Goal: Task Accomplishment & Management: Manage account settings

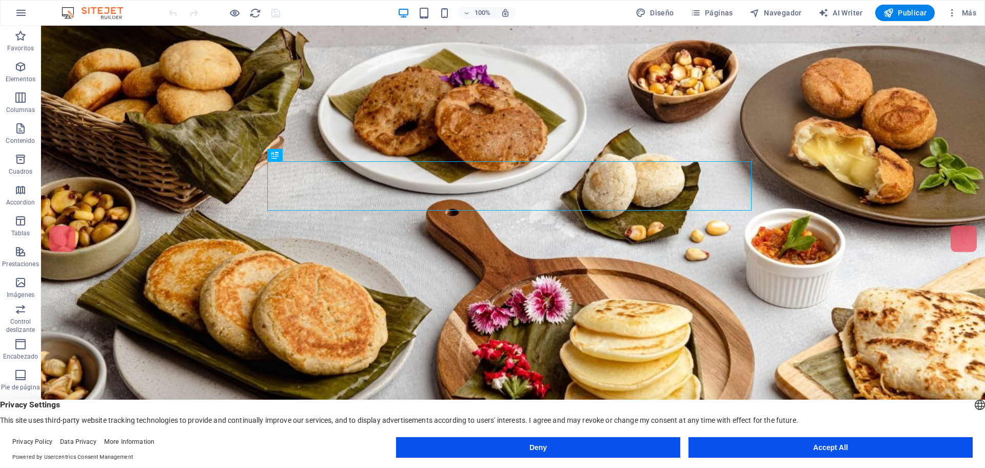
click at [806, 444] on button "Accept All" at bounding box center [831, 447] width 284 height 21
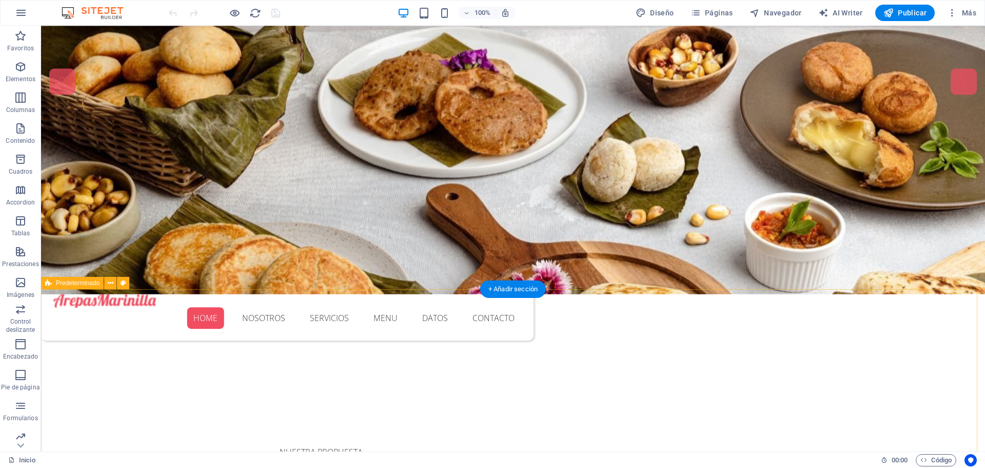
scroll to position [51, 0]
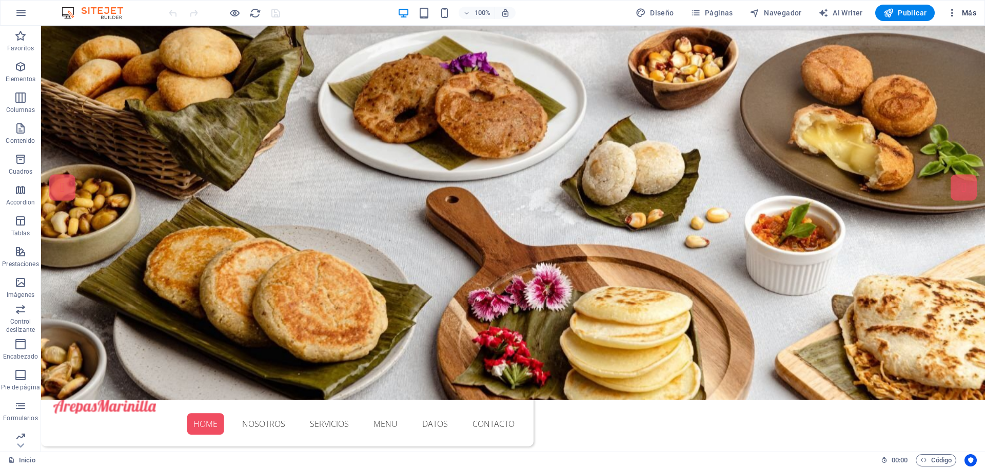
click at [970, 15] on span "Más" at bounding box center [961, 13] width 29 height 10
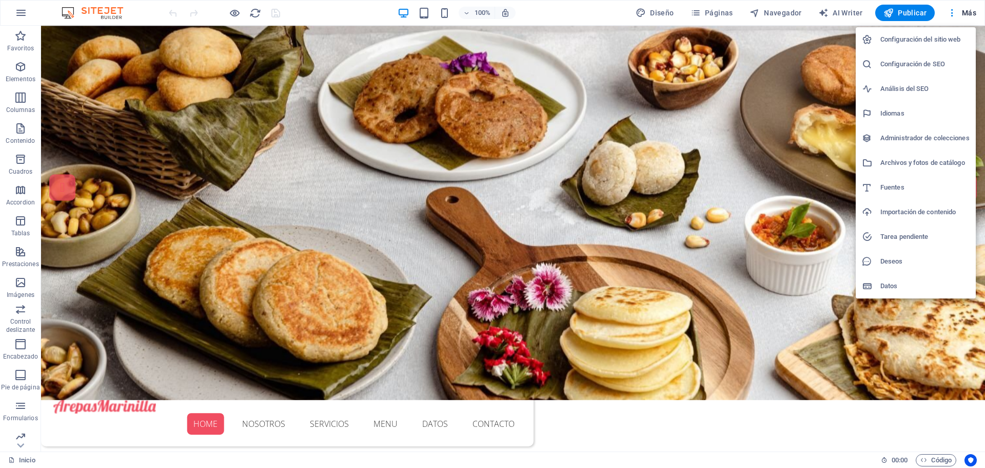
click at [902, 39] on h6 "Configuración del sitio web" at bounding box center [925, 39] width 89 height 12
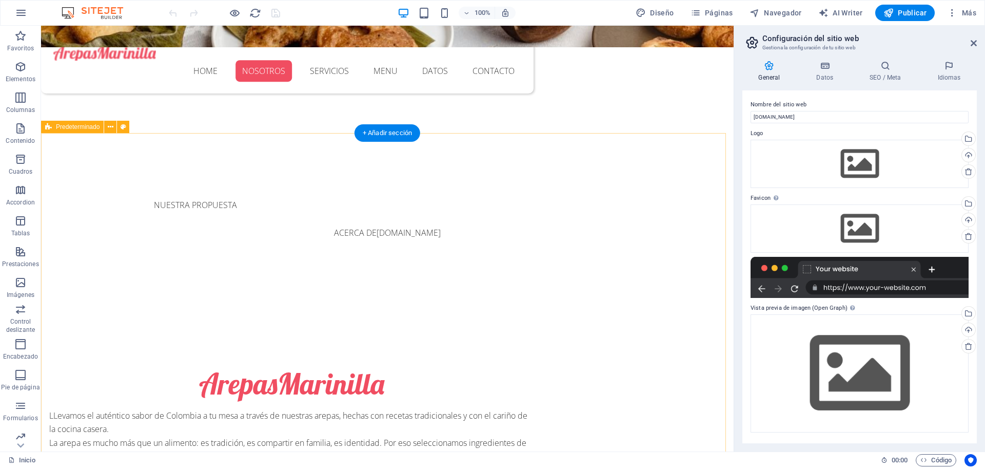
scroll to position [411, 0]
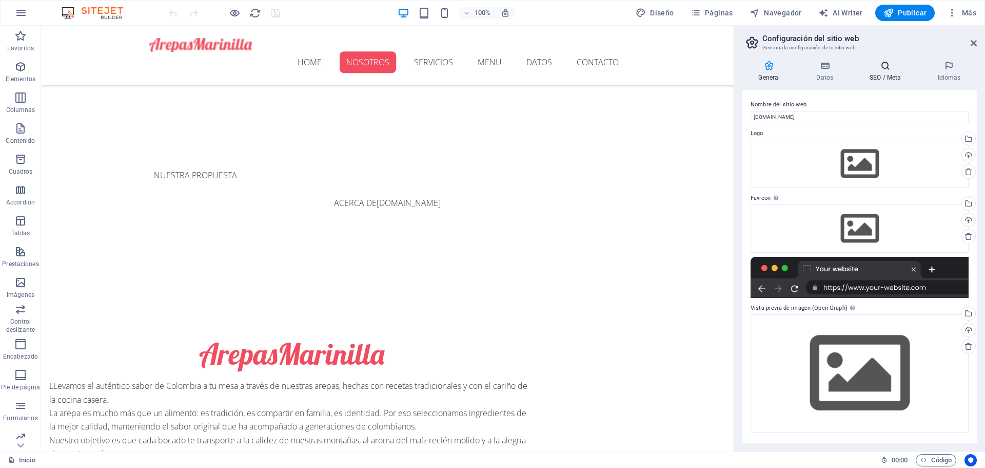
click at [878, 73] on h4 "SEO / Meta" at bounding box center [888, 72] width 68 height 22
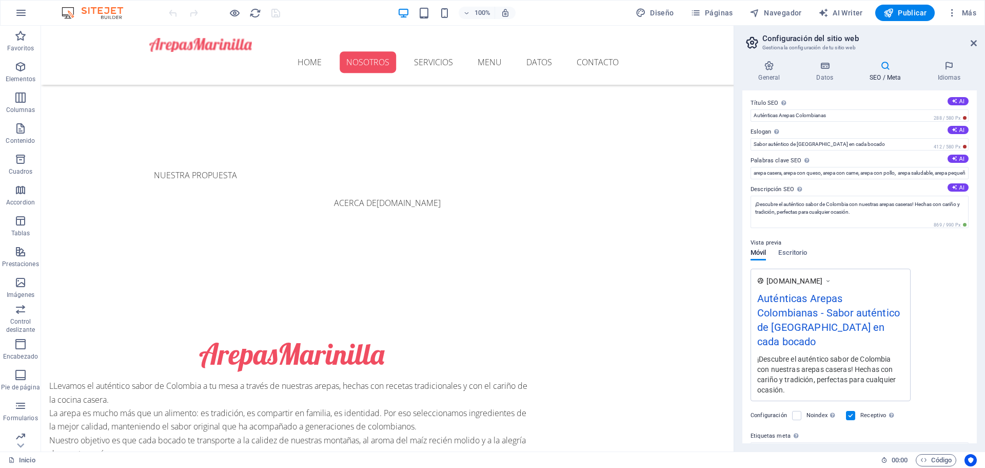
scroll to position [0, 0]
click at [949, 72] on h4 "Idiomas" at bounding box center [949, 72] width 55 height 22
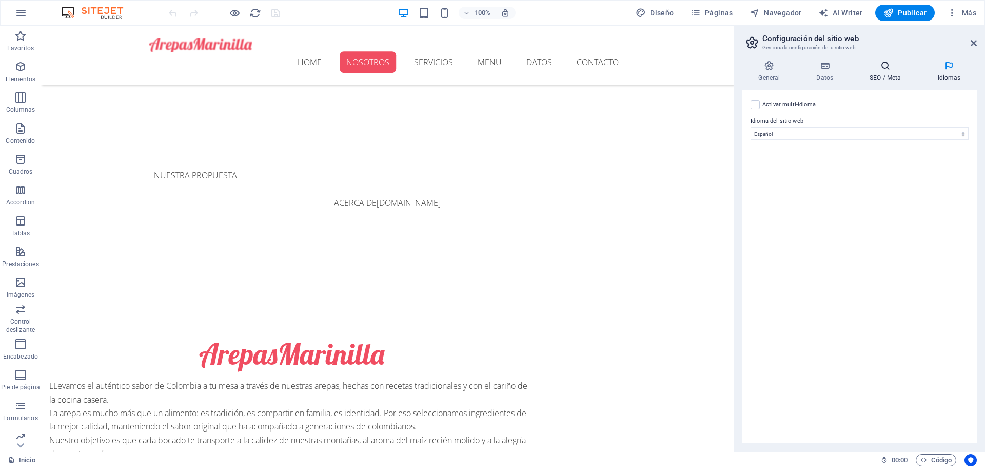
click at [887, 75] on h4 "SEO / Meta" at bounding box center [888, 72] width 68 height 22
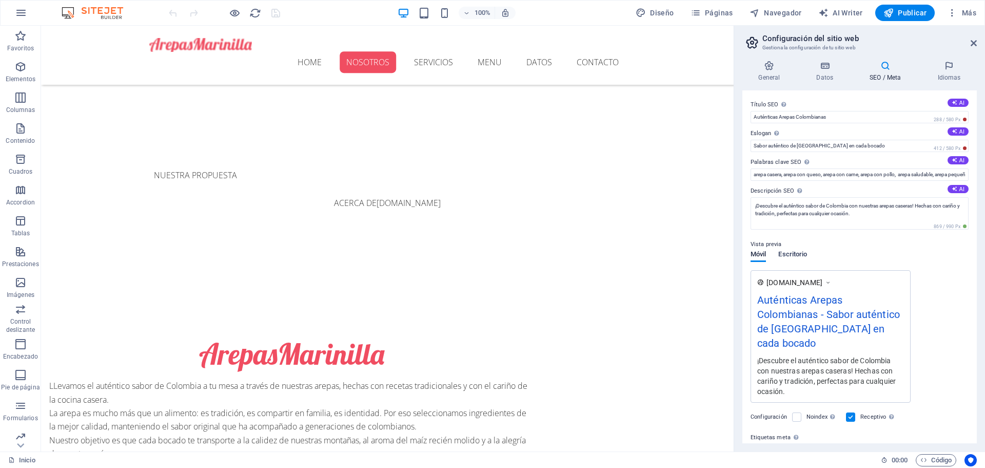
click at [797, 251] on span "Escritorio" at bounding box center [793, 255] width 29 height 14
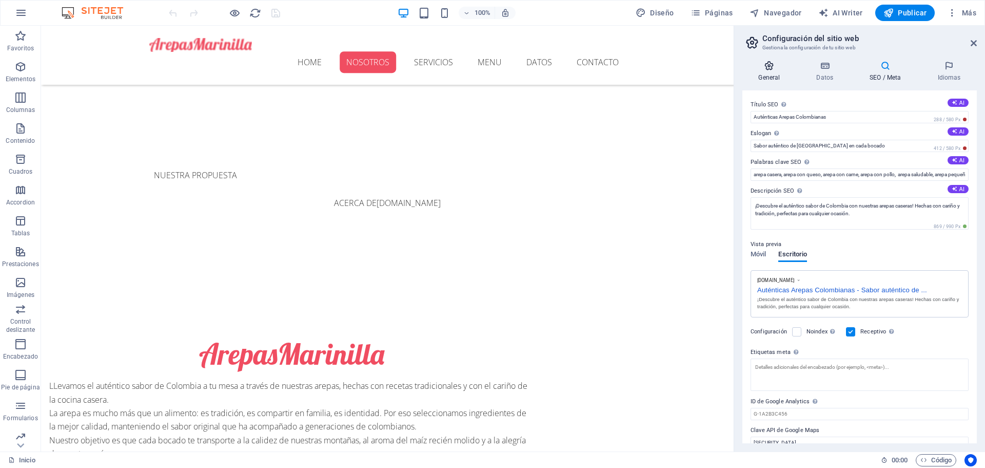
click at [773, 70] on icon at bounding box center [770, 66] width 54 height 10
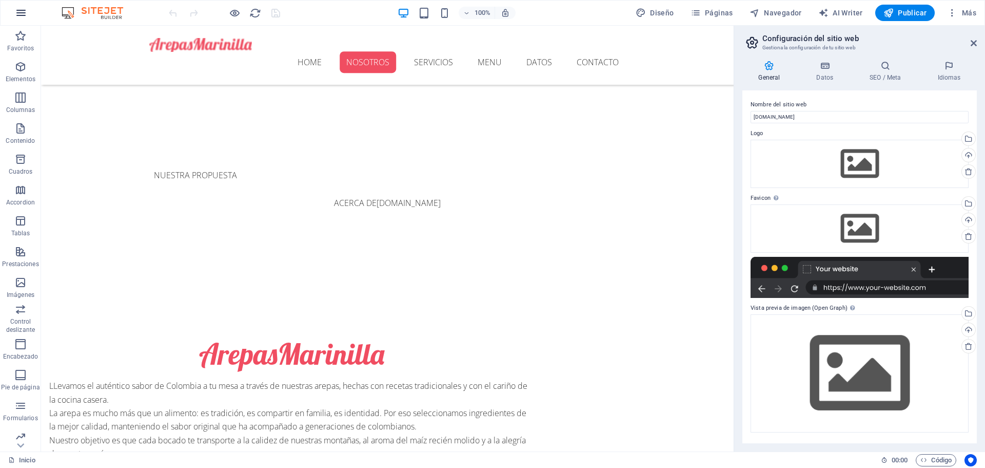
click at [23, 15] on icon "button" at bounding box center [21, 13] width 12 height 12
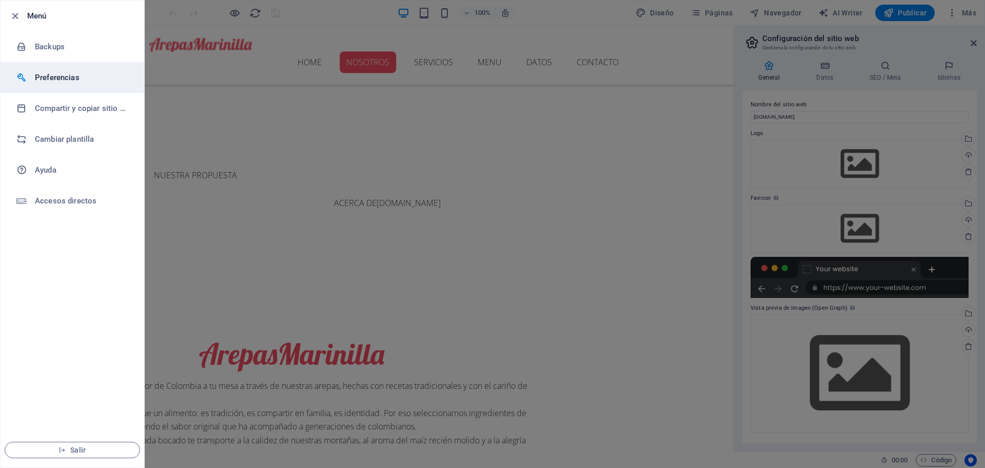
click at [41, 80] on h6 "Preferencias" at bounding box center [82, 77] width 95 height 12
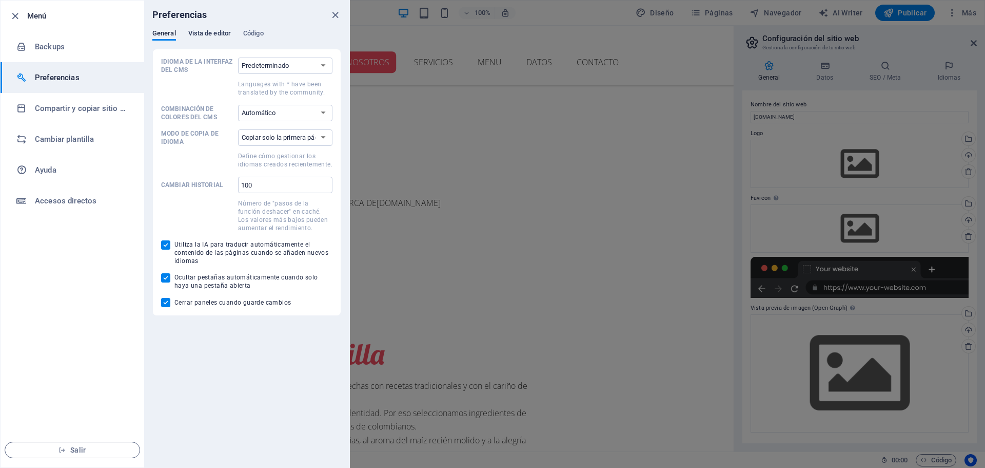
click at [224, 30] on span "Vista de editor" at bounding box center [209, 34] width 43 height 14
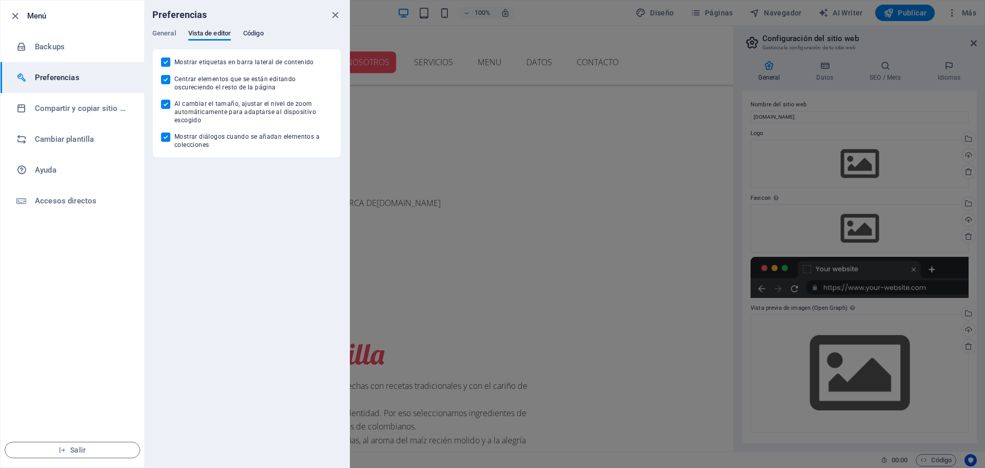
click at [258, 31] on span "Código" at bounding box center [253, 34] width 21 height 14
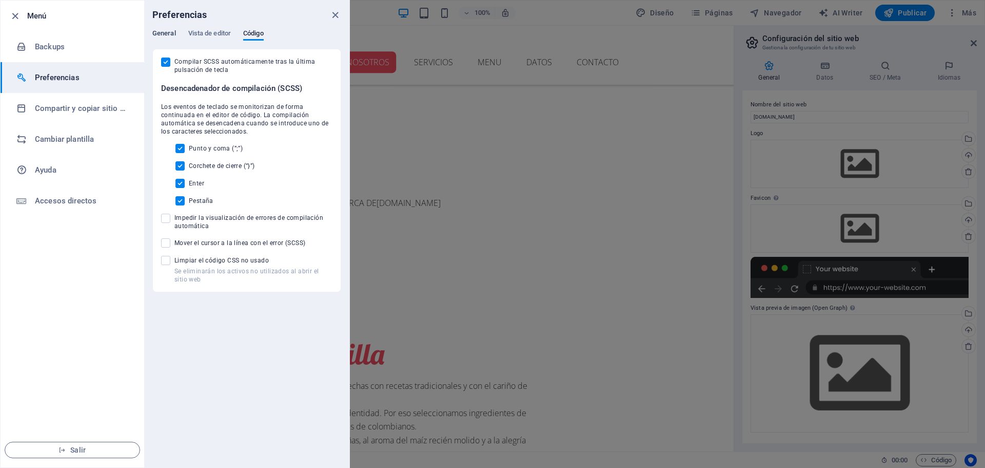
click at [170, 31] on span "General" at bounding box center [164, 34] width 24 height 14
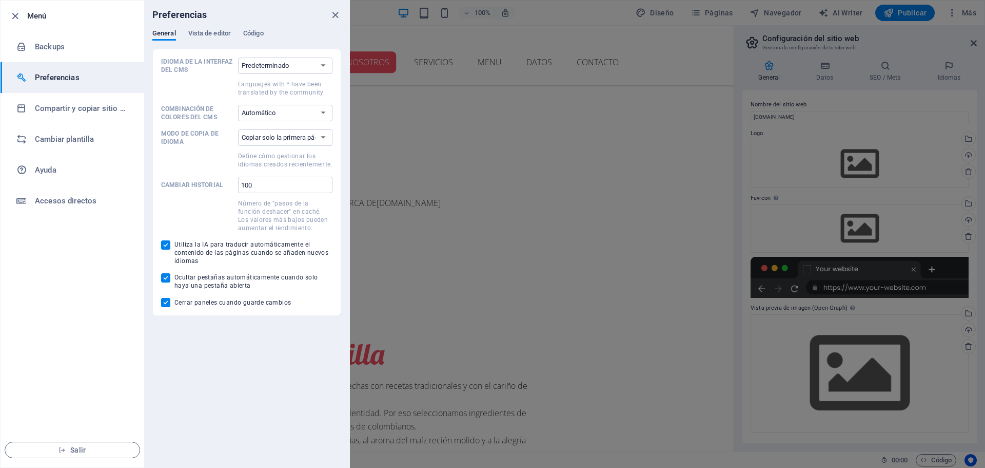
click at [69, 78] on h6 "Preferencias" at bounding box center [82, 77] width 95 height 12
click at [68, 77] on h6 "Preferencias" at bounding box center [82, 77] width 95 height 12
click at [338, 13] on icon "close" at bounding box center [336, 15] width 12 height 12
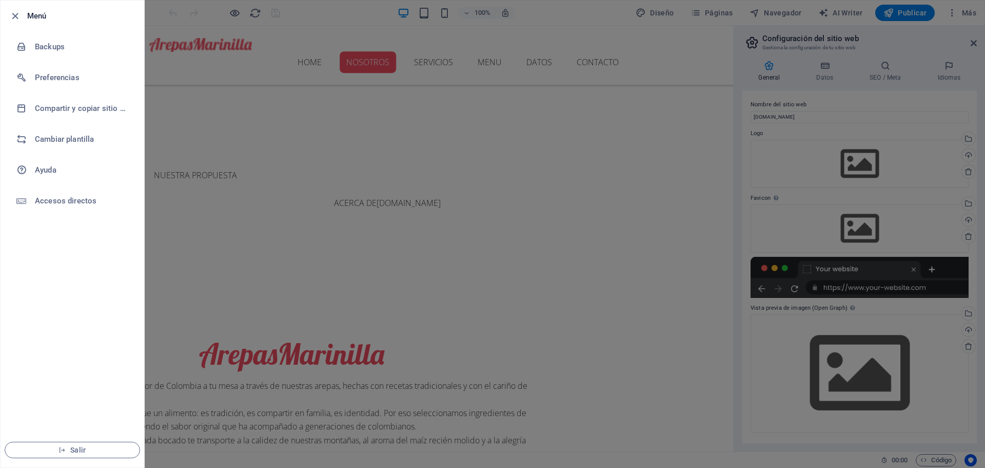
click at [664, 190] on div at bounding box center [492, 234] width 985 height 468
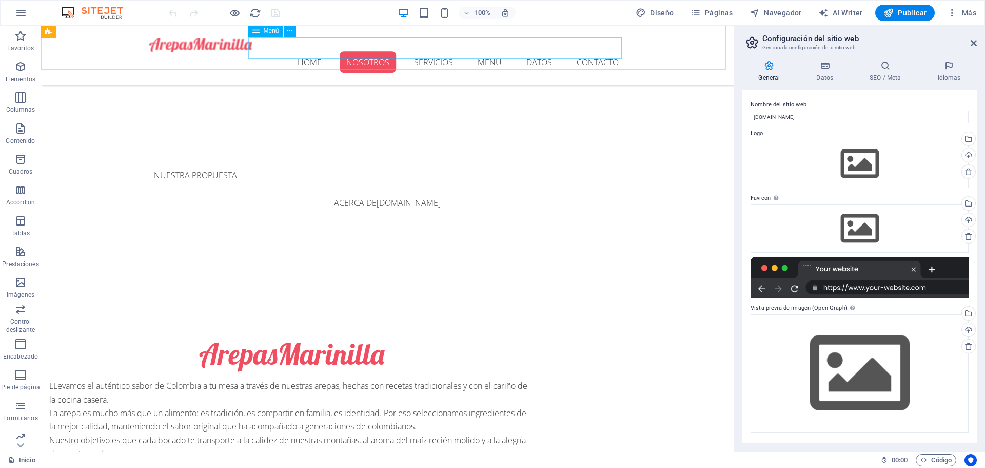
click at [309, 52] on nav "Home Nosotros Servicios Menu Datos Contacto" at bounding box center [387, 63] width 476 height 22
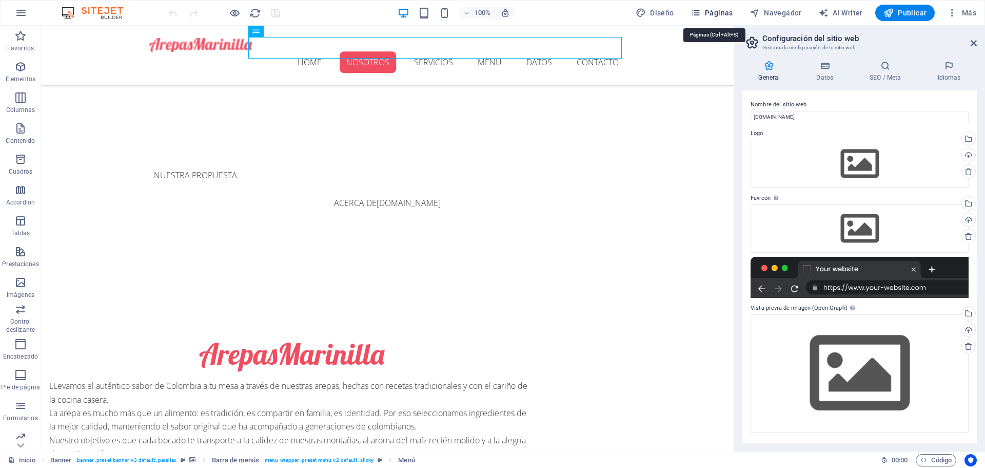
click at [722, 8] on span "Páginas" at bounding box center [712, 13] width 43 height 10
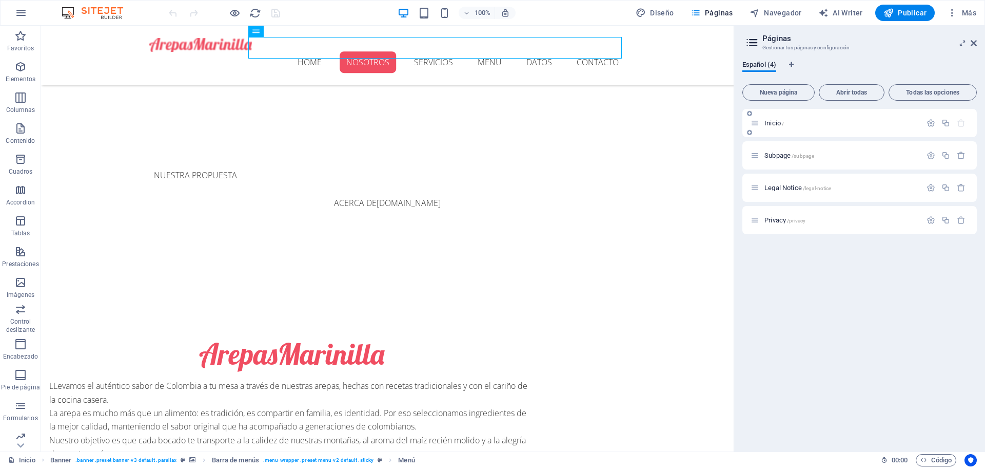
click at [754, 125] on icon at bounding box center [755, 123] width 9 height 9
click at [779, 124] on span "Inicio /" at bounding box center [775, 123] width 20 height 8
click at [929, 157] on icon "button" at bounding box center [931, 155] width 9 height 9
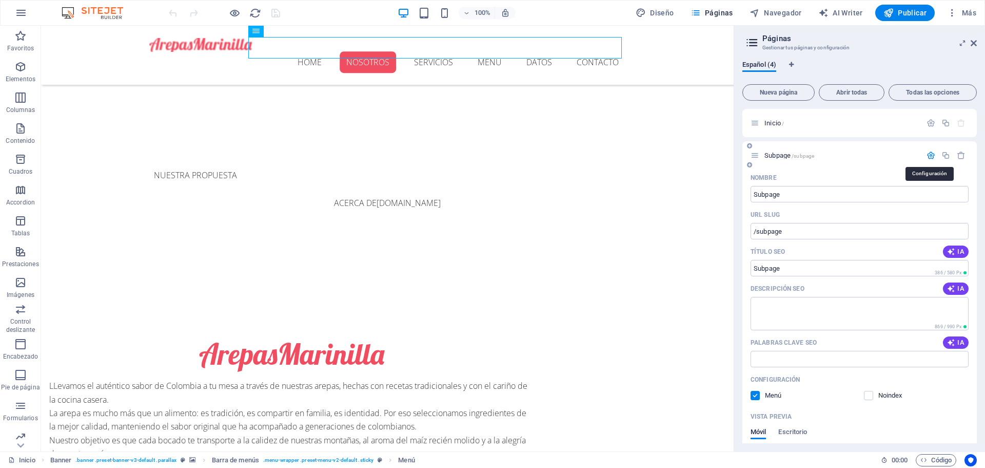
click at [931, 154] on icon "button" at bounding box center [931, 155] width 9 height 9
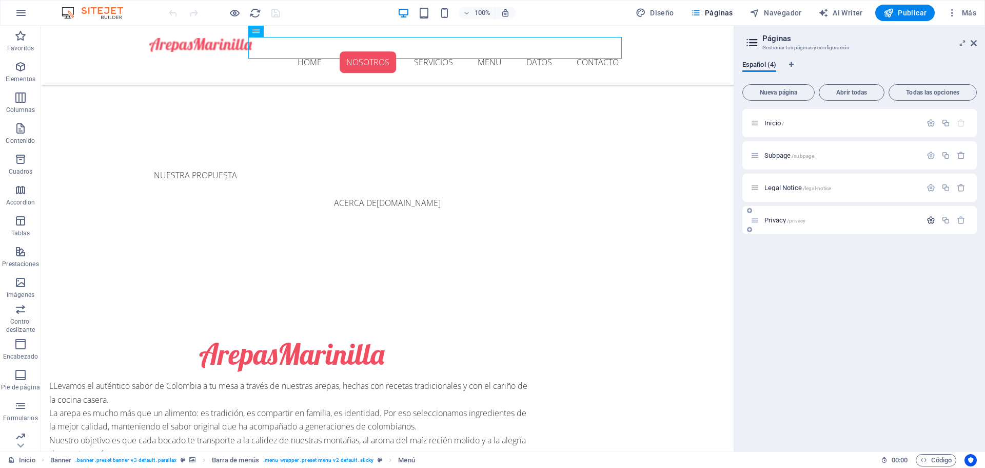
click at [936, 218] on icon "button" at bounding box center [931, 220] width 9 height 9
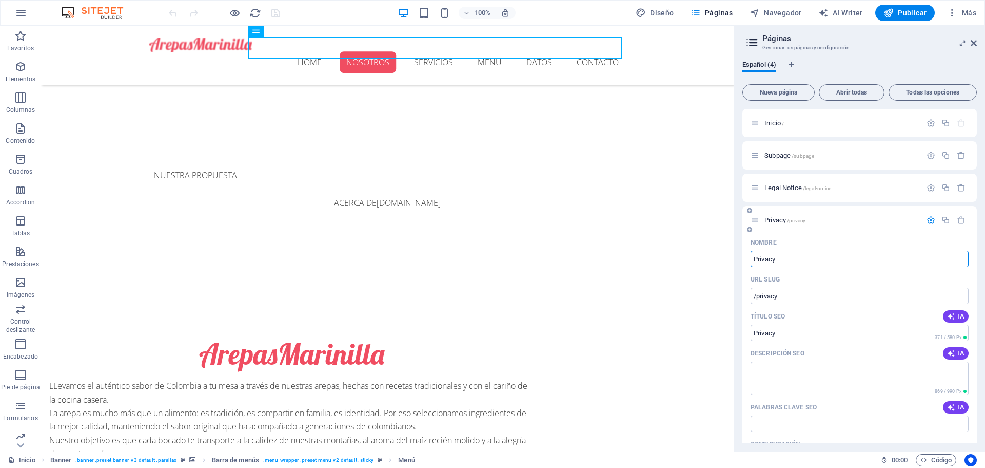
click at [936, 218] on button "button" at bounding box center [931, 220] width 15 height 9
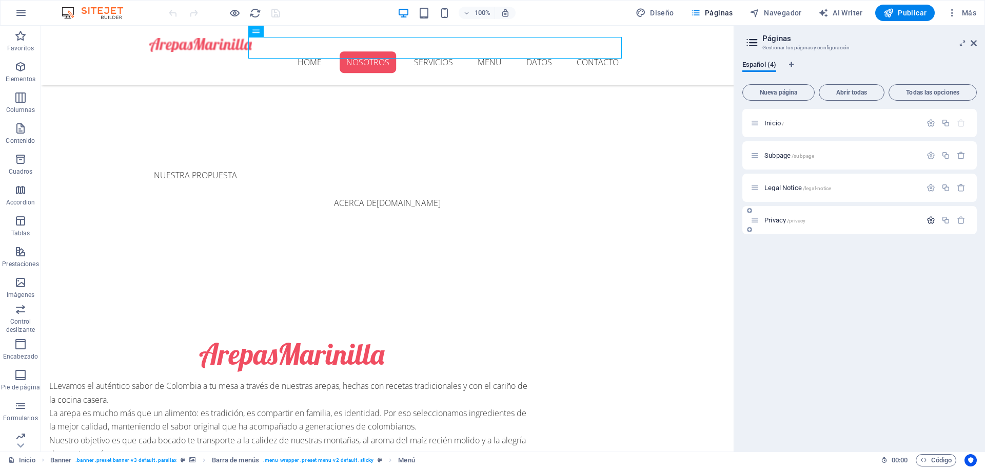
click at [936, 218] on icon "button" at bounding box center [931, 220] width 9 height 9
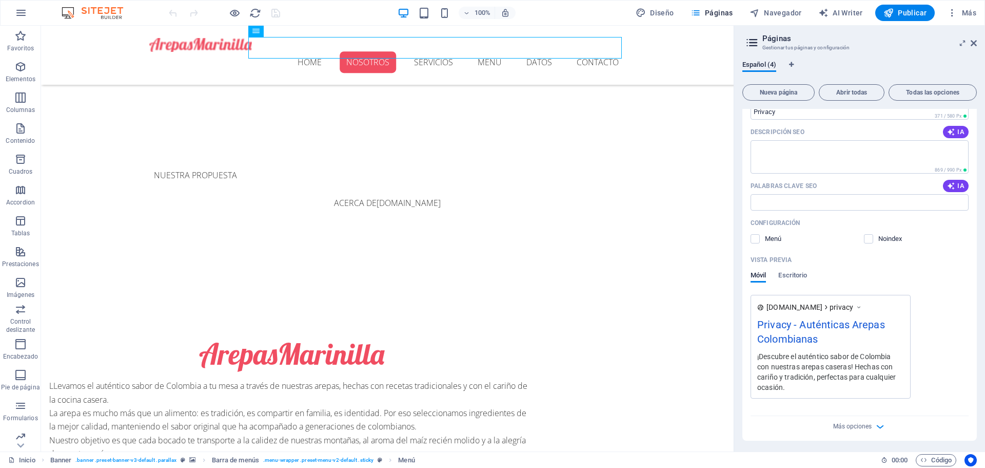
scroll to position [223, 0]
click at [877, 421] on icon "button" at bounding box center [881, 425] width 12 height 12
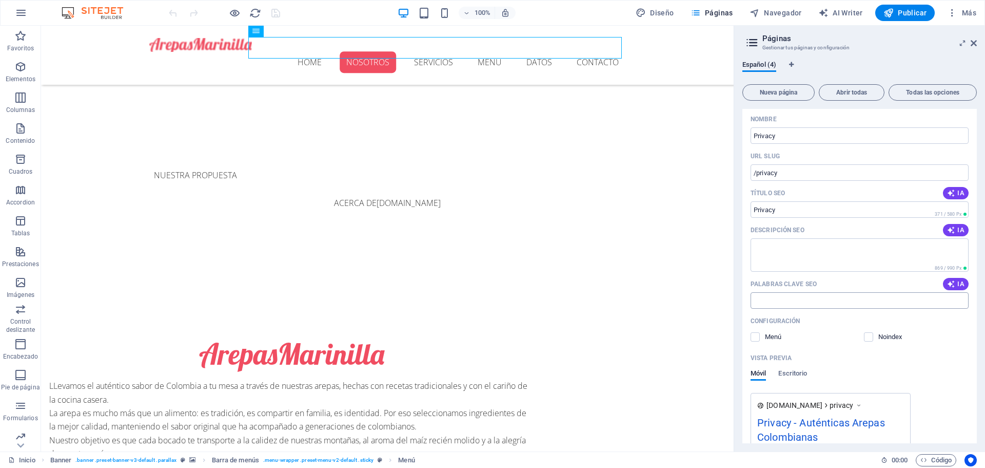
scroll to position [0, 0]
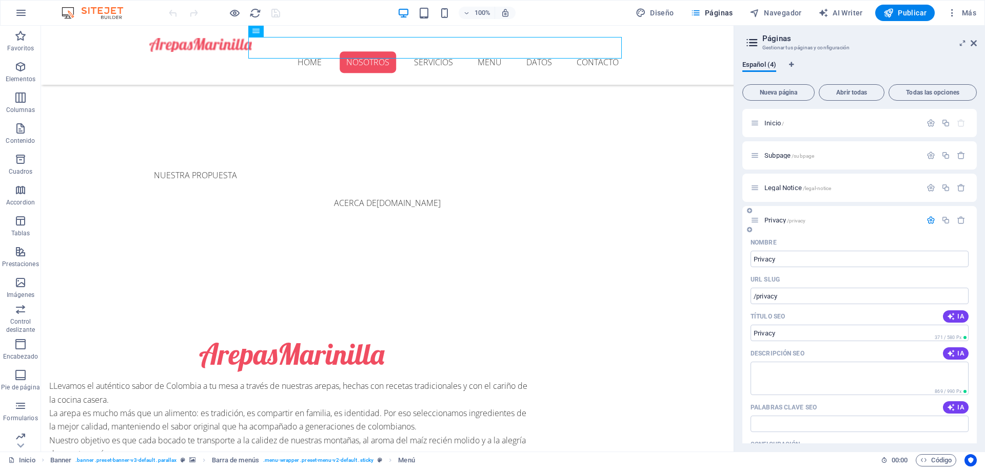
click at [930, 220] on icon "button" at bounding box center [931, 220] width 9 height 9
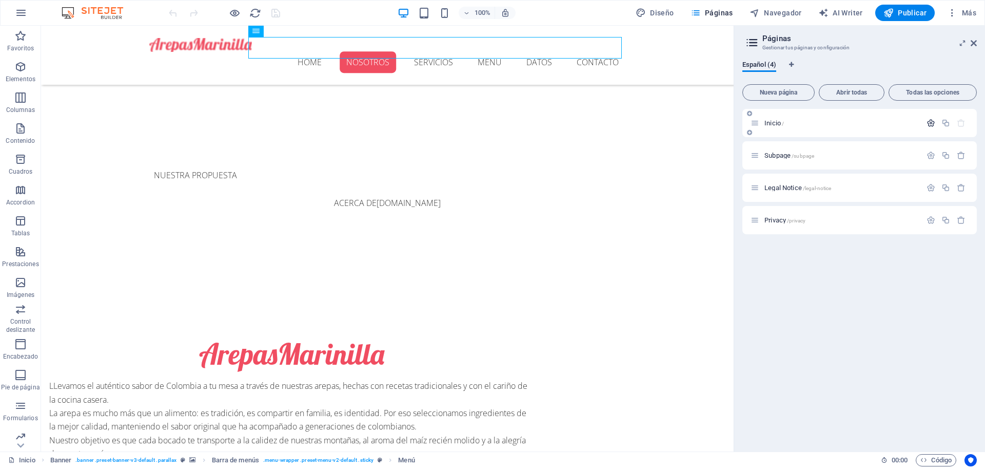
click at [933, 122] on icon "button" at bounding box center [931, 123] width 9 height 9
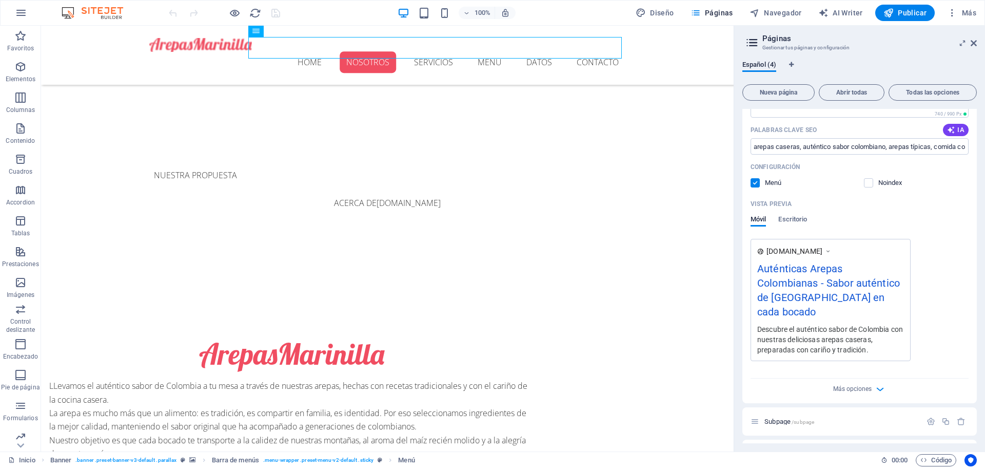
scroll to position [205, 0]
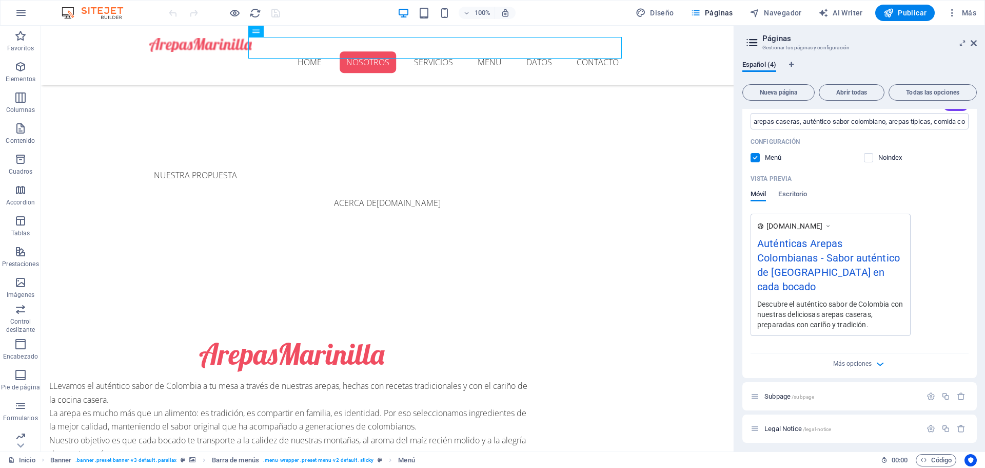
click at [832, 225] on icon at bounding box center [828, 226] width 7 height 10
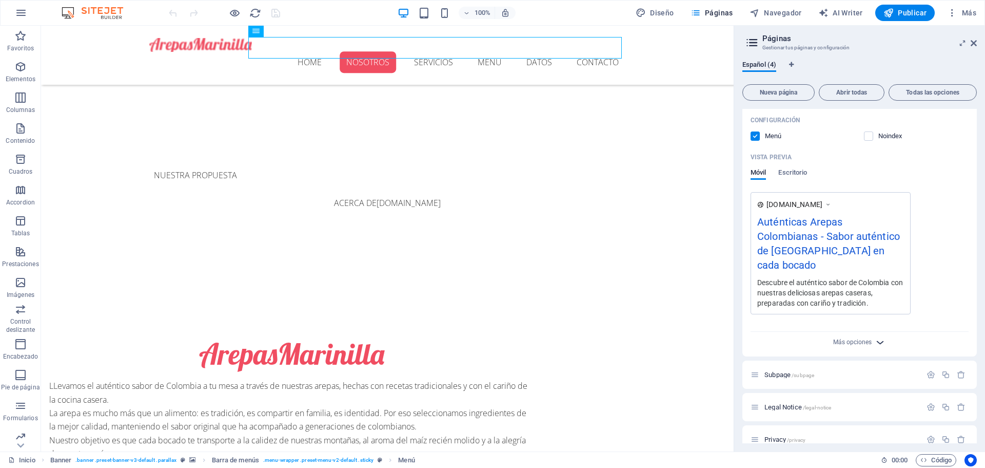
click at [877, 336] on icon "button" at bounding box center [881, 342] width 12 height 12
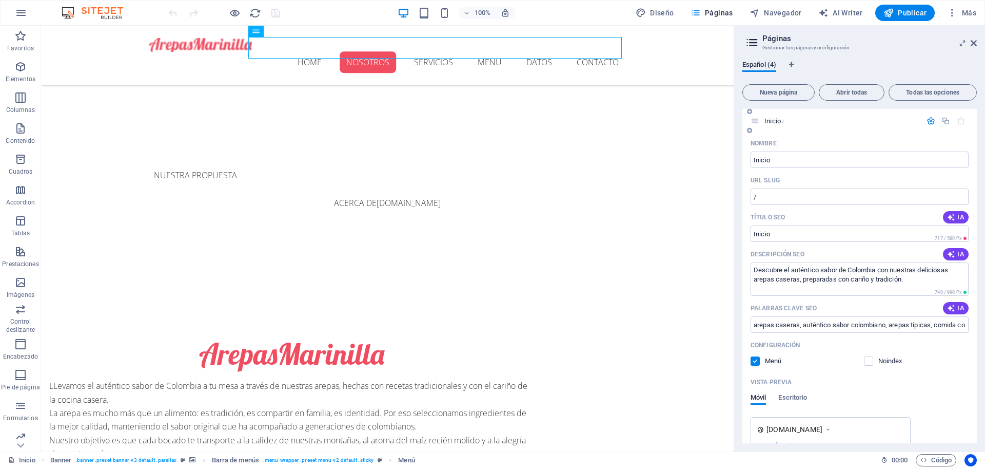
scroll to position [0, 0]
click at [166, 459] on span ". banner .preset-banner-v3-default .parallax" at bounding box center [125, 460] width 101 height 12
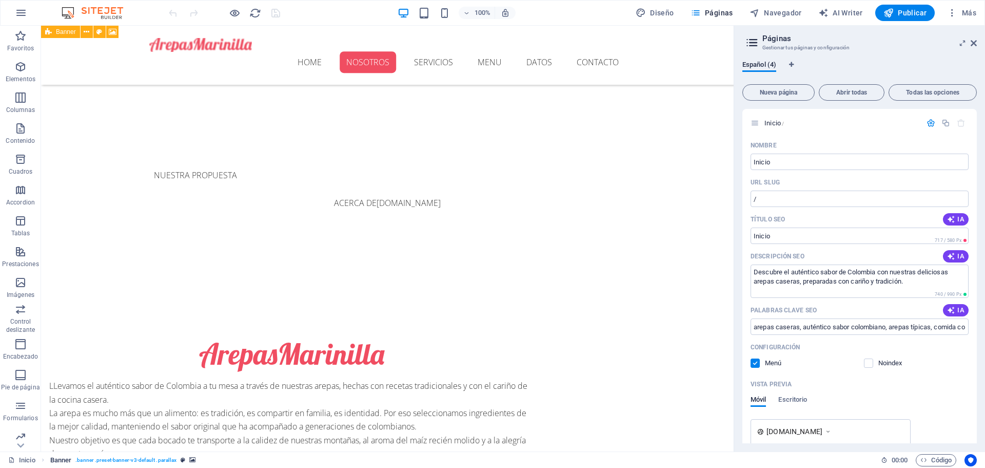
click at [142, 459] on span ". banner .preset-banner-v3-default .parallax" at bounding box center [125, 460] width 101 height 12
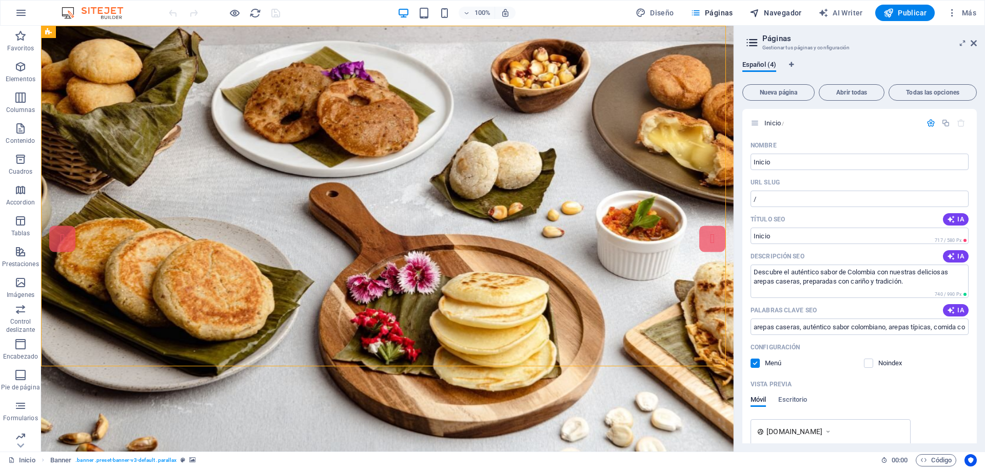
click at [773, 12] on span "Navegador" at bounding box center [776, 13] width 52 height 10
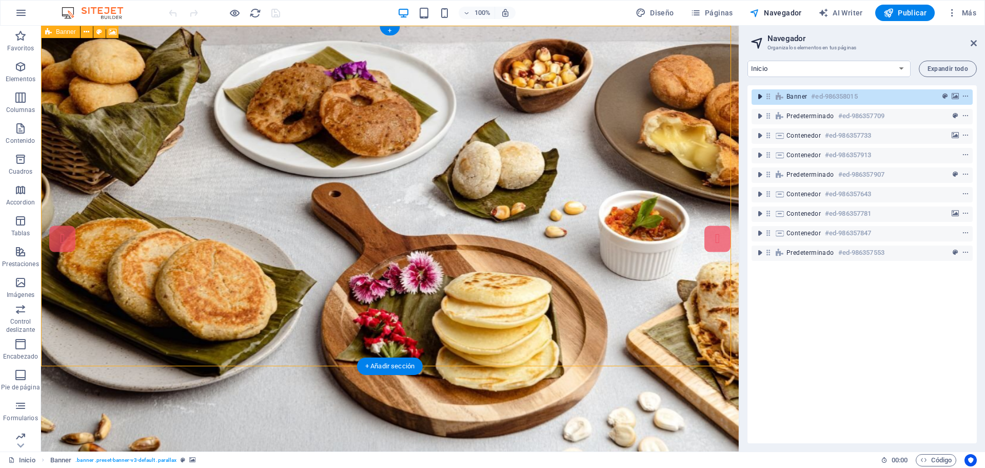
click at [761, 98] on icon "toggle-expand" at bounding box center [760, 96] width 10 height 10
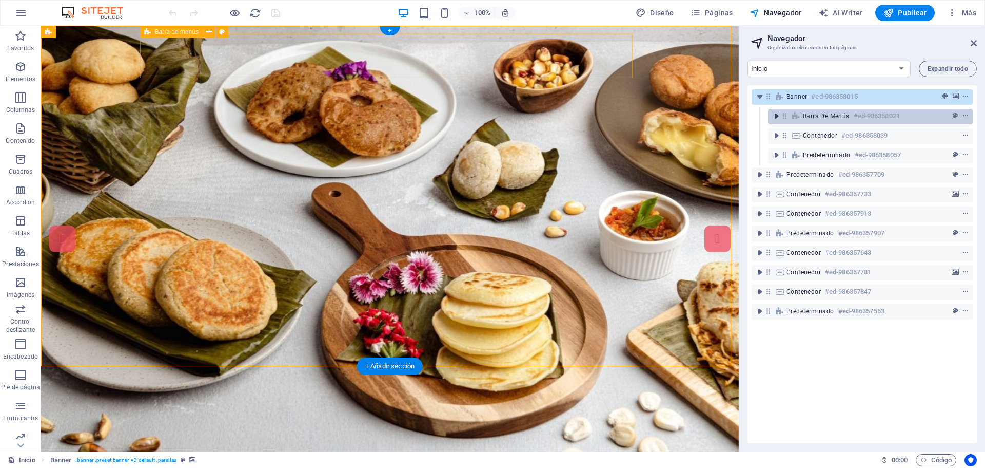
click at [779, 117] on icon "toggle-expand" at bounding box center [776, 116] width 10 height 10
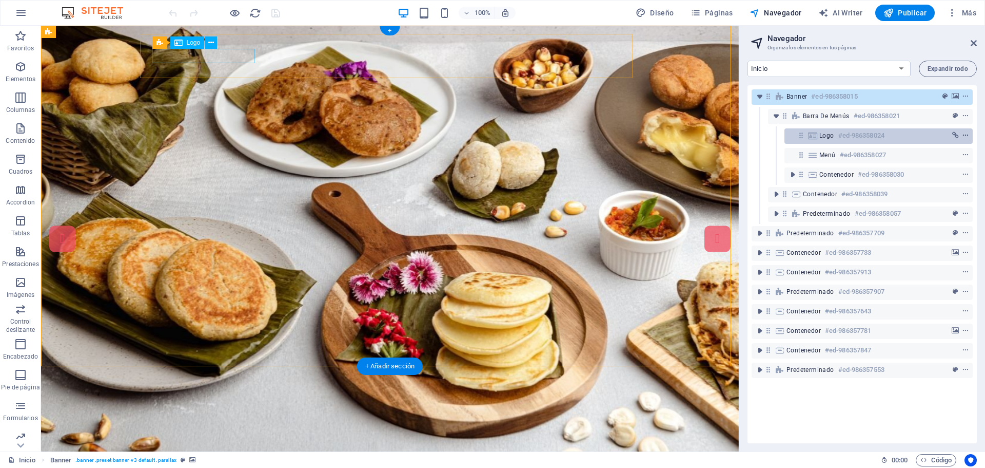
click at [964, 133] on icon "context-menu" at bounding box center [965, 135] width 7 height 7
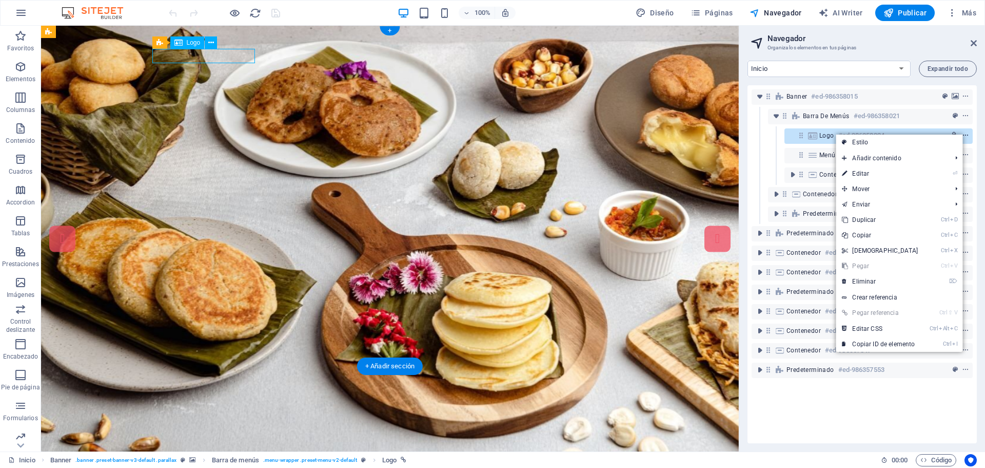
click at [964, 133] on icon "context-menu" at bounding box center [965, 135] width 7 height 7
click at [769, 140] on div "Logo #ed-986358024" at bounding box center [862, 136] width 221 height 20
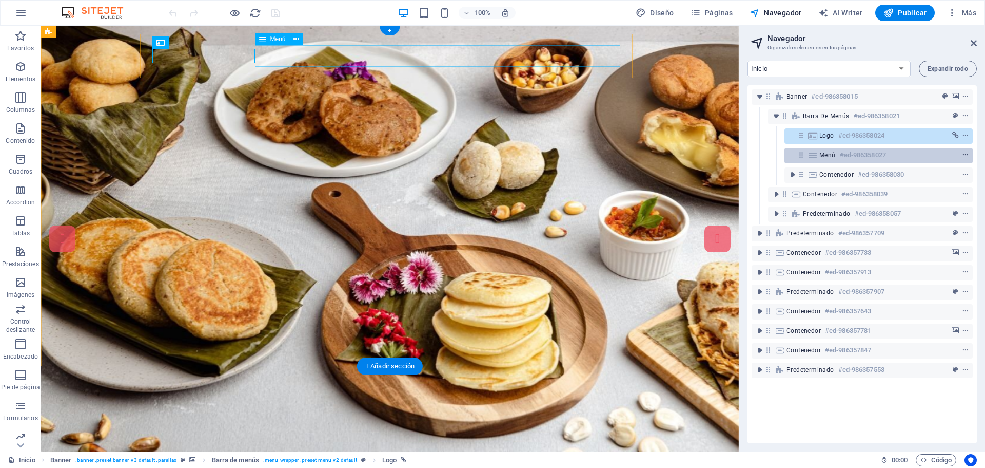
click at [962, 153] on icon "context-menu" at bounding box center [965, 154] width 7 height 7
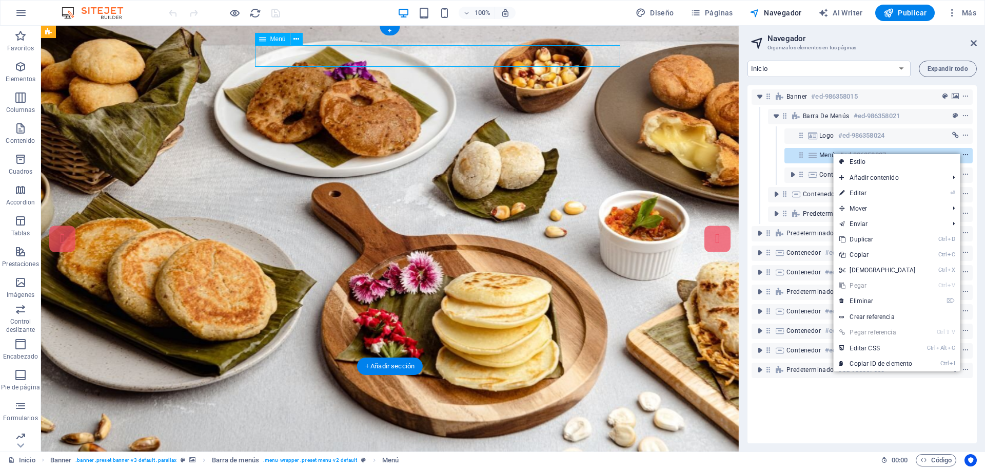
click at [962, 153] on icon "context-menu" at bounding box center [965, 154] width 7 height 7
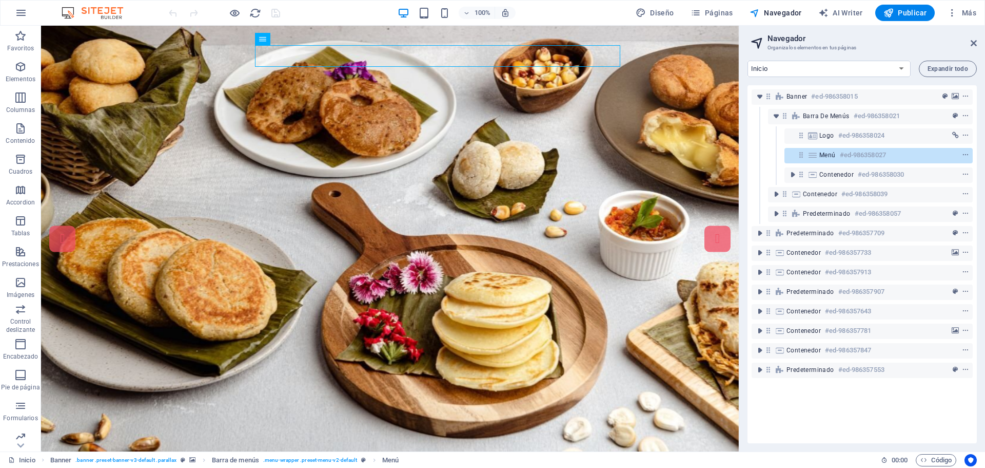
click at [763, 149] on div "Menú #ed-986358027" at bounding box center [862, 156] width 221 height 20
click at [972, 40] on icon at bounding box center [974, 43] width 6 height 8
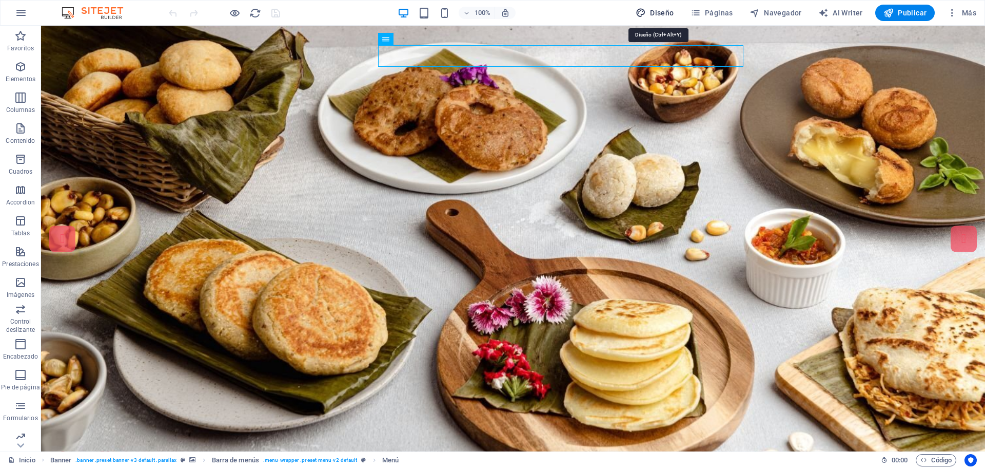
click at [661, 13] on span "Diseño" at bounding box center [655, 13] width 38 height 10
select select "px"
select select "300"
select select "px"
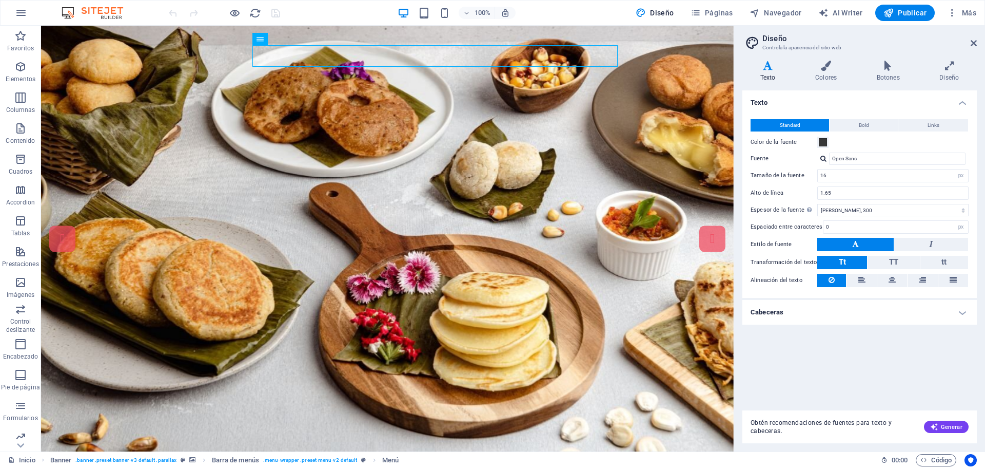
click at [769, 75] on h4 "Texto" at bounding box center [770, 72] width 55 height 22
click at [733, 15] on span "Páginas" at bounding box center [712, 13] width 43 height 10
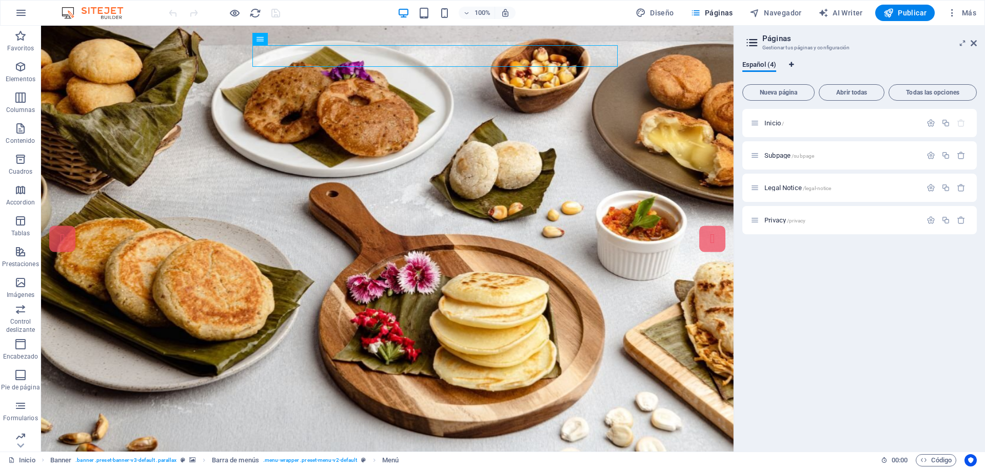
click at [790, 65] on icon "Pestañas de idiomas" at bounding box center [791, 65] width 5 height 6
select select "44"
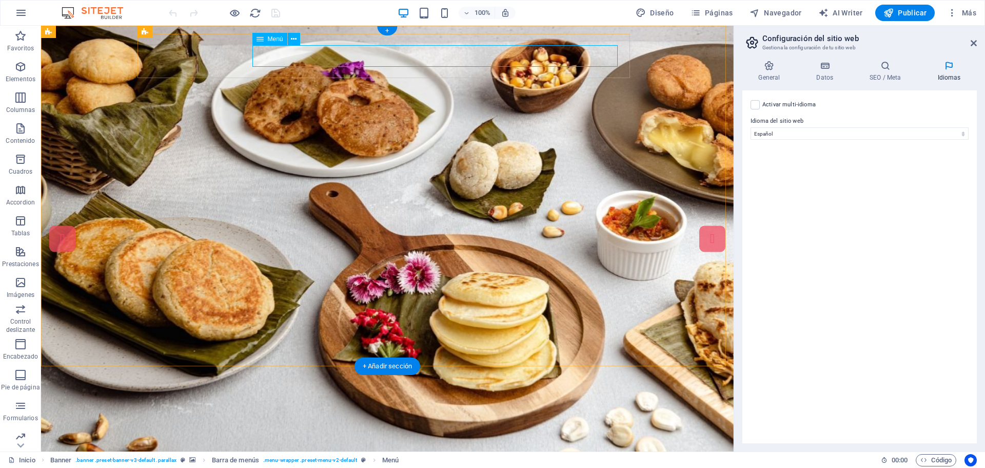
click at [521, 465] on nav "Home Nosotros Servicios Menu Datos Contacto" at bounding box center [287, 476] width 468 height 22
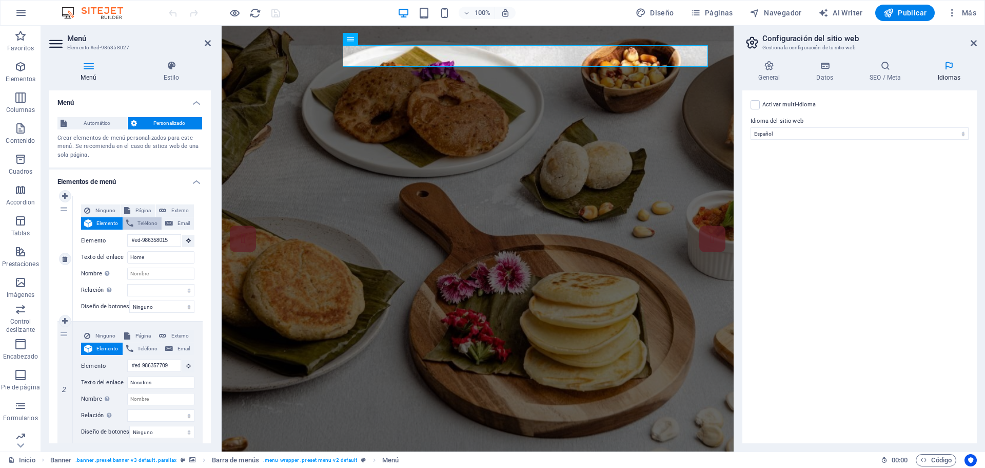
click at [144, 222] on span "Teléfono" at bounding box center [148, 223] width 23 height 12
select select
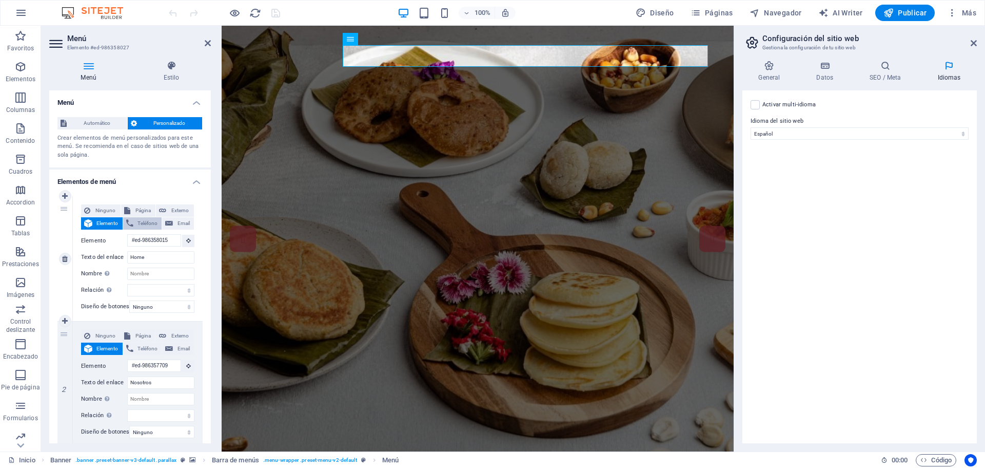
select select
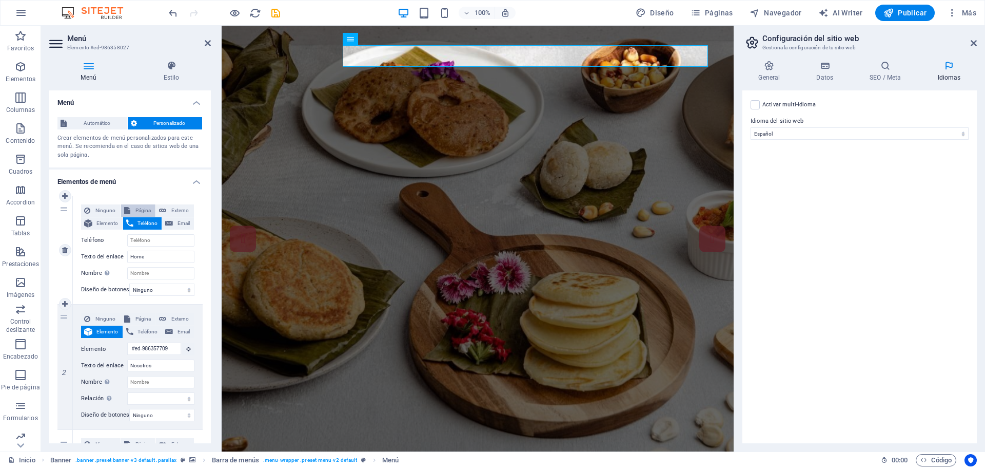
click at [134, 209] on span "Página" at bounding box center [143, 210] width 20 height 12
select select
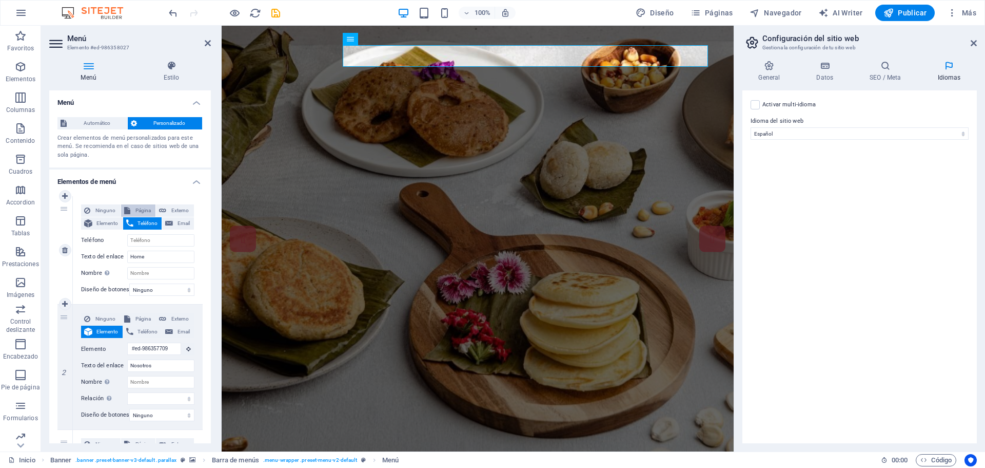
select select
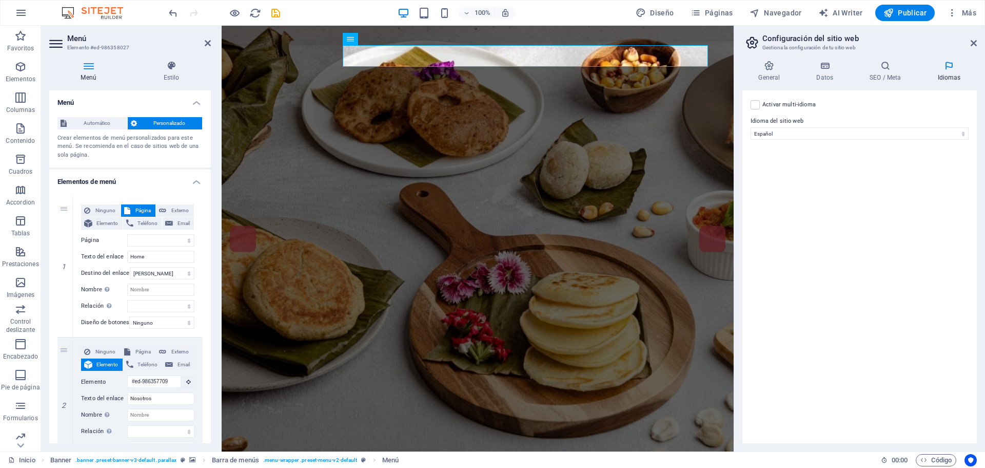
drag, startPoint x: 209, startPoint y: 225, endPoint x: 217, endPoint y: 328, distance: 104.0
click at [217, 328] on div "Menú Estilo Menú Automático Personalizado Crear elementos de menú personalizado…" at bounding box center [130, 251] width 178 height 399
click at [85, 74] on h4 "Menú" at bounding box center [90, 72] width 83 height 22
click at [209, 44] on icon at bounding box center [208, 43] width 6 height 8
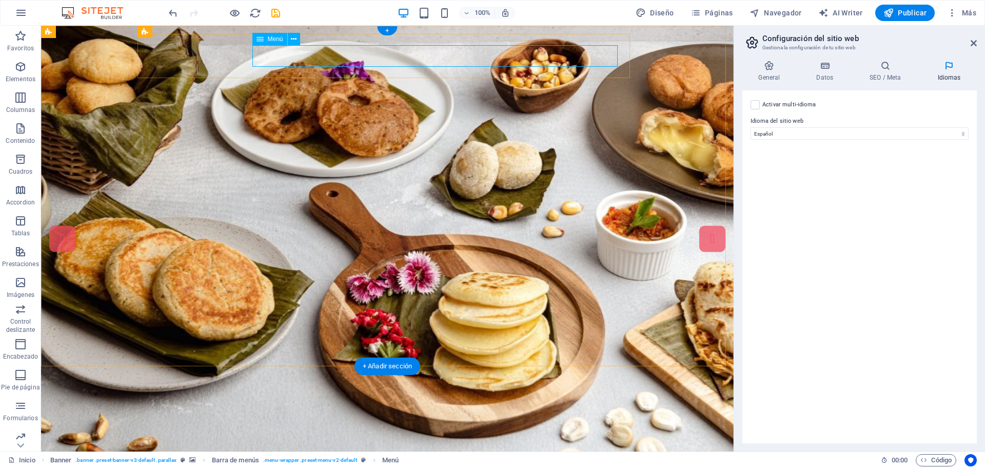
click at [302, 465] on nav "Home Nosotros Servicios Menu Datos Contacto" at bounding box center [287, 476] width 468 height 22
click at [303, 465] on nav "Home Nosotros Servicios Menu Datos Contacto" at bounding box center [287, 476] width 468 height 22
select select
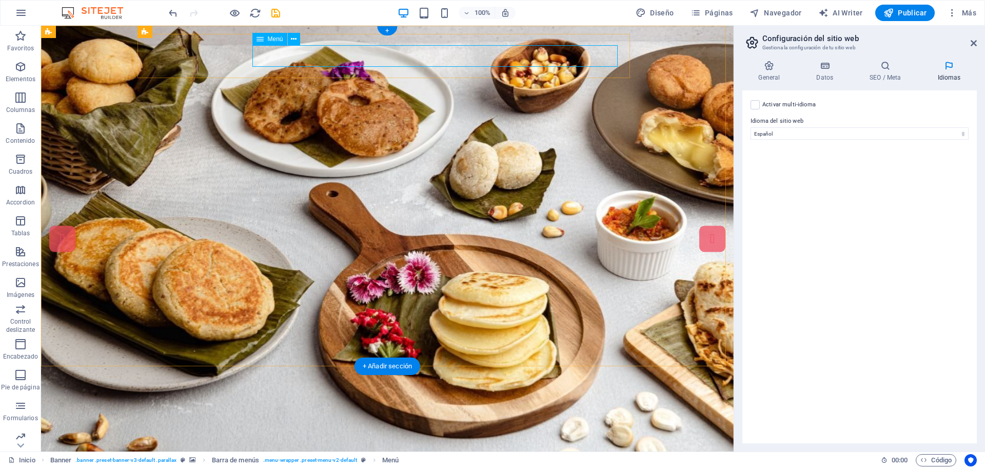
select select
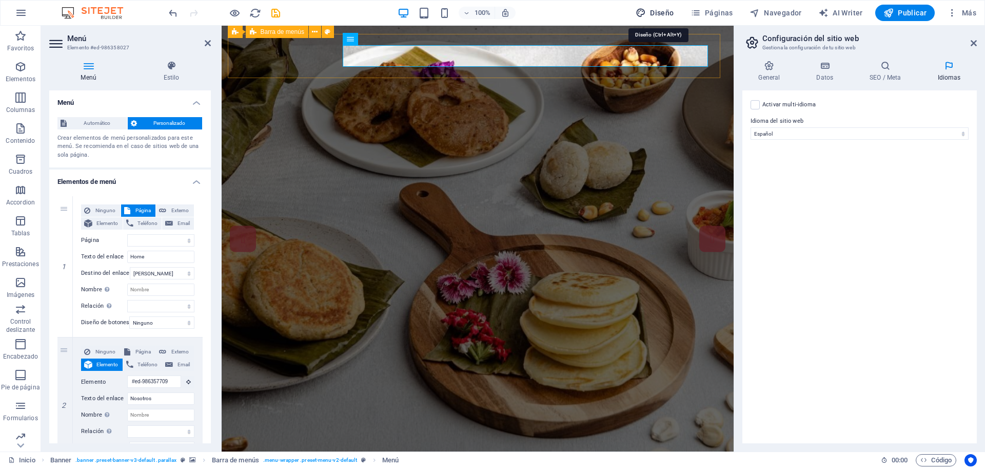
click at [667, 12] on span "Diseño" at bounding box center [655, 13] width 38 height 10
select select "px"
select select "300"
select select "px"
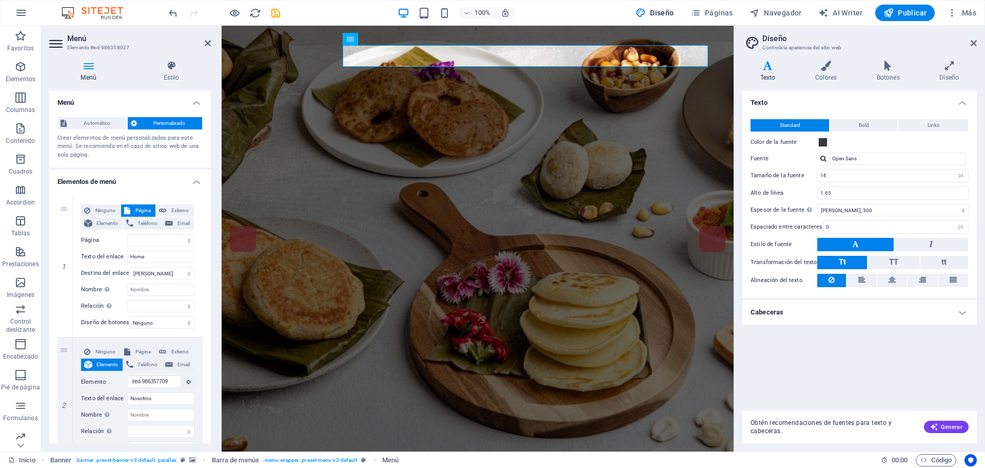
click at [88, 68] on icon at bounding box center [88, 66] width 79 height 10
click at [207, 40] on icon at bounding box center [208, 43] width 6 height 8
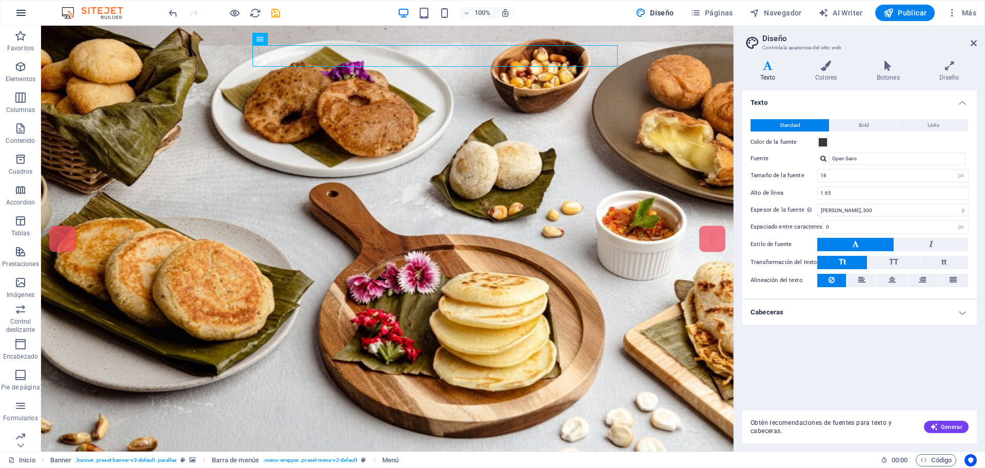
click at [21, 16] on icon "button" at bounding box center [21, 13] width 12 height 12
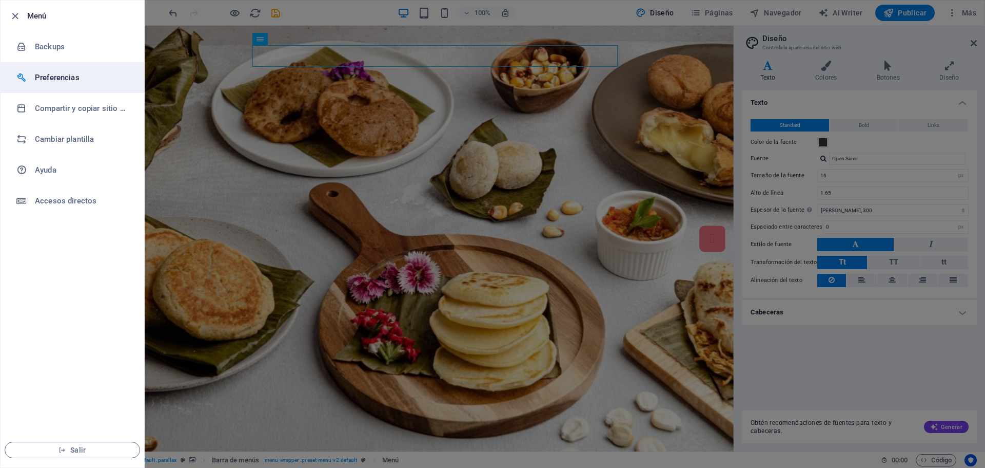
click at [49, 75] on h6 "Preferencias" at bounding box center [82, 77] width 95 height 12
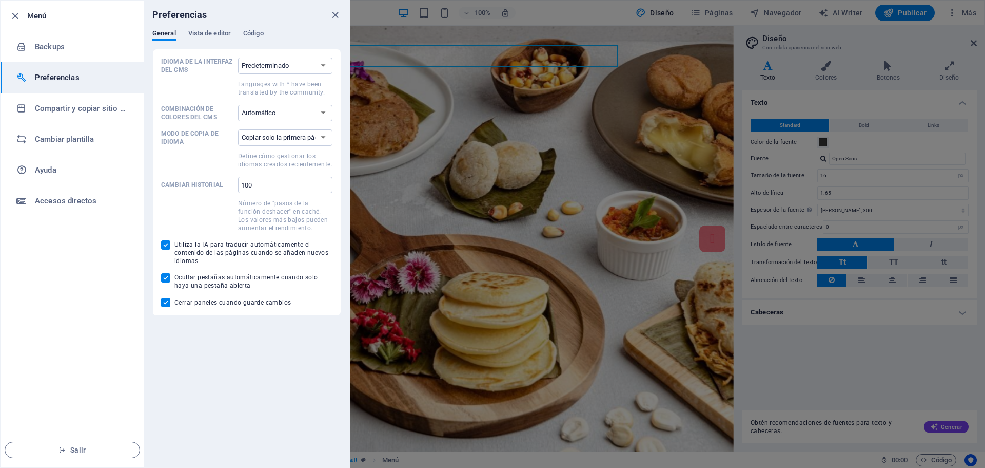
click at [478, 371] on div at bounding box center [492, 234] width 985 height 468
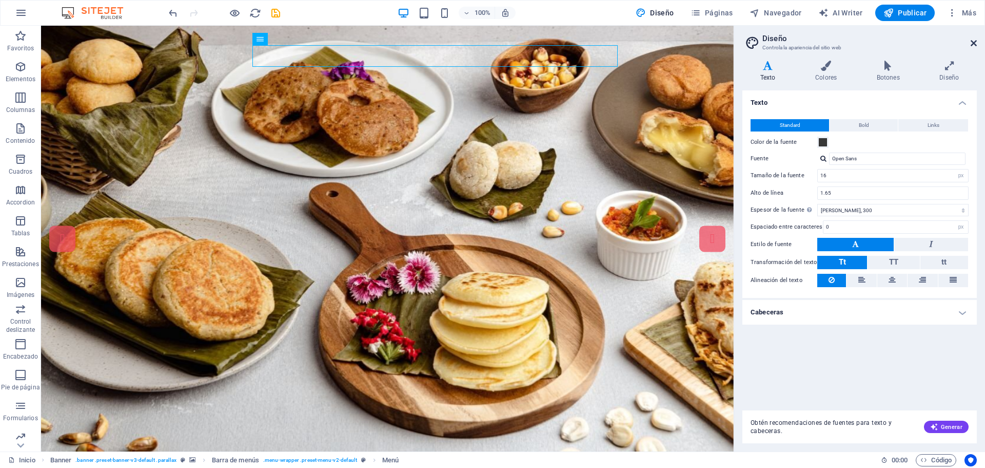
click at [972, 41] on icon at bounding box center [974, 43] width 6 height 8
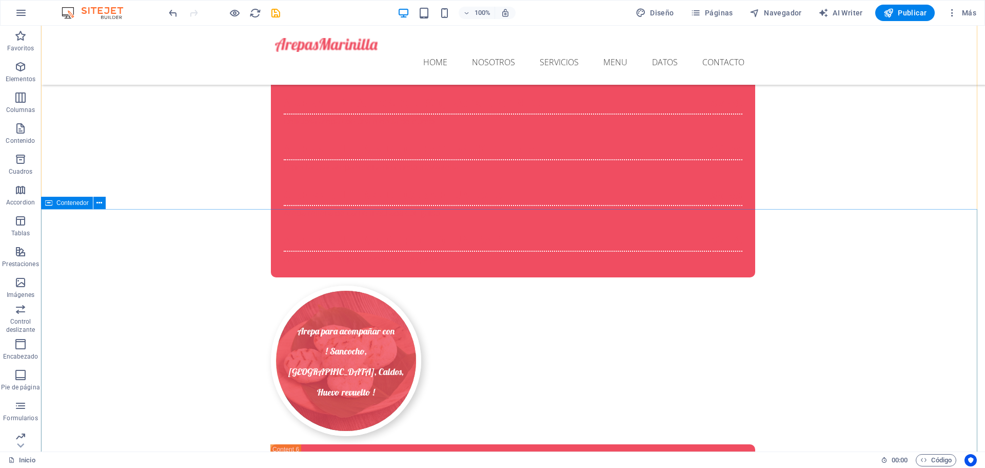
scroll to position [5245, 0]
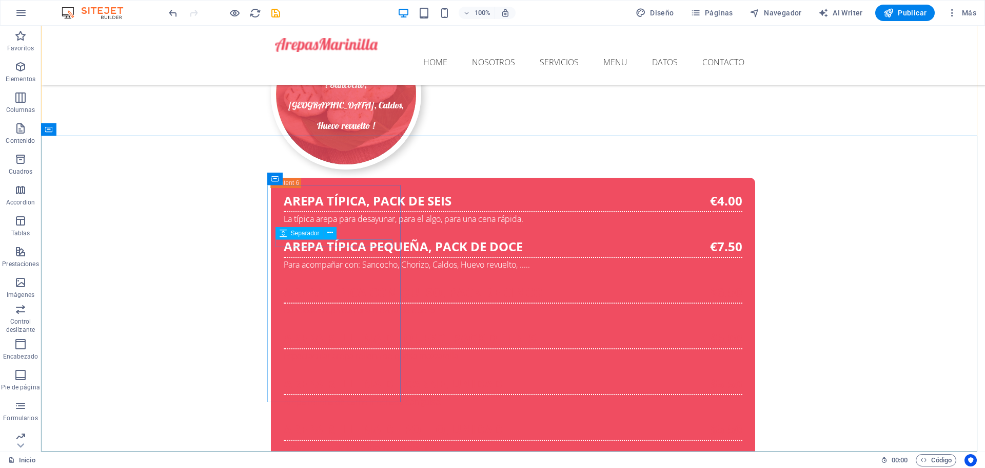
click at [340, 239] on div "Separador" at bounding box center [310, 233] width 68 height 13
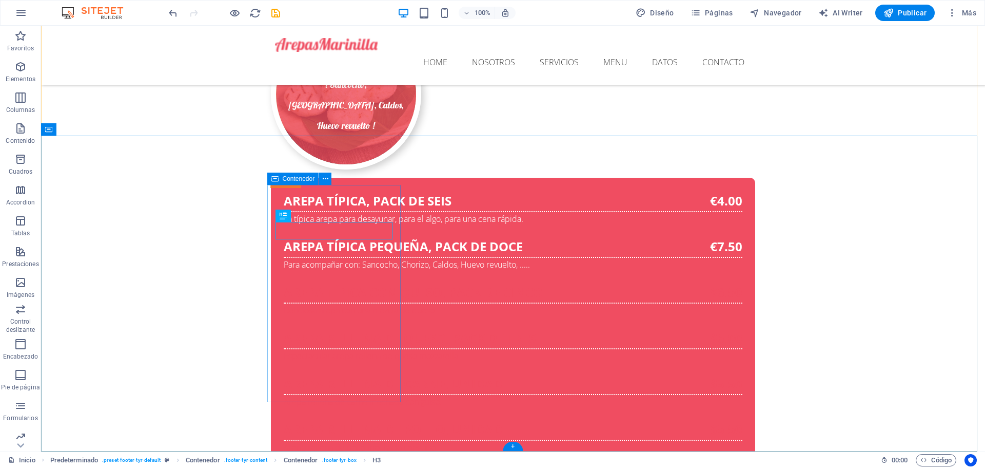
click at [324, 177] on icon at bounding box center [326, 178] width 6 height 11
click at [302, 179] on span "Contenedor" at bounding box center [299, 179] width 32 height 6
click at [326, 179] on icon at bounding box center [326, 178] width 6 height 11
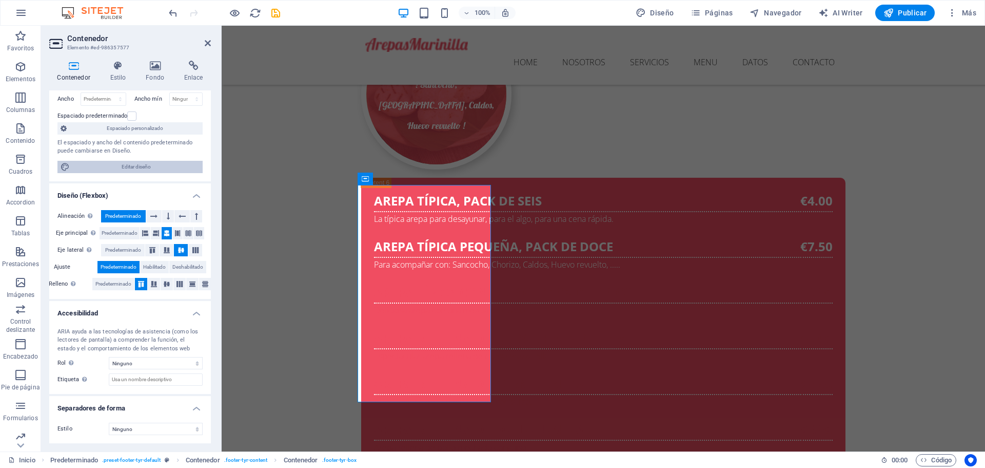
scroll to position [0, 0]
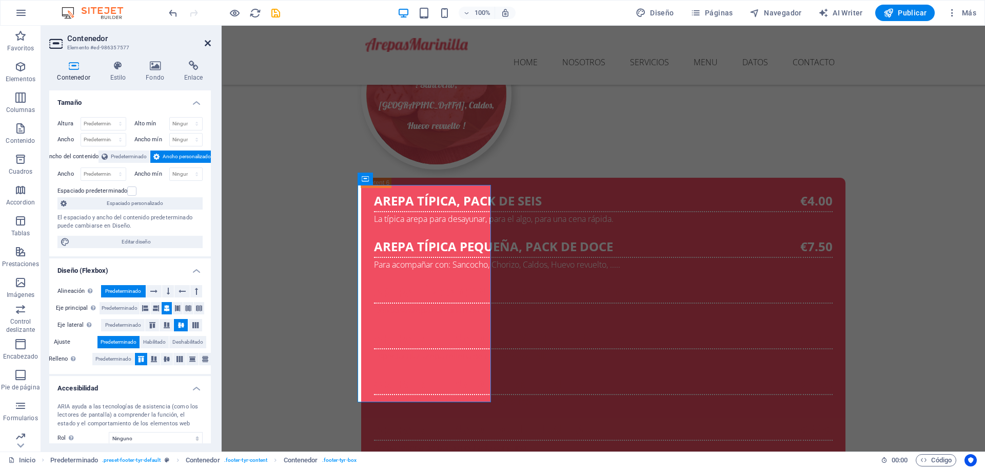
click at [208, 41] on icon at bounding box center [208, 43] width 6 height 8
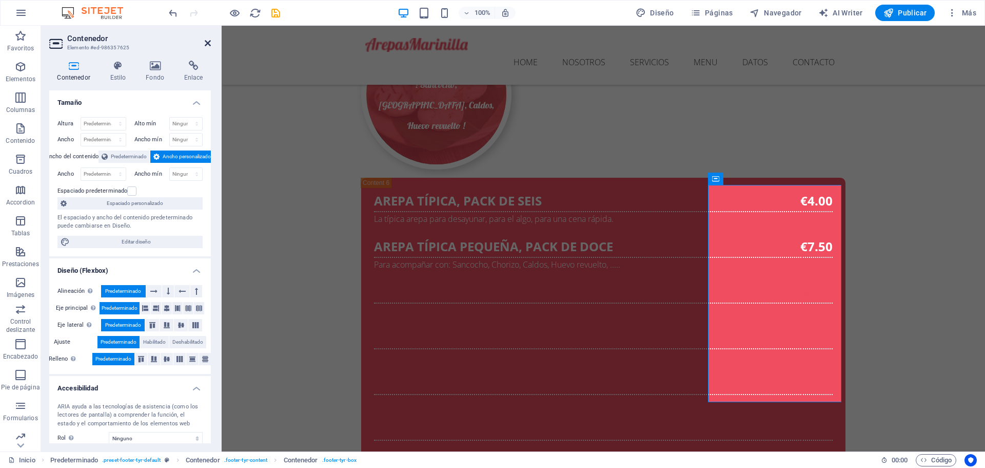
click at [207, 39] on icon at bounding box center [208, 43] width 6 height 8
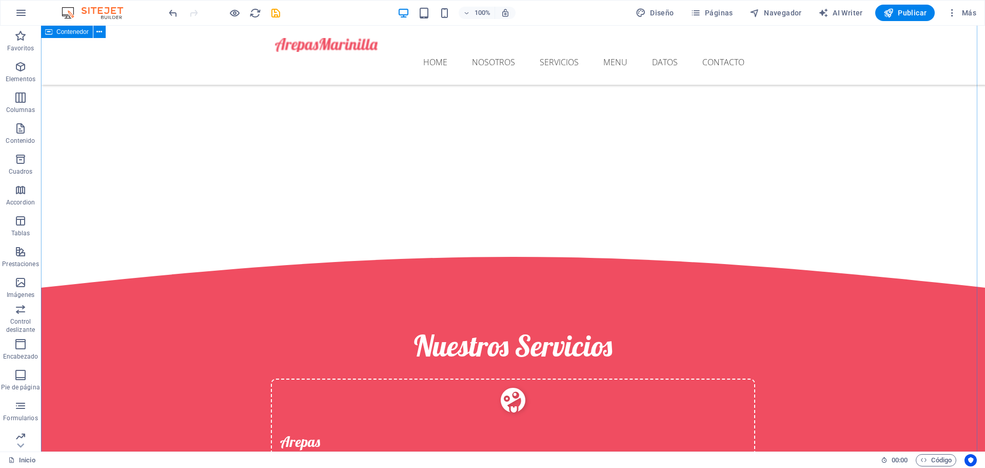
scroll to position [1704, 0]
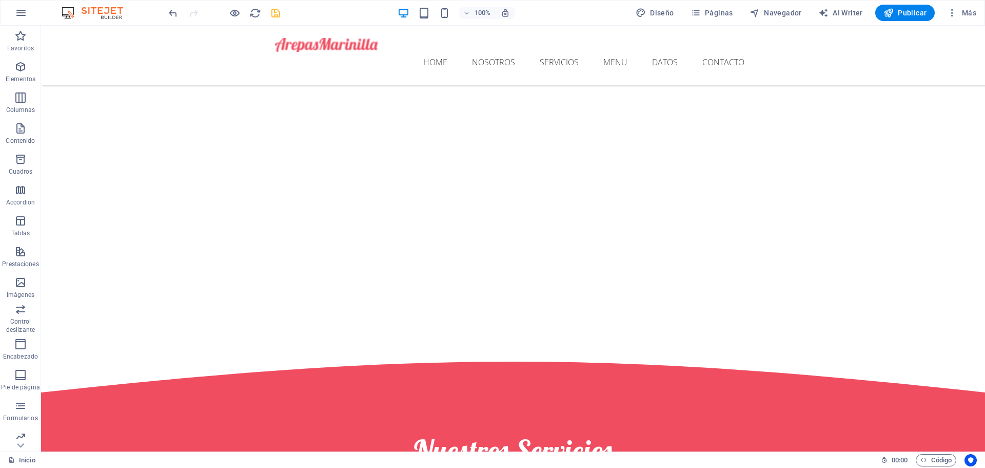
click at [275, 15] on icon "save" at bounding box center [276, 13] width 12 height 12
checkbox input "false"
click at [906, 12] on span "Publicar" at bounding box center [906, 13] width 44 height 10
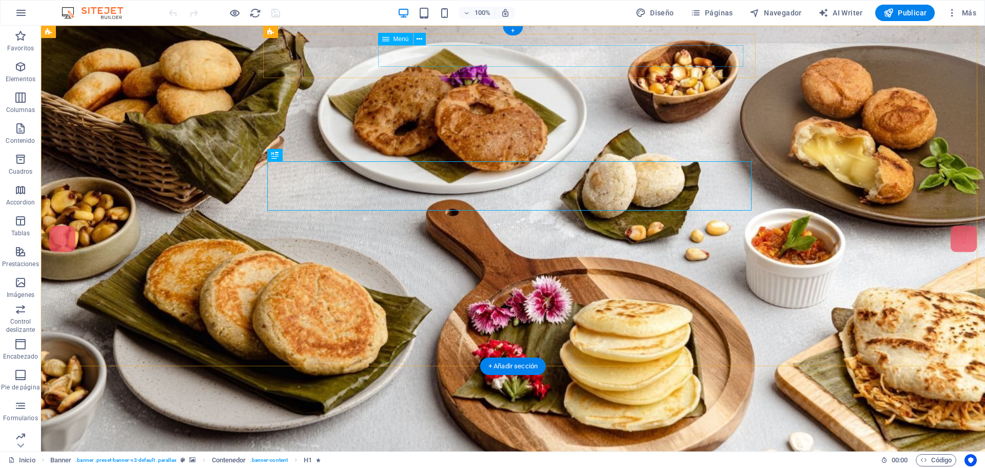
click at [521, 465] on nav "Home Nosotros Servicios Menu Datos Contacto" at bounding box center [287, 476] width 468 height 22
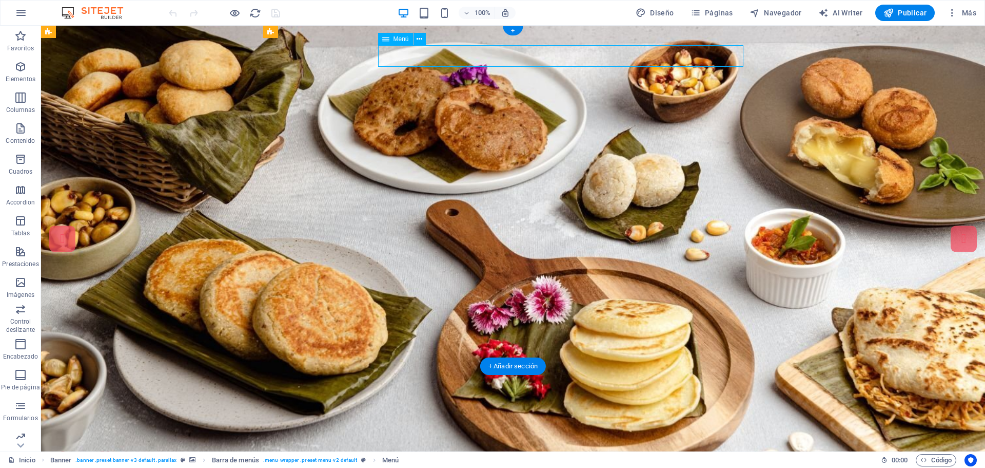
click at [521, 465] on nav "Home Nosotros Servicios Menu Datos Contacto" at bounding box center [287, 476] width 468 height 22
select select
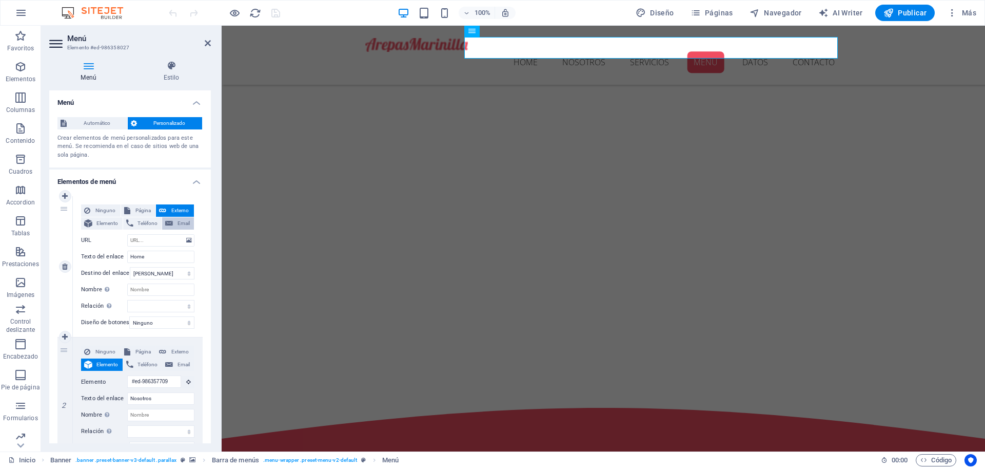
click at [181, 222] on span "Email" at bounding box center [183, 223] width 15 height 12
select select
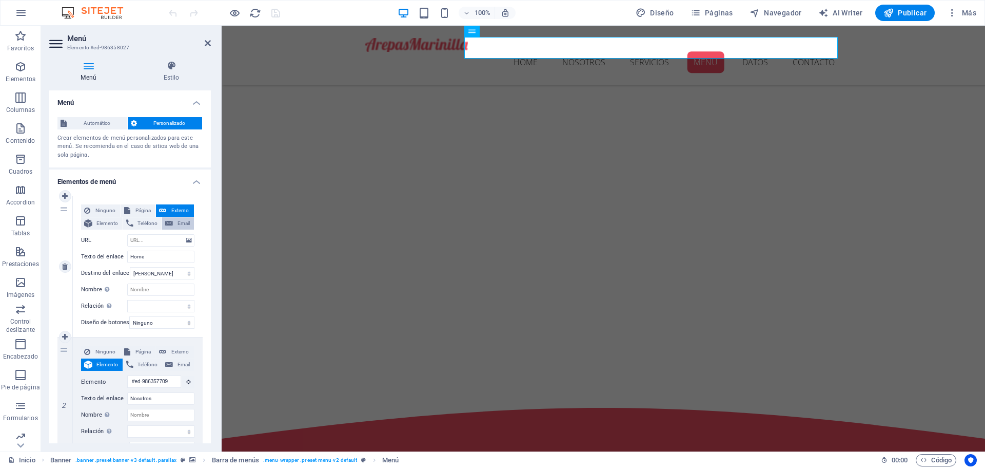
select select
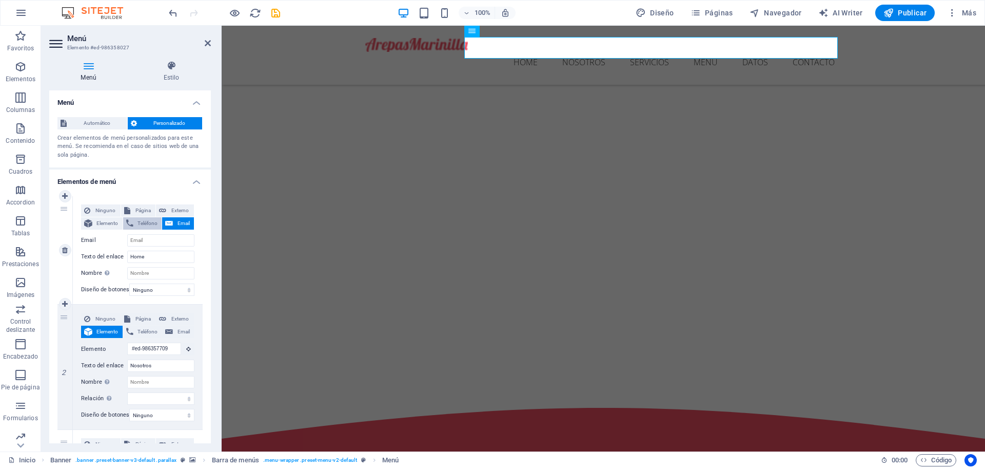
click at [142, 224] on span "Teléfono" at bounding box center [148, 223] width 23 height 12
select select
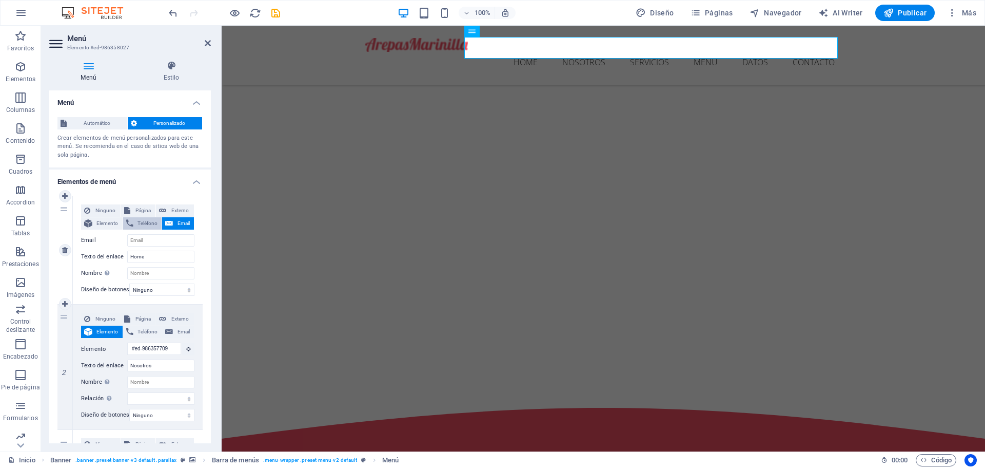
select select
click at [138, 212] on span "Página" at bounding box center [143, 210] width 20 height 12
select select
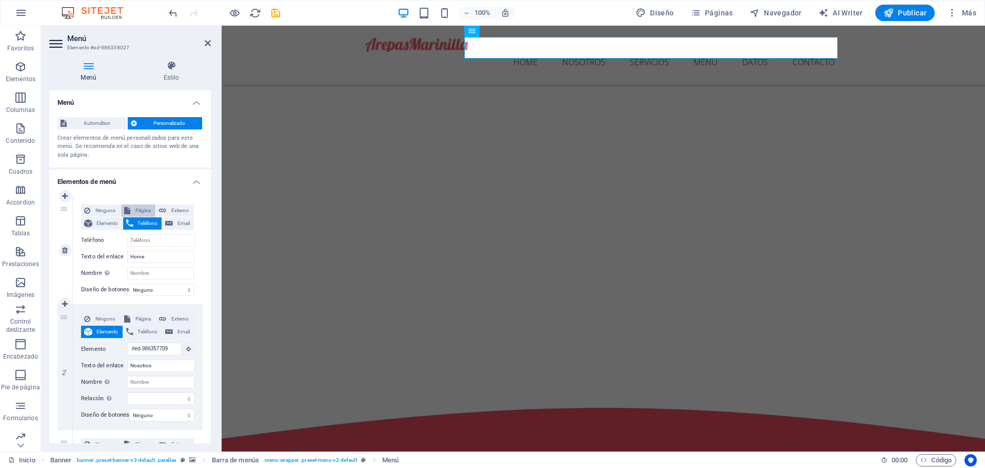
select select
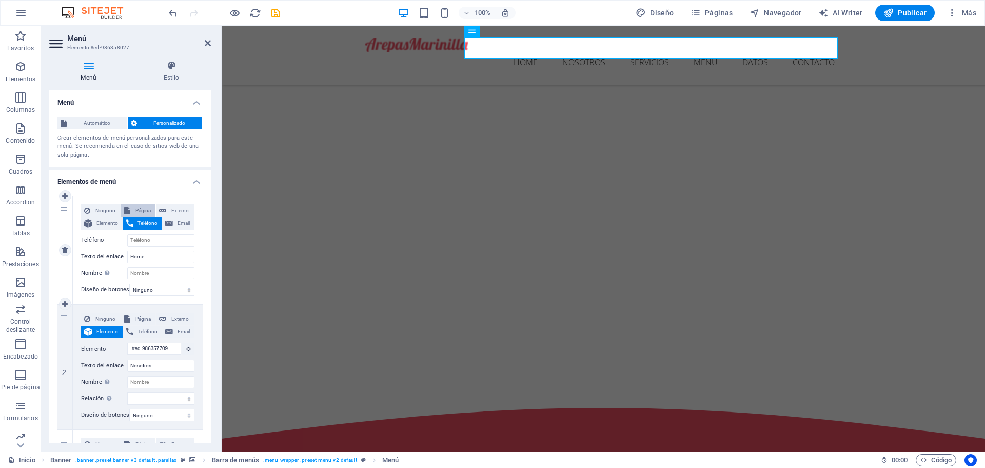
select select
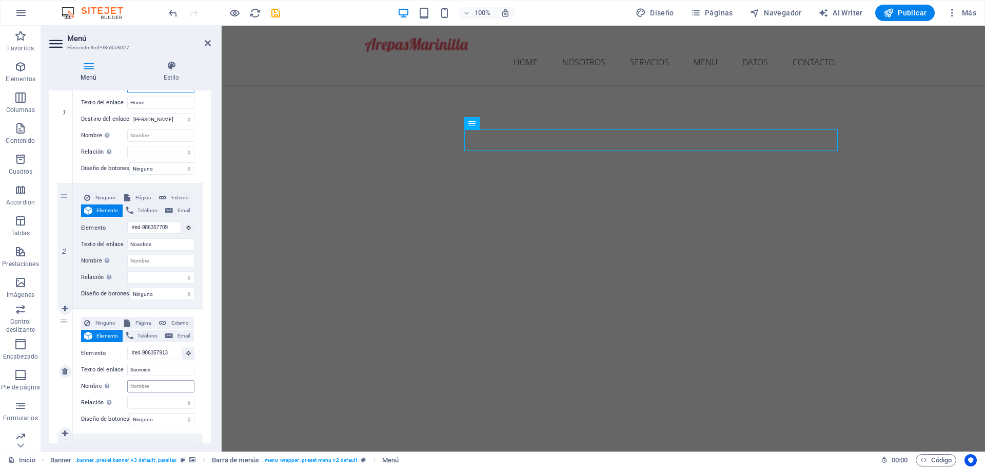
scroll to position [1569, 0]
click at [172, 72] on h4 "Estilo" at bounding box center [171, 72] width 79 height 22
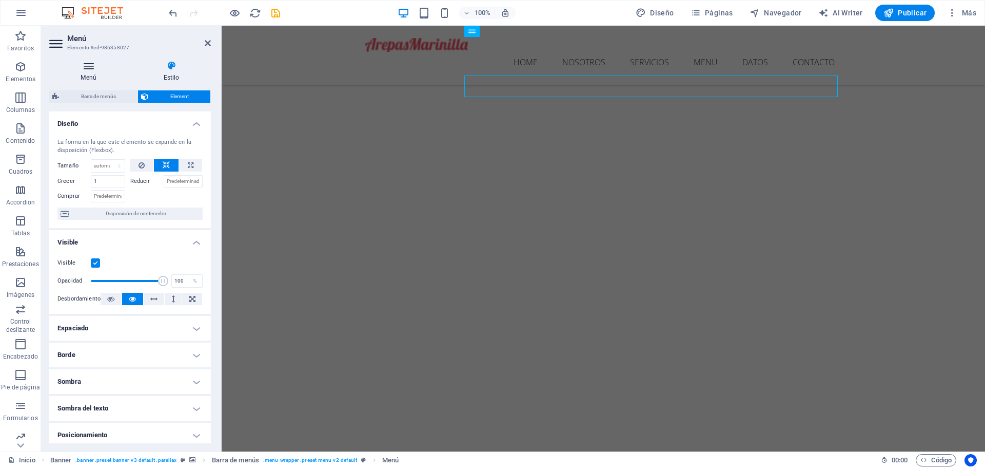
click at [92, 78] on h4 "Menú" at bounding box center [90, 72] width 83 height 22
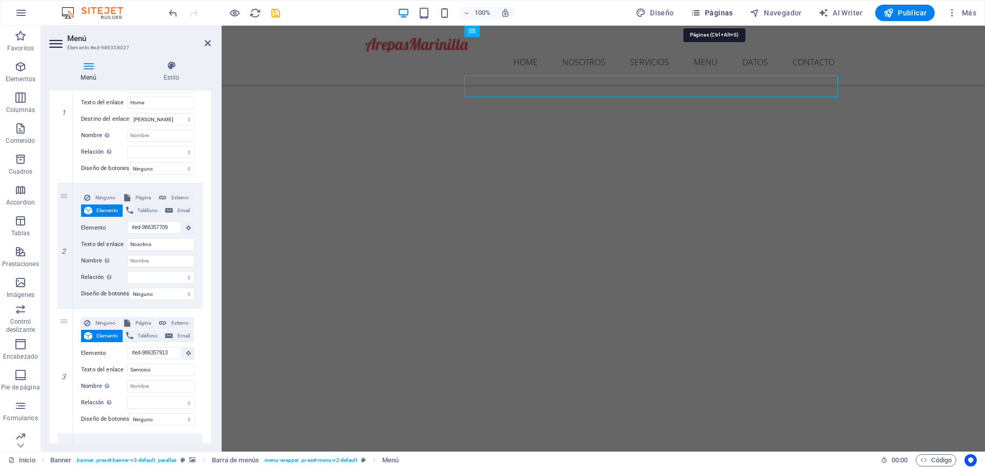
click at [722, 12] on span "Páginas" at bounding box center [712, 13] width 43 height 10
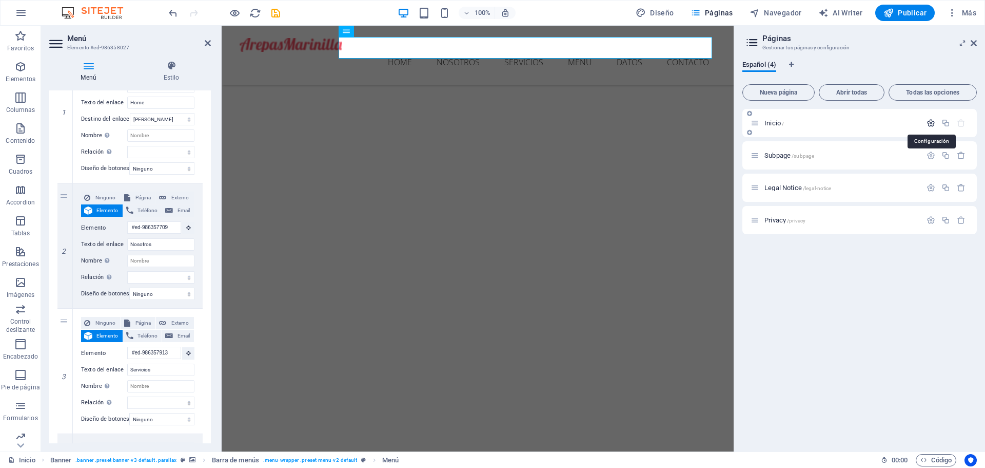
click at [928, 121] on icon "button" at bounding box center [931, 123] width 9 height 9
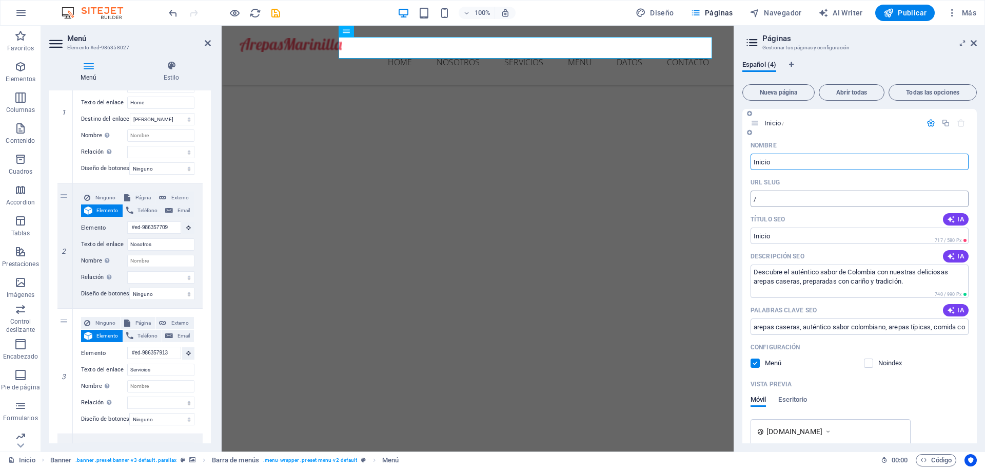
click at [773, 197] on input "/" at bounding box center [860, 198] width 218 height 16
type input "/unicio"
select select
type input "/"
select select
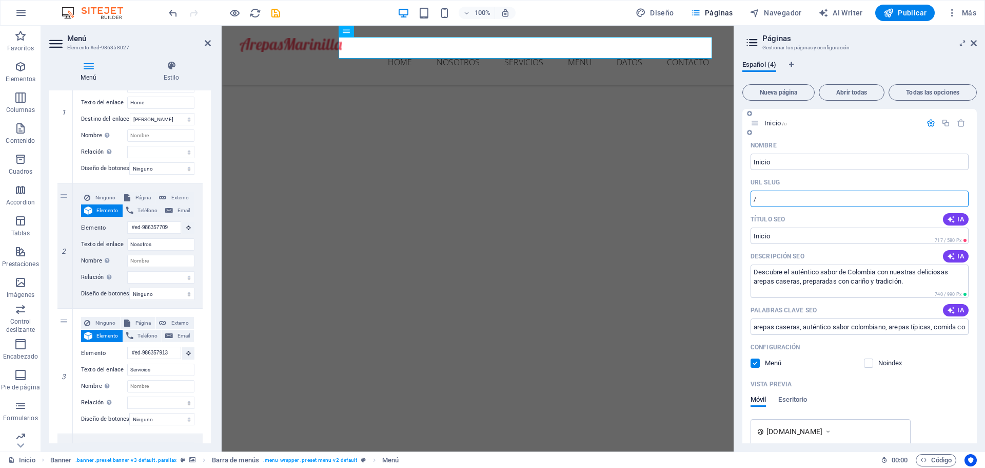
type input "/"
select select
type input "/"
select select
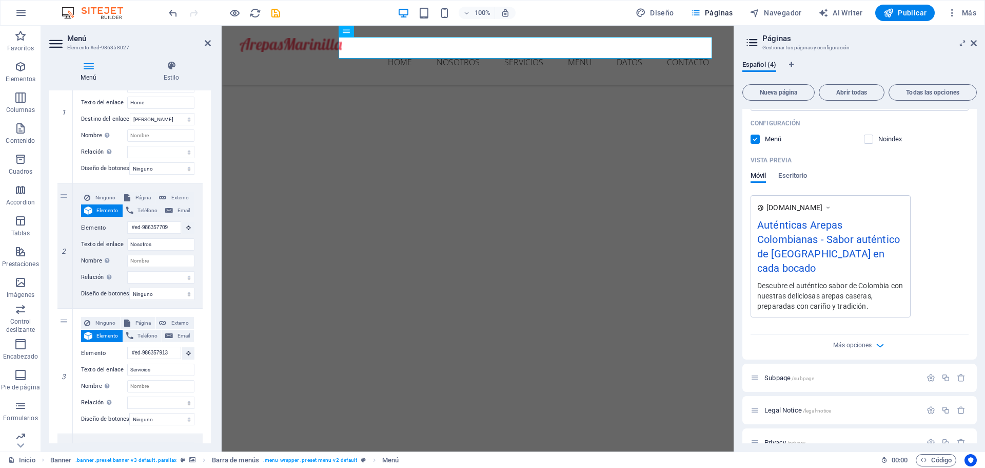
scroll to position [227, 0]
click at [880, 336] on icon "button" at bounding box center [881, 342] width 12 height 12
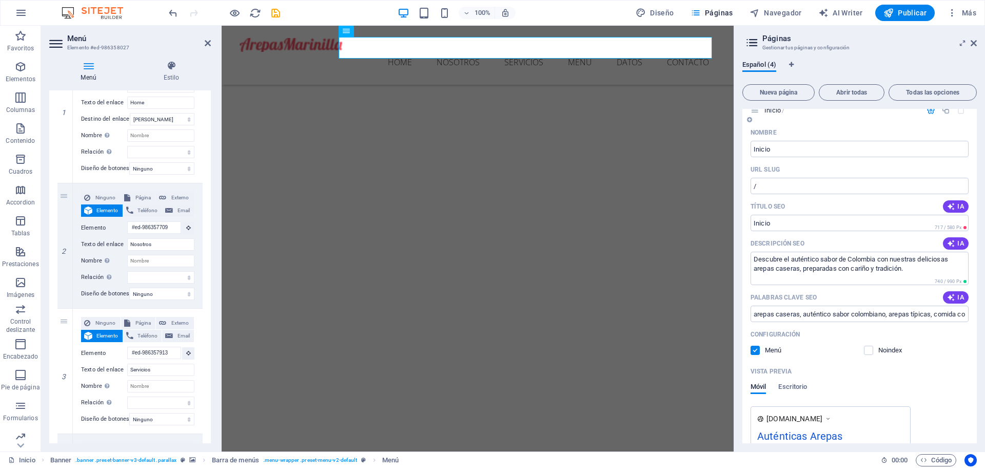
scroll to position [0, 0]
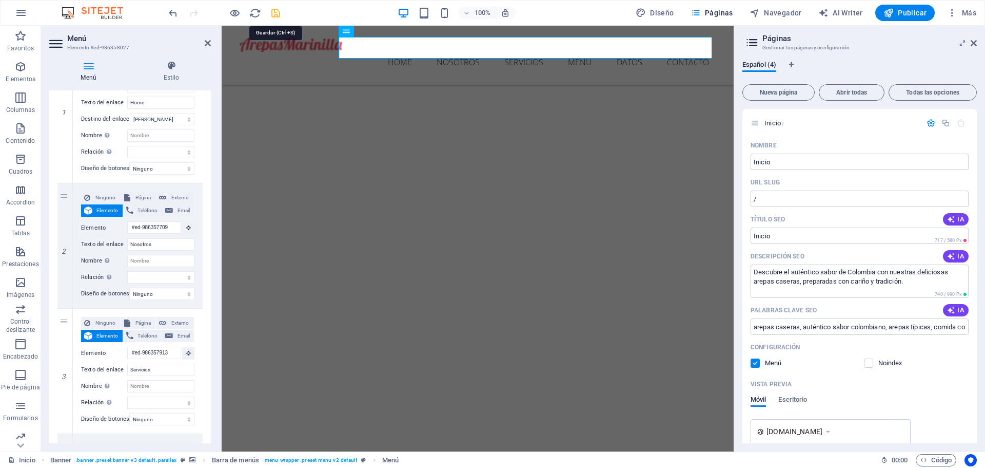
drag, startPoint x: 277, startPoint y: 13, endPoint x: 439, endPoint y: 14, distance: 162.7
click at [277, 13] on icon "save" at bounding box center [276, 13] width 12 height 12
checkbox input "false"
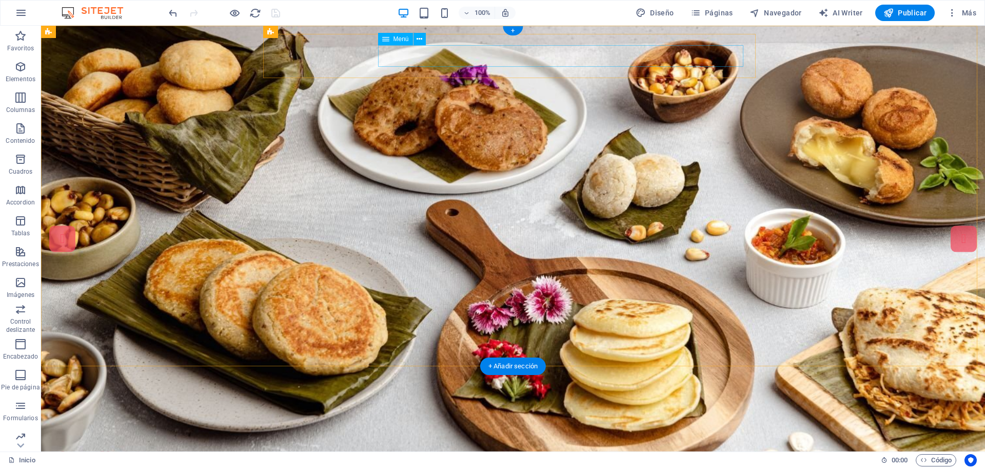
click at [434, 465] on nav "Home Nosotros Servicios Menu Datos Contacto" at bounding box center [287, 476] width 468 height 22
click at [430, 465] on nav "Home Nosotros Servicios Menu Datos Contacto" at bounding box center [287, 476] width 468 height 22
select select
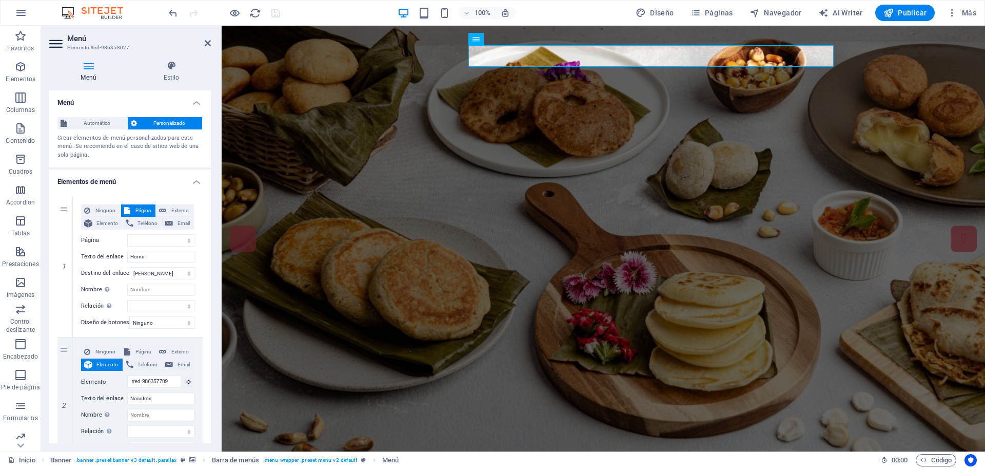
click at [274, 13] on div at bounding box center [224, 13] width 115 height 16
click at [24, 16] on icon "button" at bounding box center [21, 13] width 12 height 12
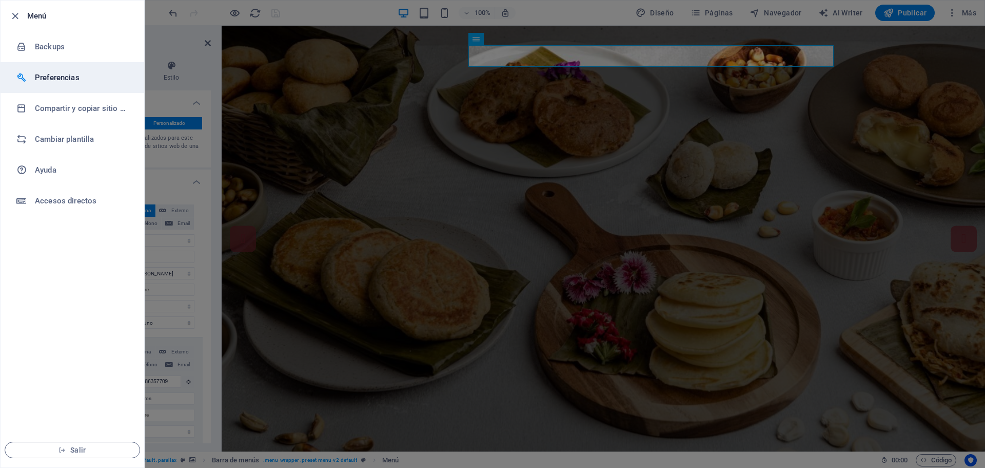
click at [43, 74] on h6 "Preferencias" at bounding box center [82, 77] width 95 height 12
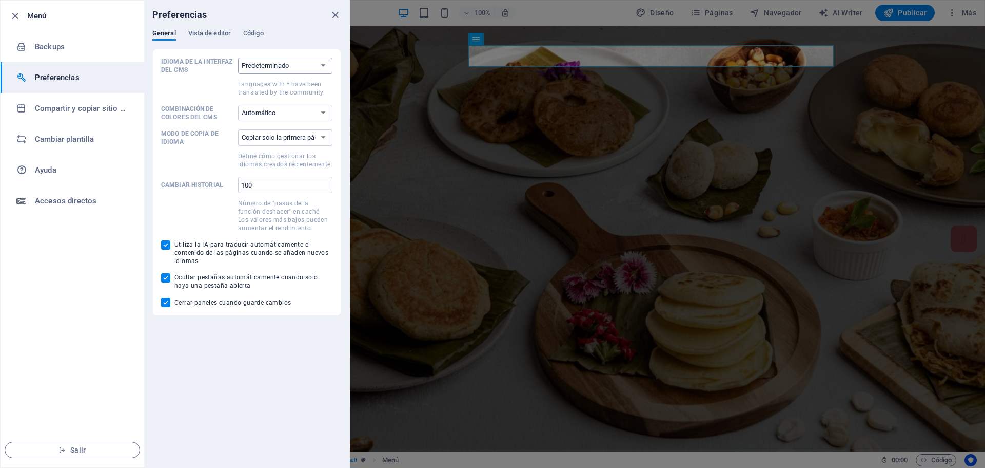
click at [327, 66] on select "Predeterminado Deutsch English Español Suomi* Français Magyar Italiano Nederlan…" at bounding box center [285, 65] width 94 height 16
click at [540, 102] on div at bounding box center [492, 234] width 985 height 468
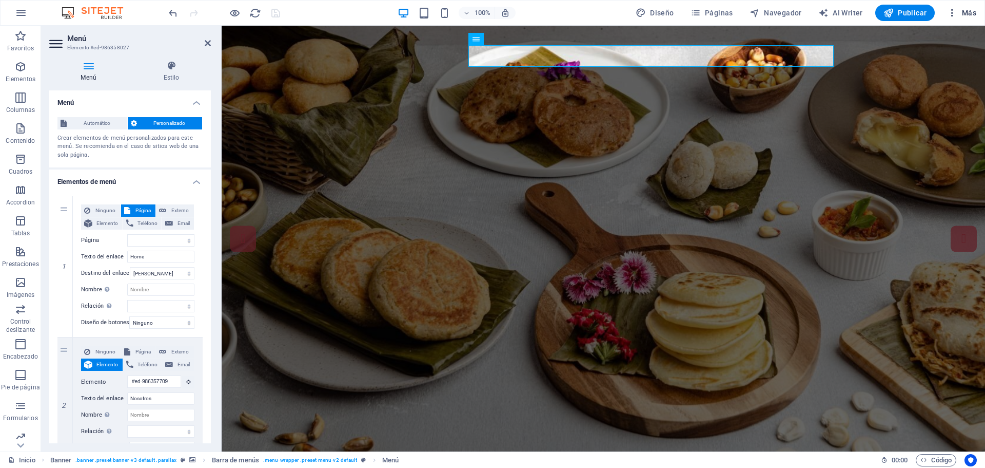
click at [976, 8] on span "Más" at bounding box center [961, 13] width 29 height 10
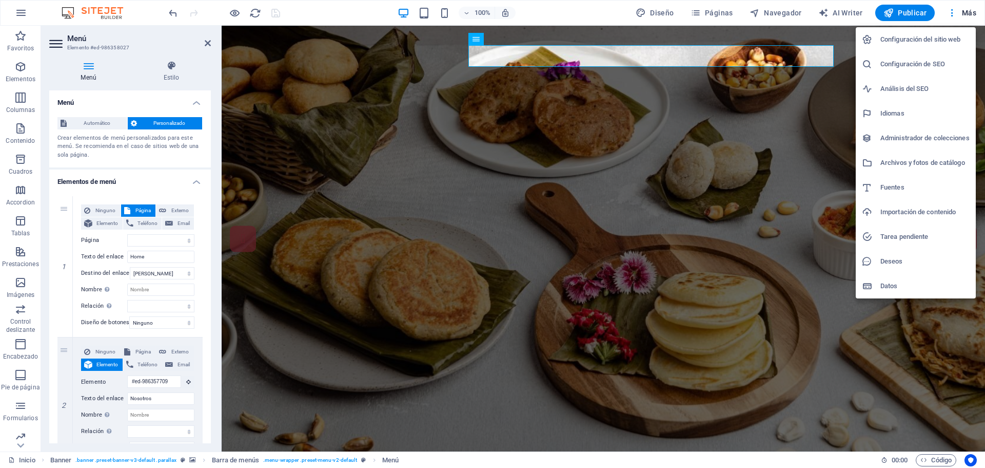
click at [893, 289] on h6 "Datos" at bounding box center [925, 286] width 89 height 12
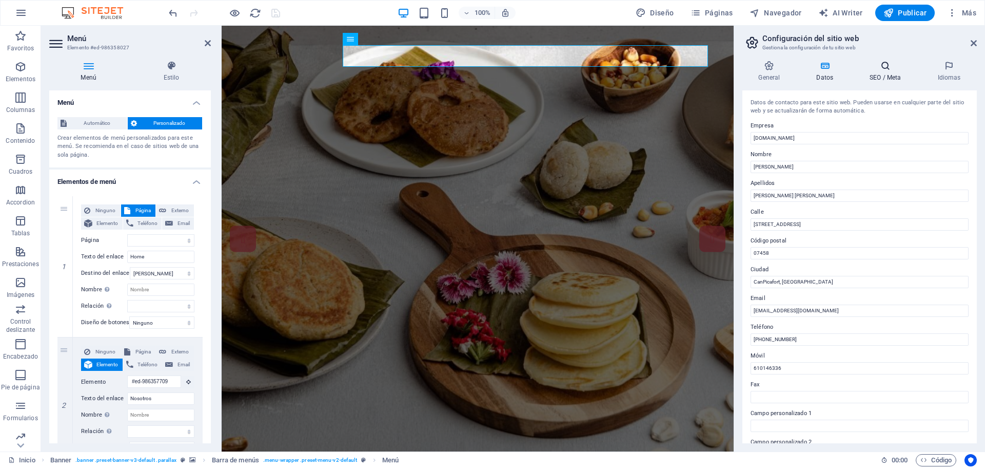
click at [878, 75] on h4 "SEO / Meta" at bounding box center [888, 72] width 68 height 22
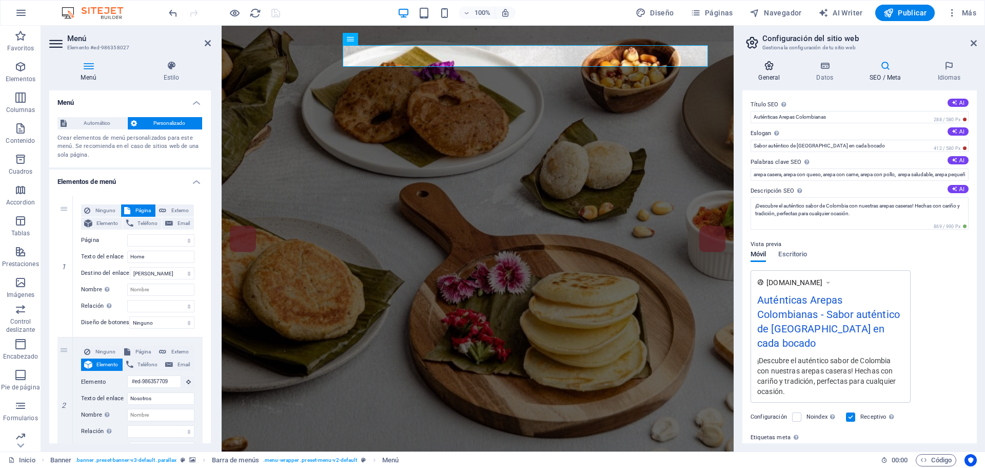
click at [769, 71] on h4 "General" at bounding box center [772, 72] width 58 height 22
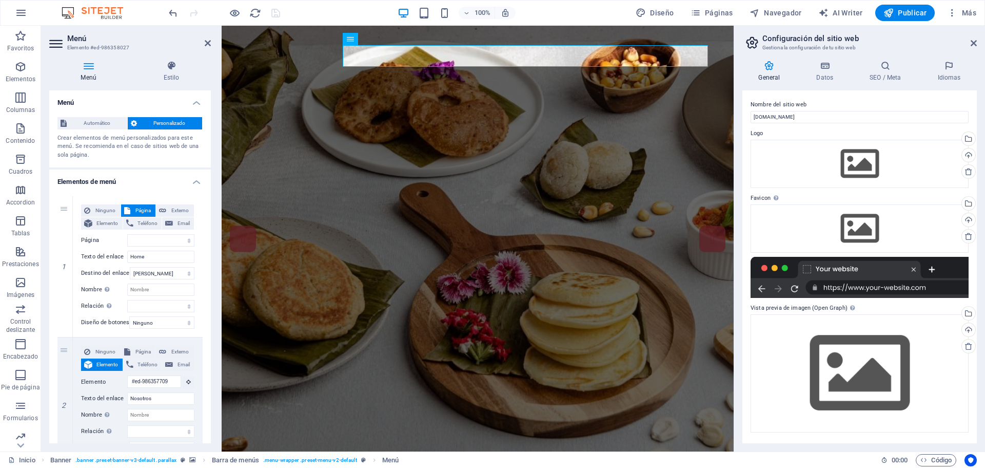
click at [774, 71] on h4 "General" at bounding box center [772, 72] width 58 height 22
click at [824, 69] on icon at bounding box center [825, 66] width 49 height 10
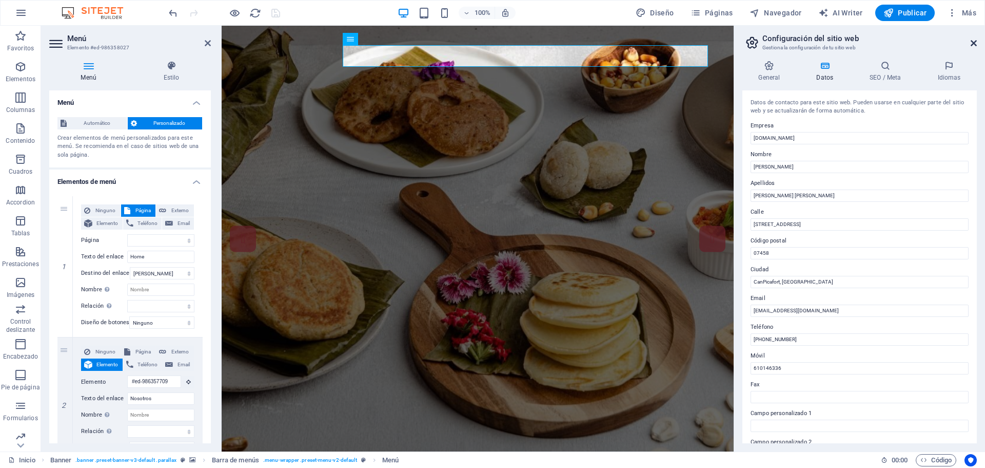
click at [974, 43] on icon at bounding box center [974, 43] width 6 height 8
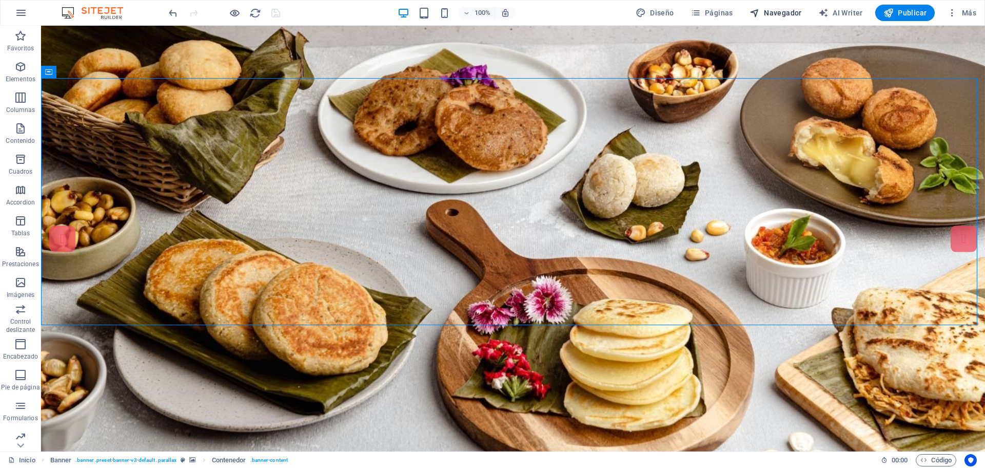
click at [785, 10] on span "Navegador" at bounding box center [776, 13] width 52 height 10
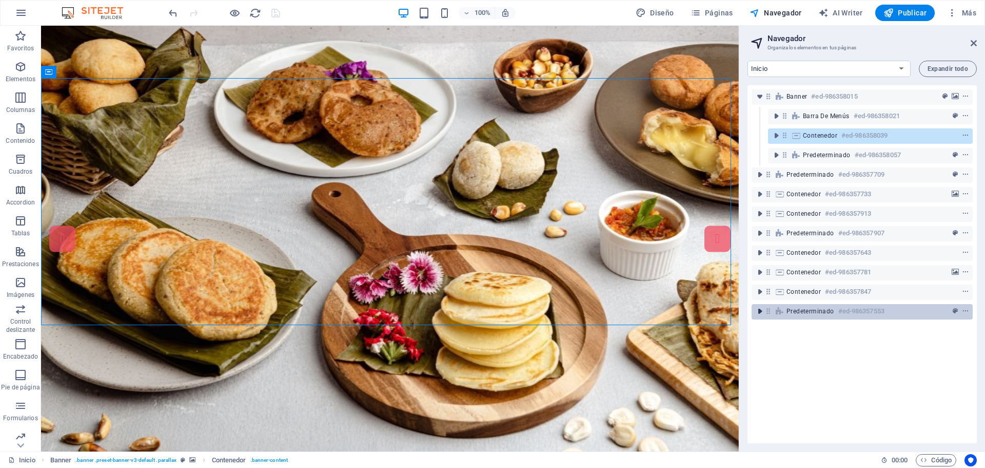
click at [760, 312] on icon "toggle-expand" at bounding box center [760, 311] width 10 height 10
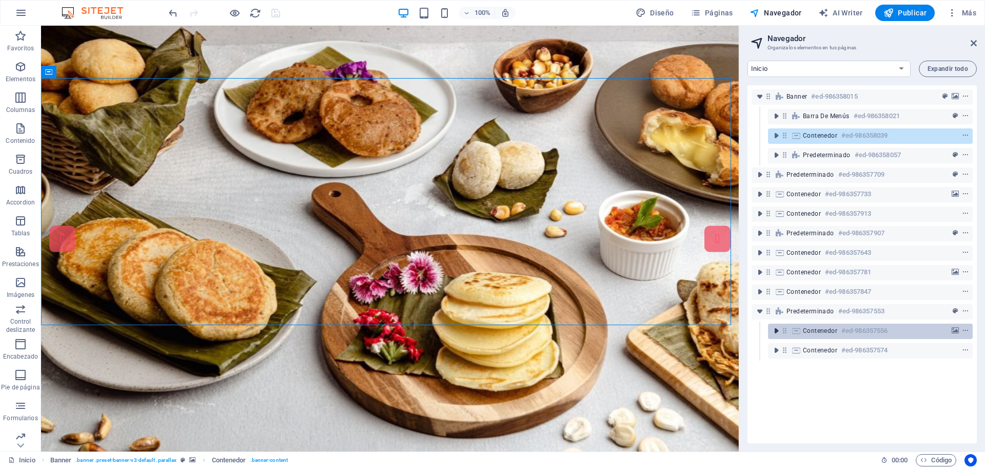
click at [779, 333] on icon "toggle-expand" at bounding box center [776, 330] width 10 height 10
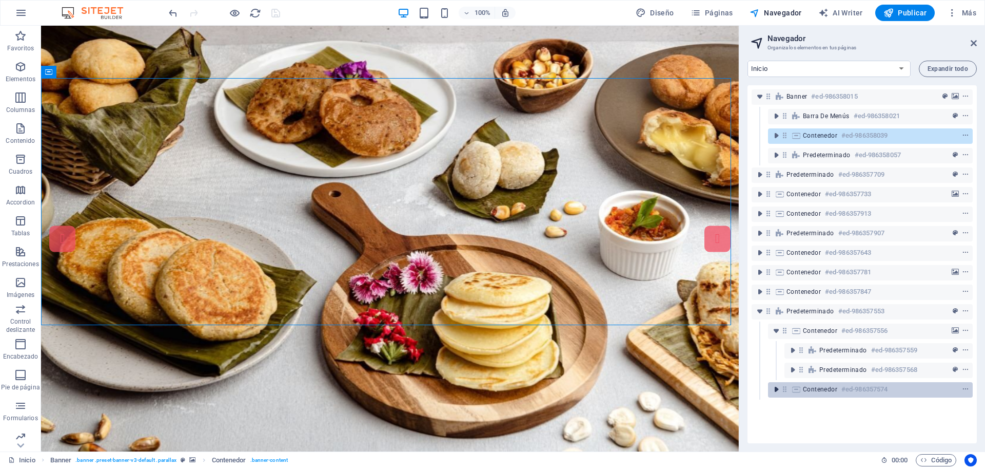
click at [776, 388] on icon "toggle-expand" at bounding box center [776, 389] width 10 height 10
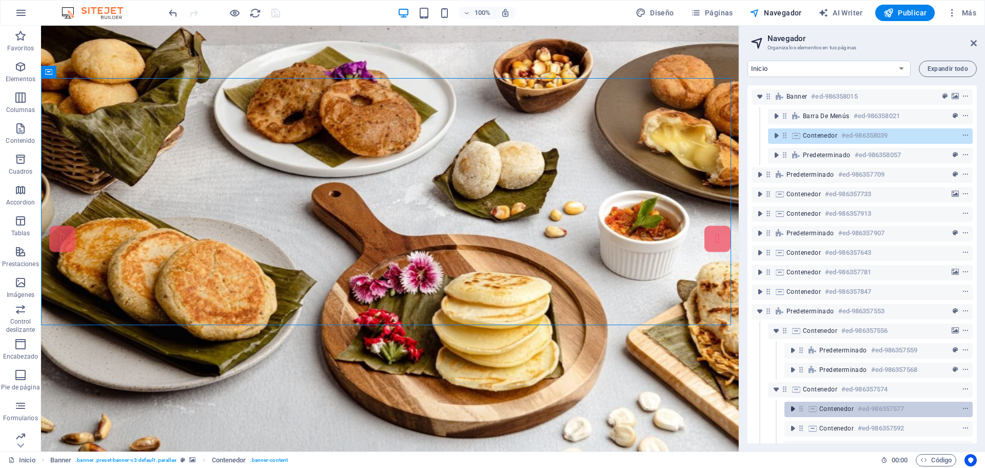
click at [795, 407] on icon "toggle-expand" at bounding box center [793, 408] width 10 height 10
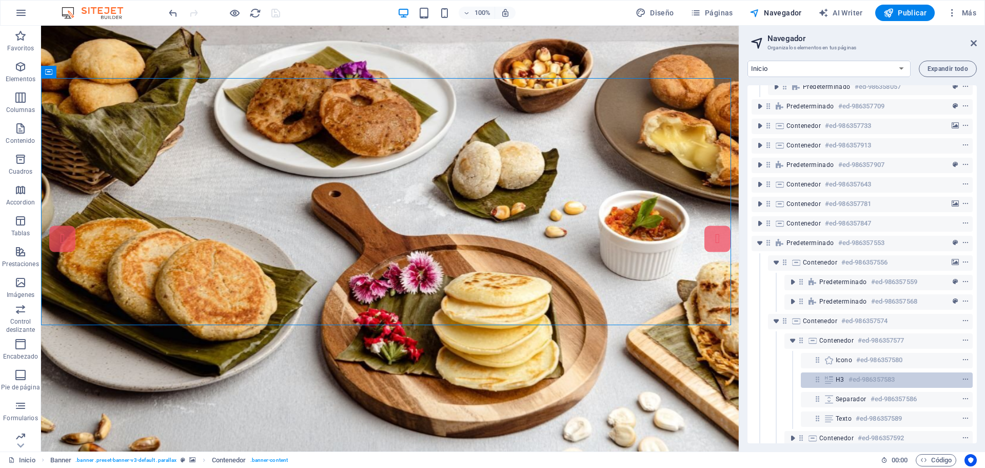
scroll to position [103, 0]
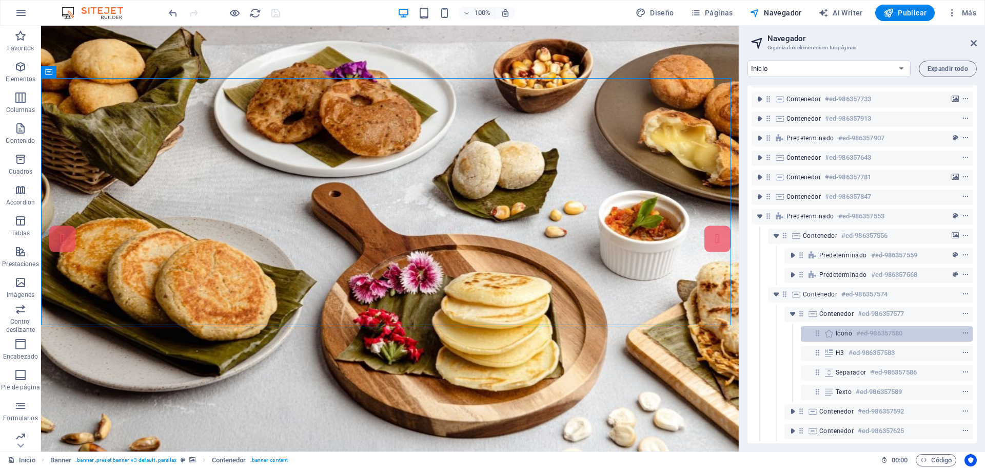
click at [854, 327] on div "Icono #ed-986357580" at bounding box center [879, 333] width 86 height 12
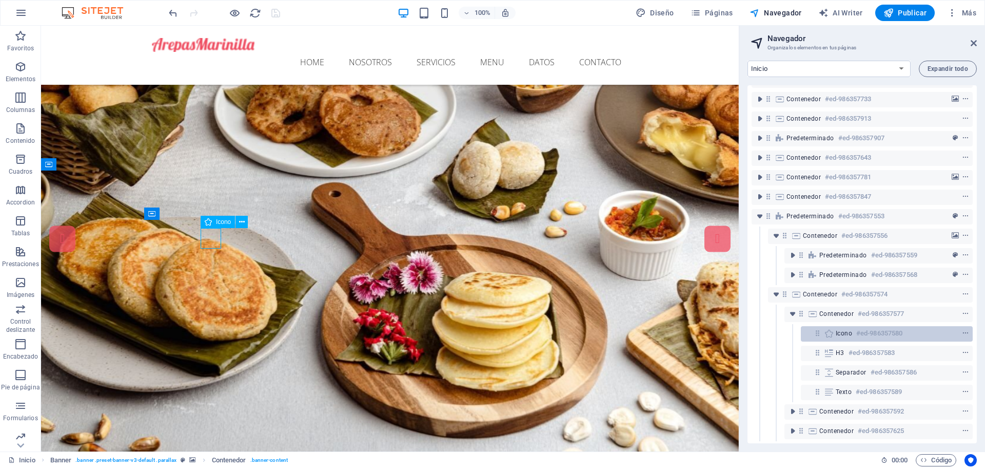
scroll to position [5210, 0]
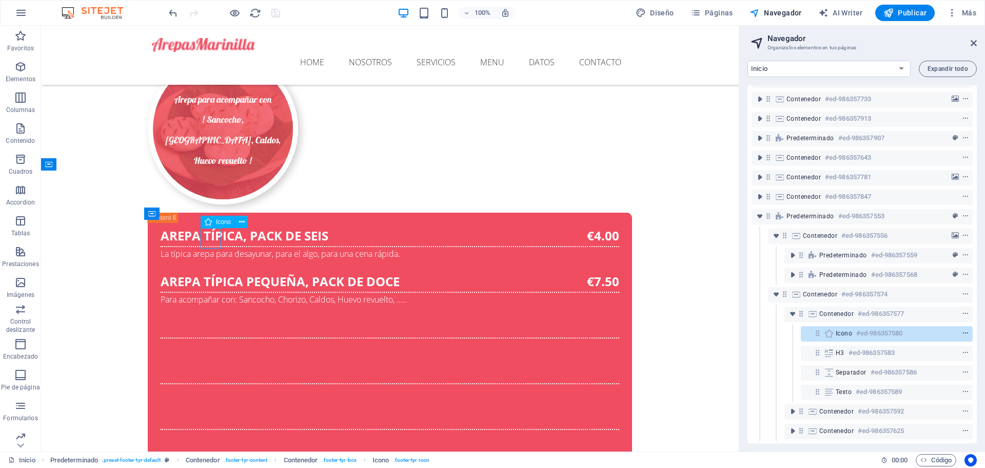
click at [963, 330] on icon "context-menu" at bounding box center [965, 333] width 7 height 7
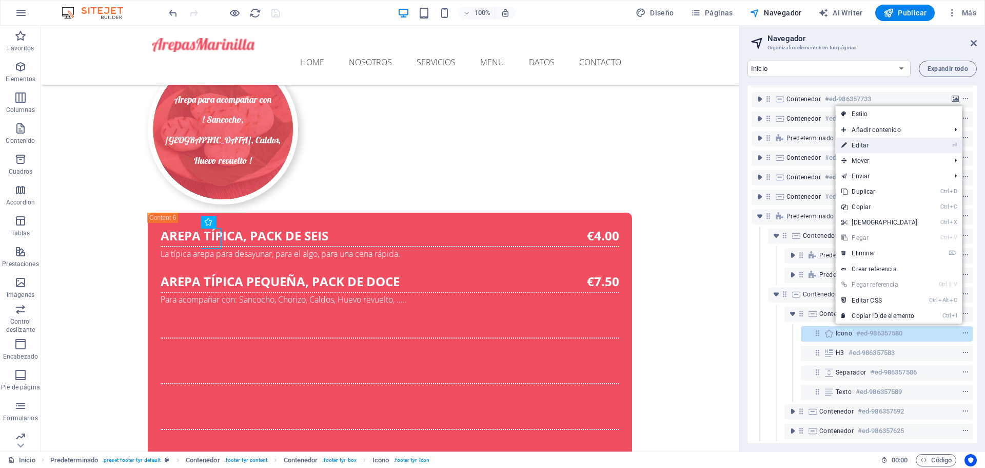
click at [868, 145] on link "⏎ Editar" at bounding box center [880, 145] width 88 height 15
select select "xMidYMid"
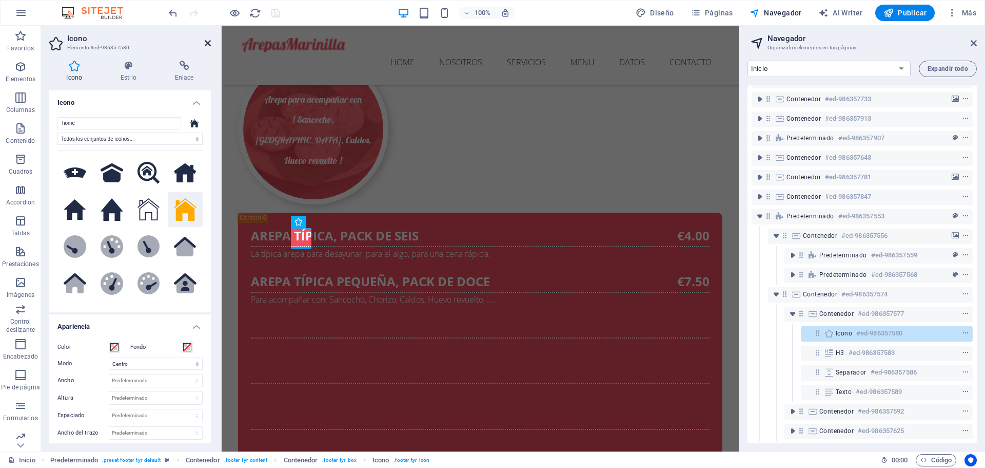
click at [210, 42] on icon at bounding box center [208, 43] width 6 height 8
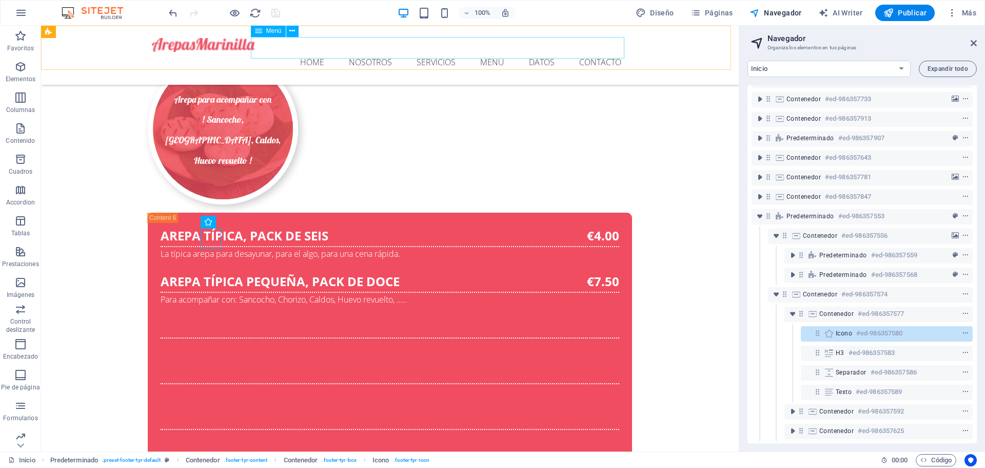
click at [486, 52] on nav "Home Nosotros Servicios Menu Datos Contacto" at bounding box center [390, 63] width 476 height 22
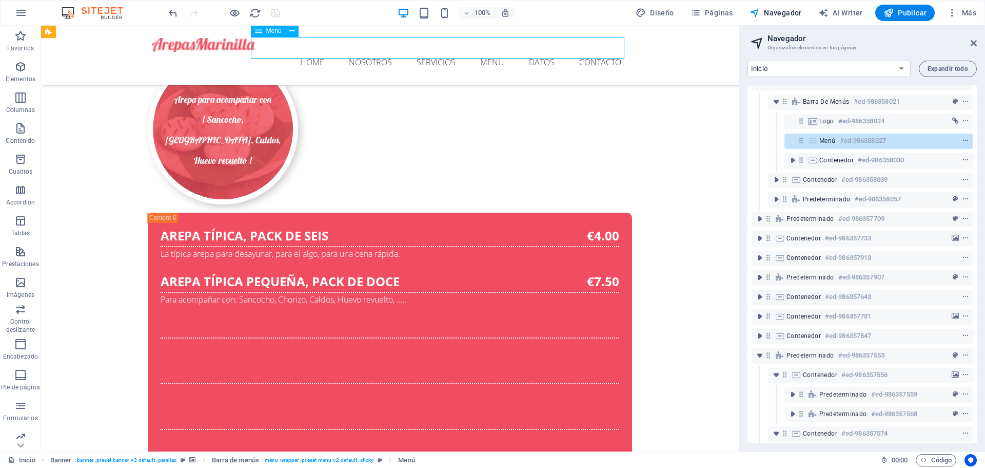
scroll to position [0, 0]
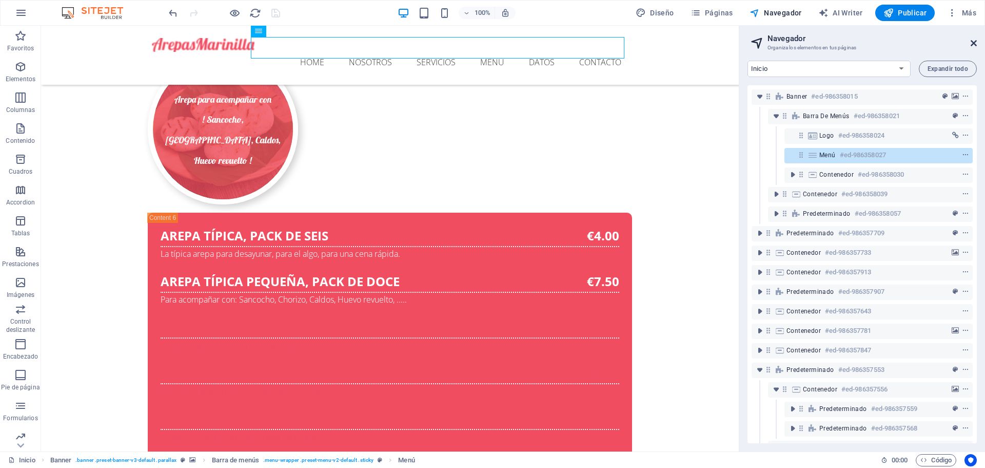
click at [974, 41] on icon at bounding box center [974, 43] width 6 height 8
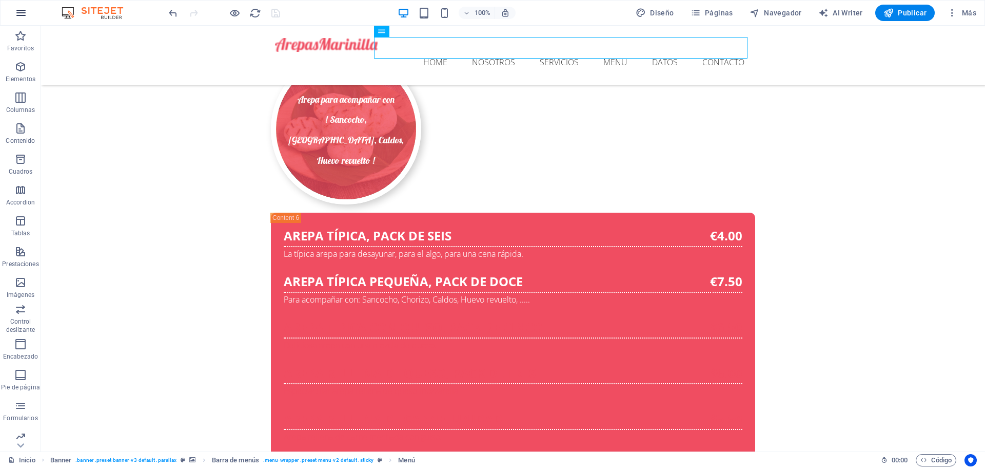
click at [20, 14] on icon "button" at bounding box center [21, 13] width 12 height 12
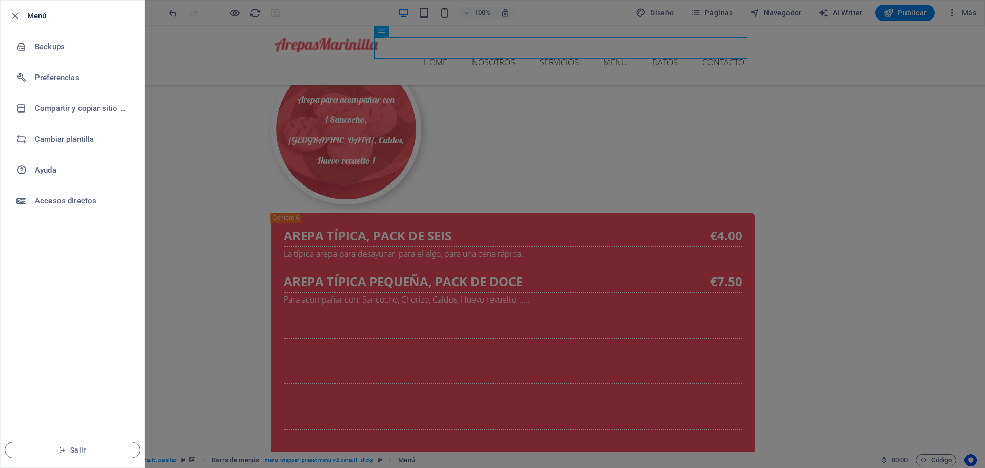
click at [265, 214] on div at bounding box center [492, 234] width 985 height 468
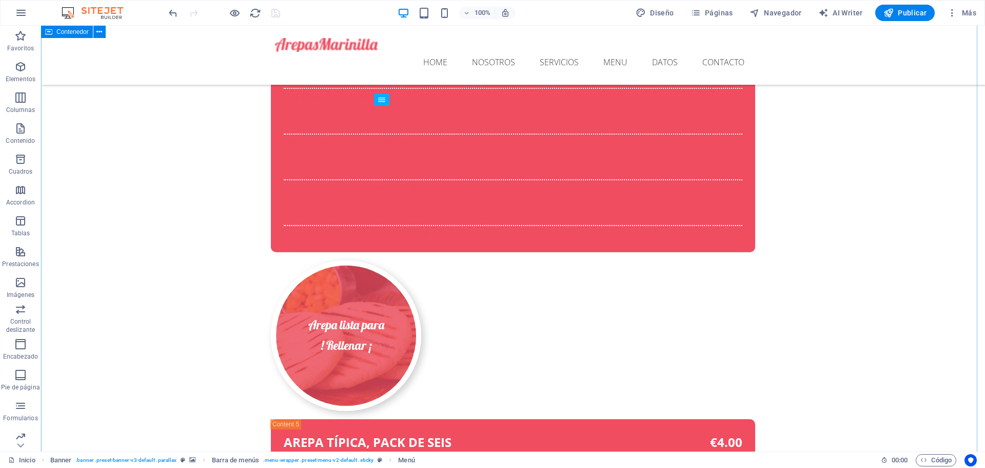
scroll to position [4475, 0]
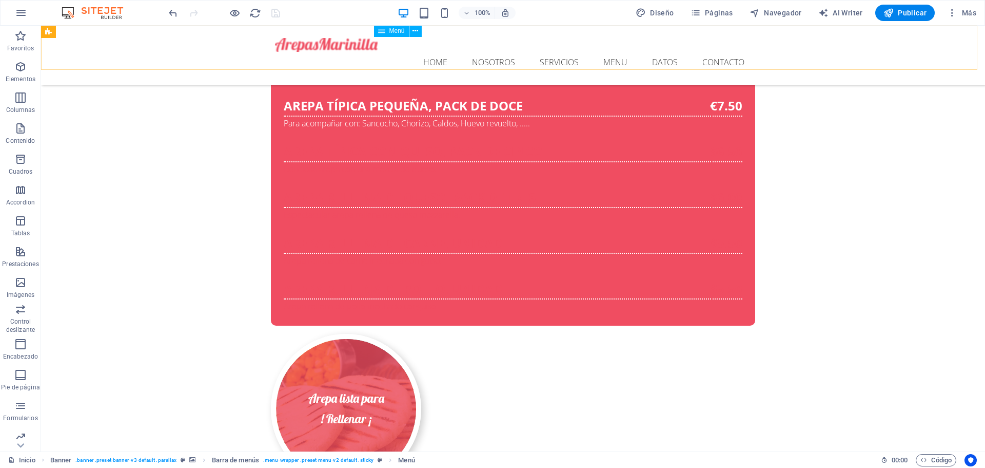
click at [667, 52] on nav "Home Nosotros Servicios Menu Datos Contacto" at bounding box center [513, 63] width 476 height 22
click at [656, 52] on nav "Home Nosotros Servicios Menu Datos Contacto" at bounding box center [513, 63] width 476 height 22
select select
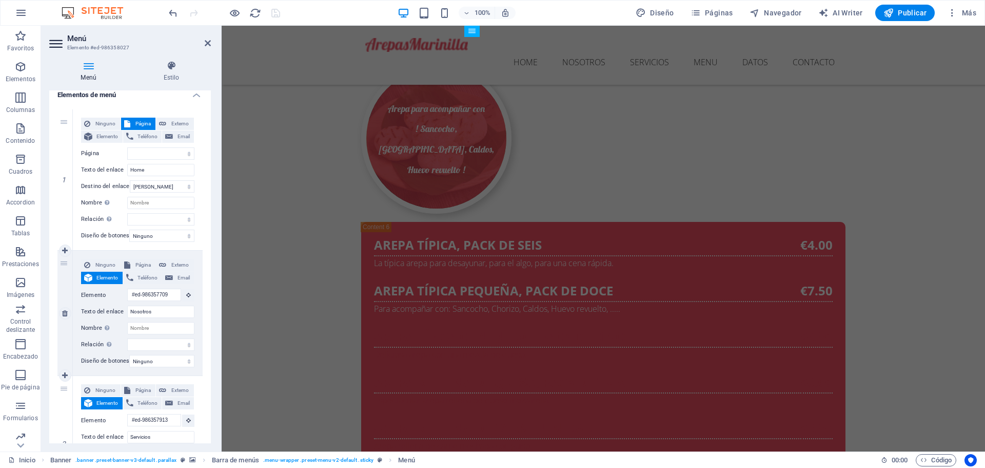
scroll to position [0, 0]
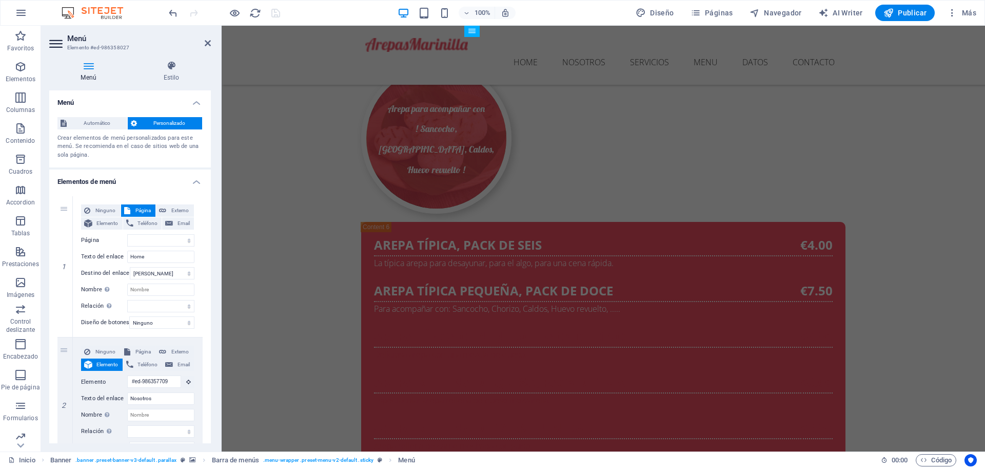
click at [90, 78] on h4 "Menú" at bounding box center [90, 72] width 83 height 22
click at [141, 223] on span "Teléfono" at bounding box center [148, 223] width 23 height 12
select select
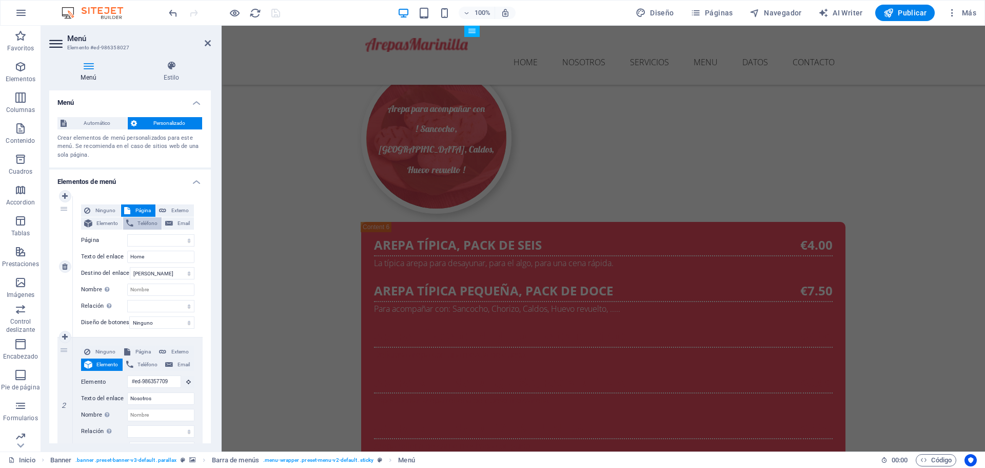
select select
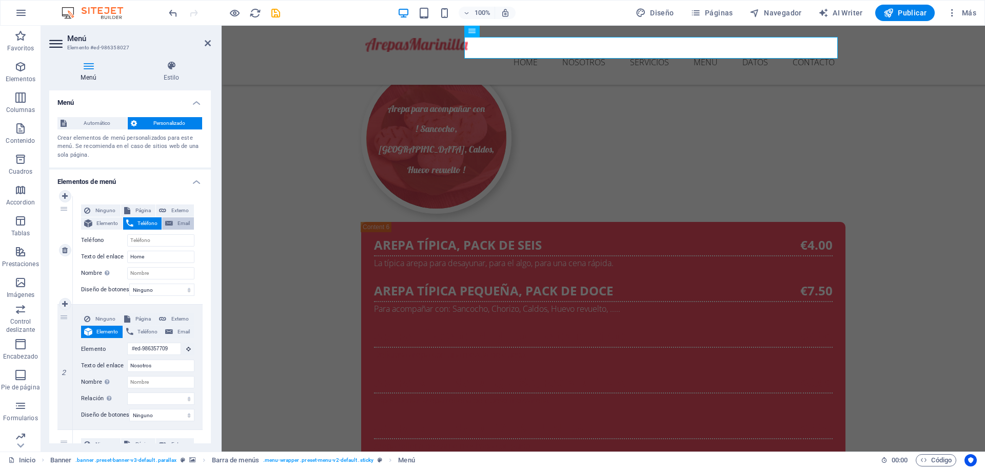
click at [183, 222] on span "Email" at bounding box center [183, 223] width 15 height 12
select select
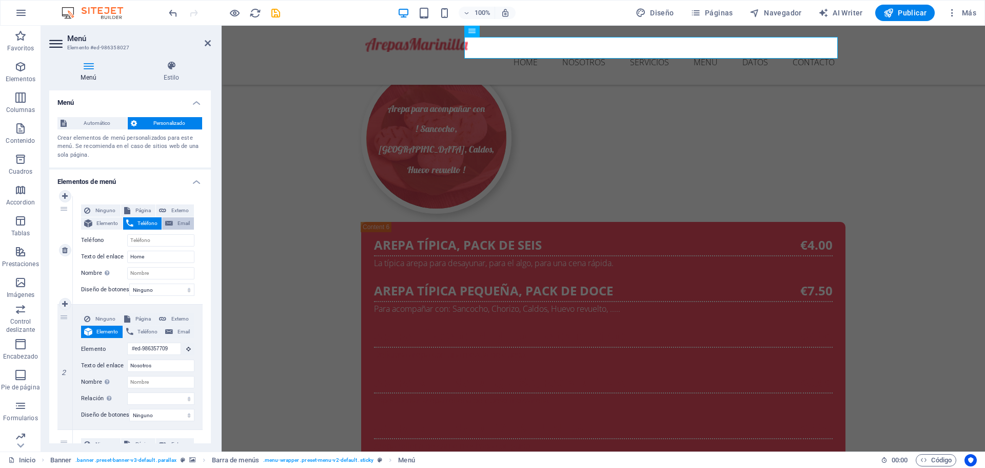
select select
click at [175, 210] on span "Externo" at bounding box center [180, 210] width 22 height 12
select select "blank"
select select
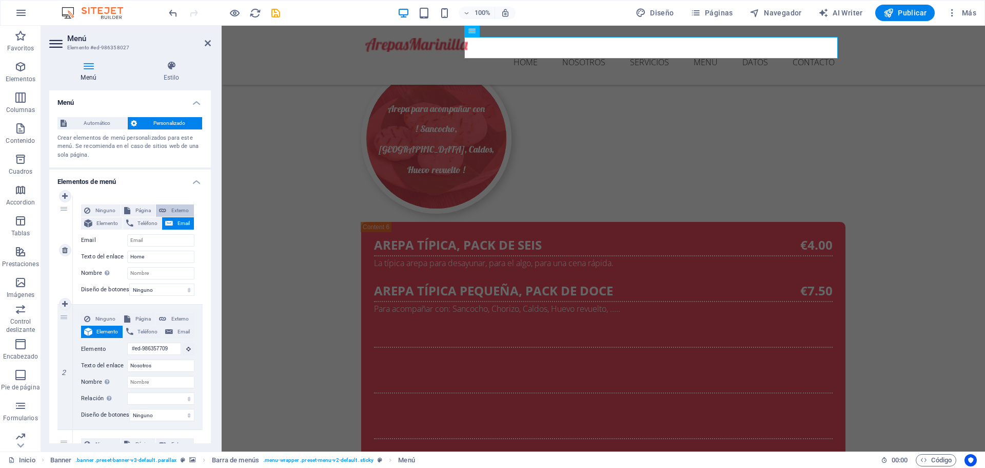
select select
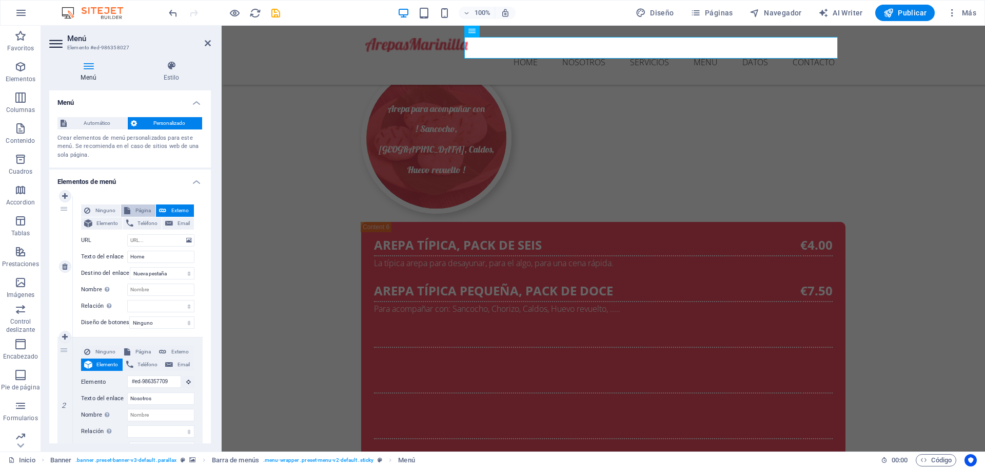
click at [138, 211] on span "Página" at bounding box center [143, 210] width 20 height 12
select select
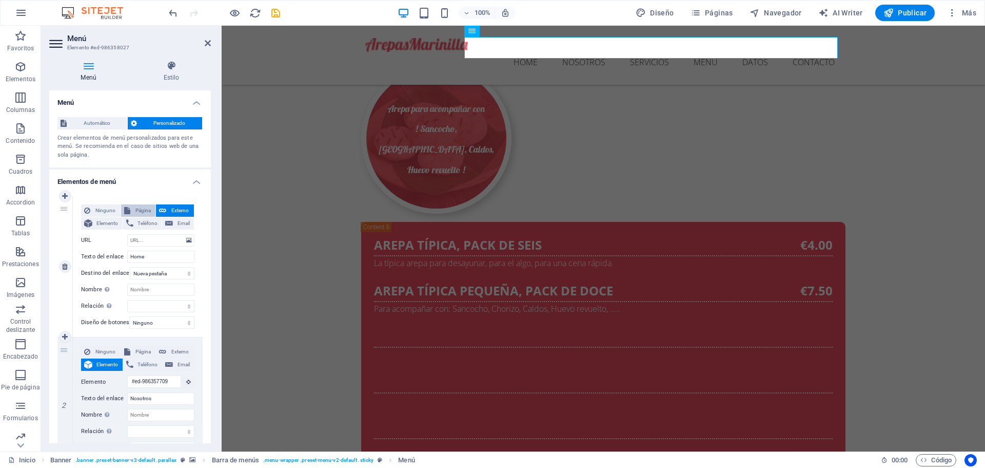
select select
click at [90, 74] on h4 "Menú" at bounding box center [90, 72] width 83 height 22
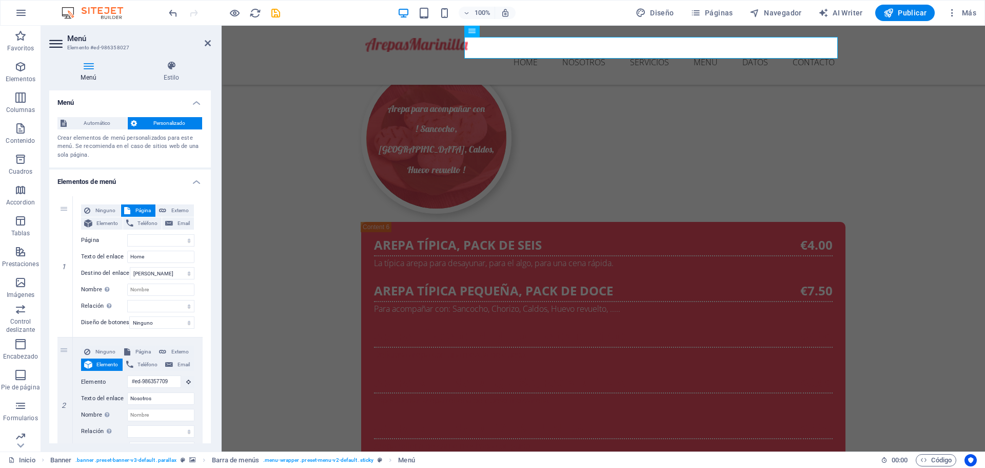
click at [90, 74] on h4 "Menú" at bounding box center [90, 72] width 83 height 22
click at [211, 38] on aside "Menú Elemento #ed-986358027 Menú Estilo Menú Automático Personalizado Crear ele…" at bounding box center [131, 238] width 181 height 425
click at [207, 44] on icon at bounding box center [208, 43] width 6 height 8
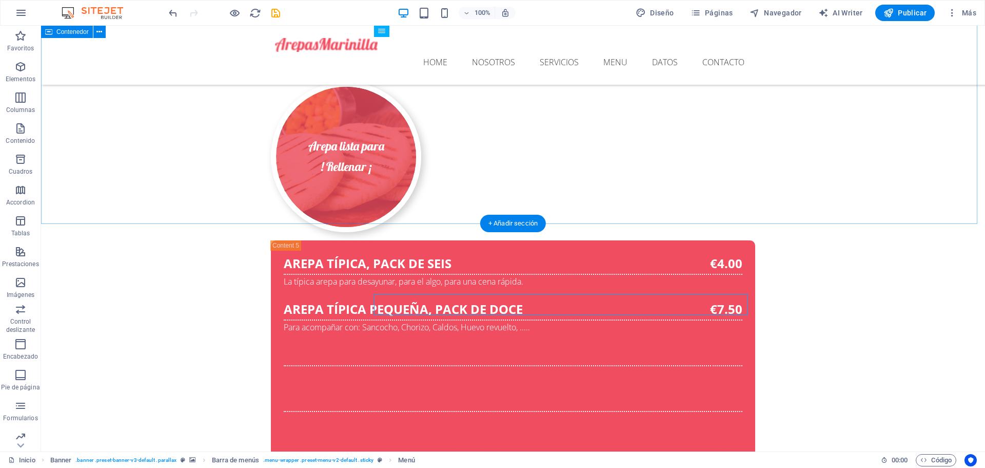
scroll to position [4636, 0]
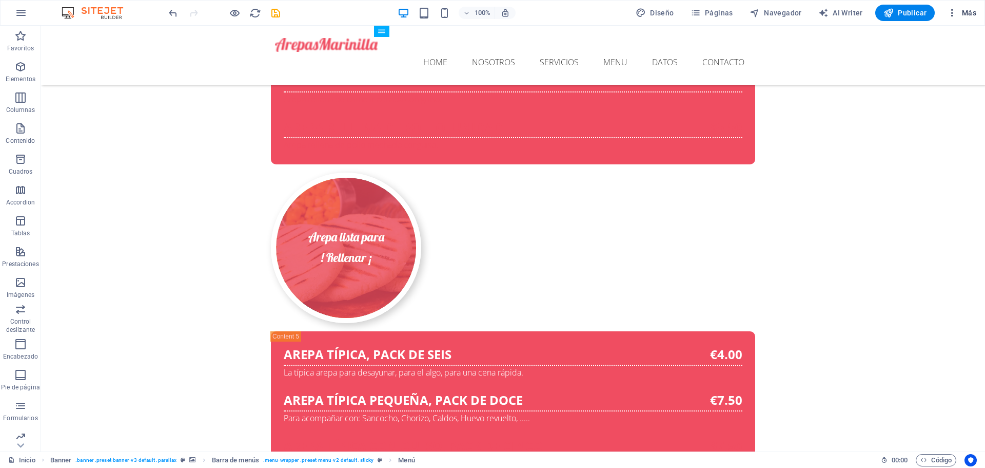
click at [970, 14] on span "Más" at bounding box center [961, 13] width 29 height 10
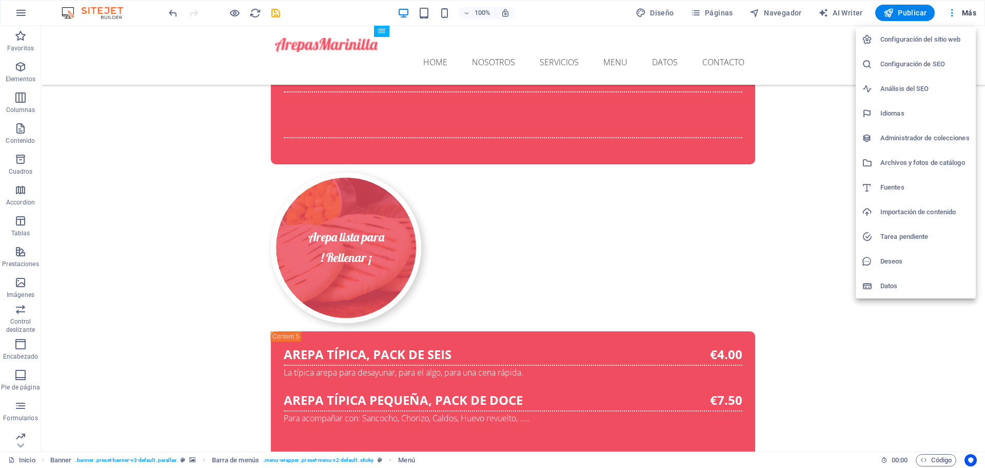
click at [900, 39] on h6 "Configuración del sitio web" at bounding box center [925, 39] width 89 height 12
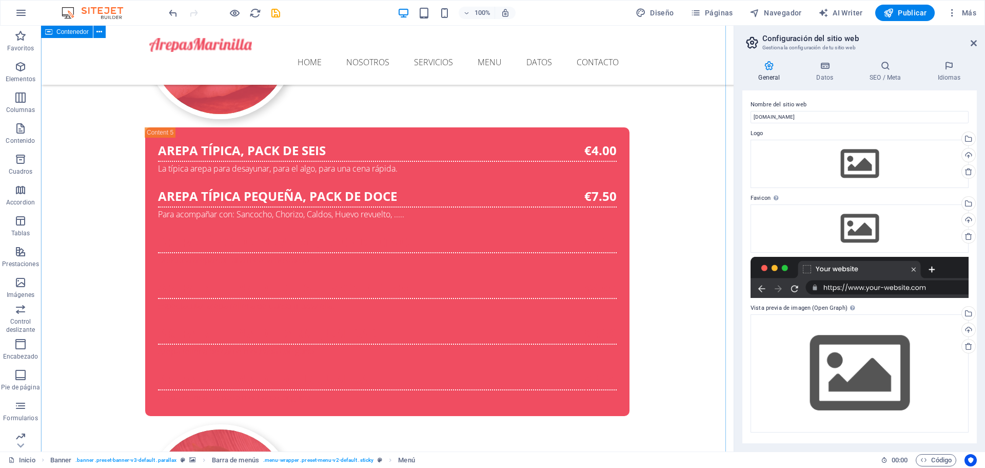
scroll to position [4893, 0]
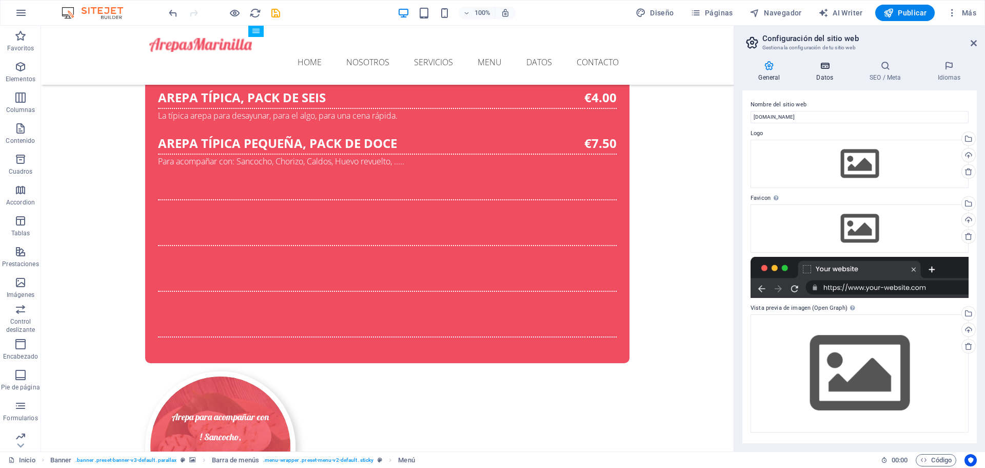
click at [825, 72] on h4 "Datos" at bounding box center [827, 72] width 53 height 22
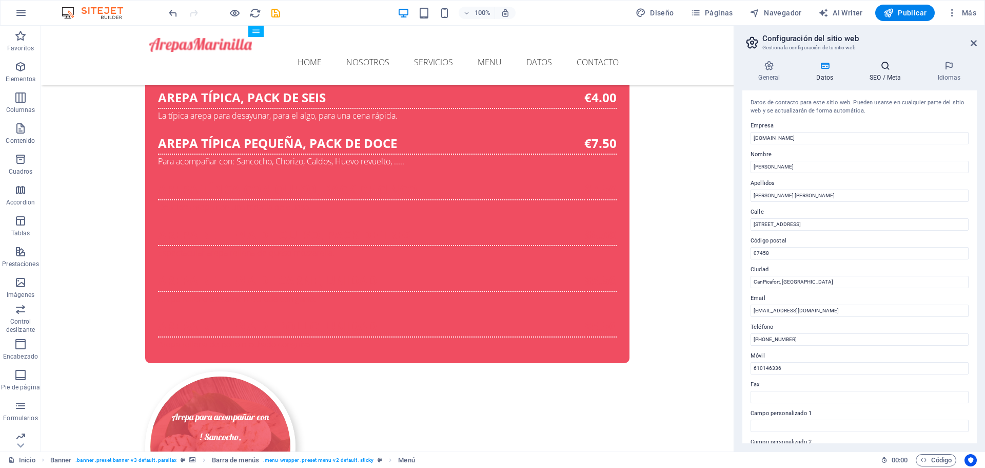
click at [881, 71] on h4 "SEO / Meta" at bounding box center [888, 72] width 68 height 22
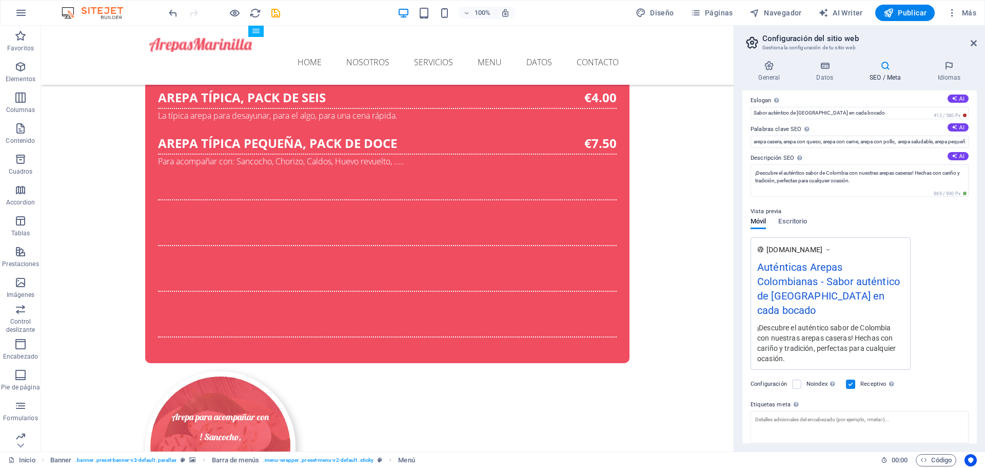
scroll to position [0, 0]
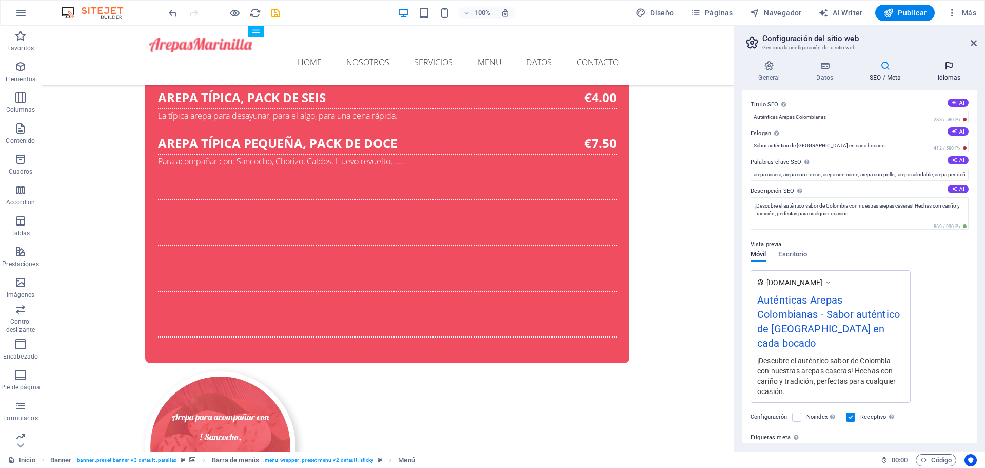
click at [951, 77] on h4 "Idiomas" at bounding box center [949, 72] width 55 height 22
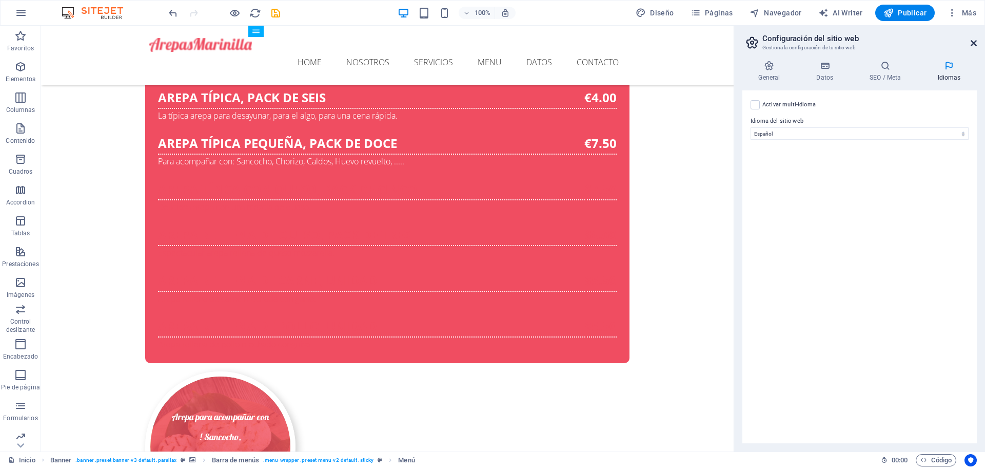
click at [971, 43] on icon at bounding box center [974, 43] width 6 height 8
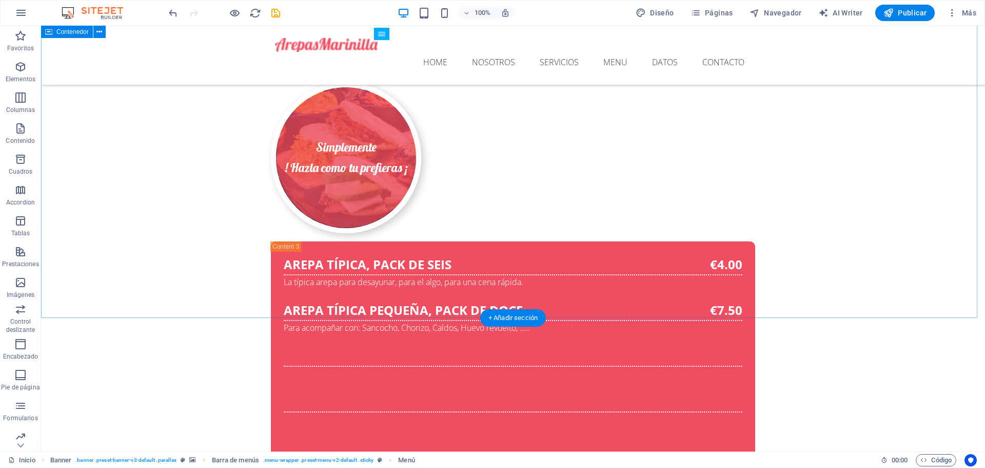
scroll to position [3712, 0]
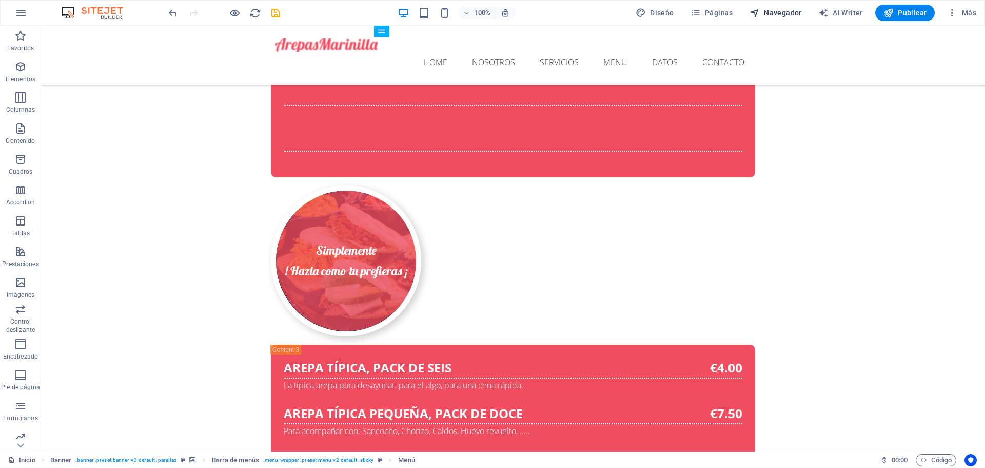
click at [778, 13] on span "Navegador" at bounding box center [776, 13] width 52 height 10
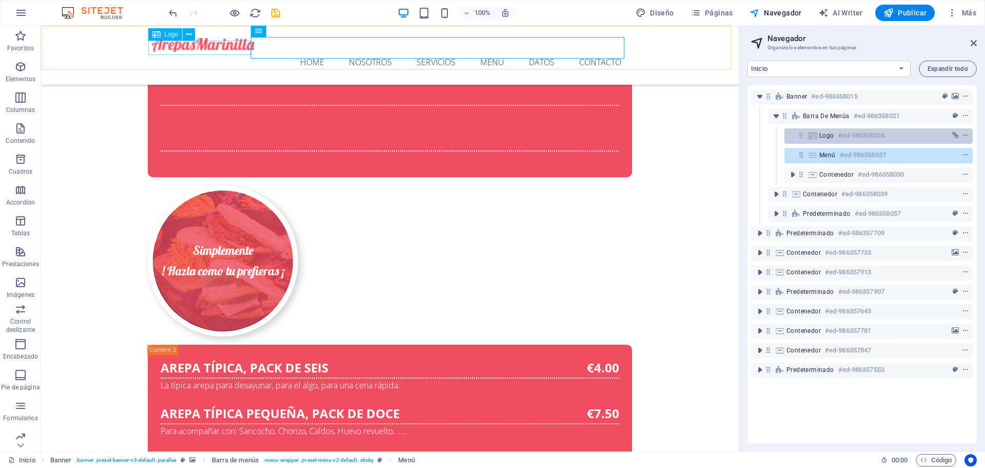
click at [833, 134] on span "Logo" at bounding box center [827, 135] width 15 height 8
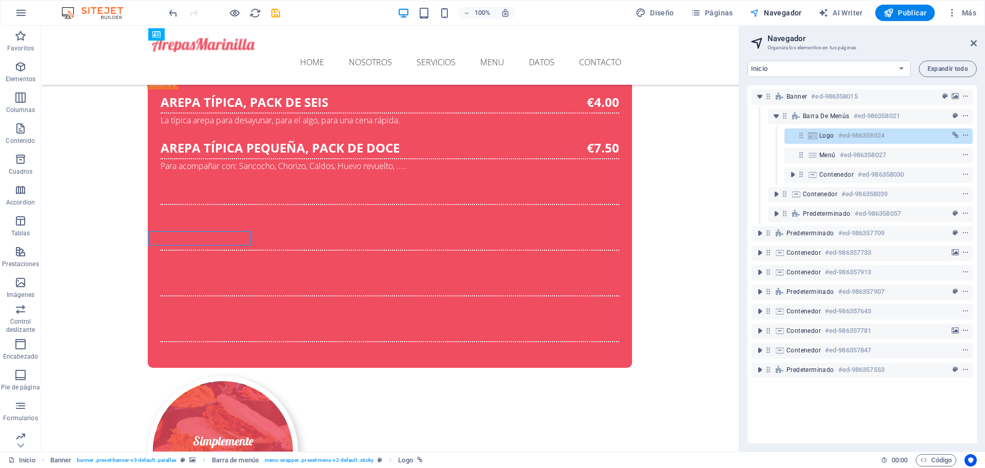
click at [782, 13] on span "Navegador" at bounding box center [776, 13] width 52 height 10
click at [669, 11] on span "Diseño" at bounding box center [655, 13] width 38 height 10
select select "px"
select select "300"
select select "px"
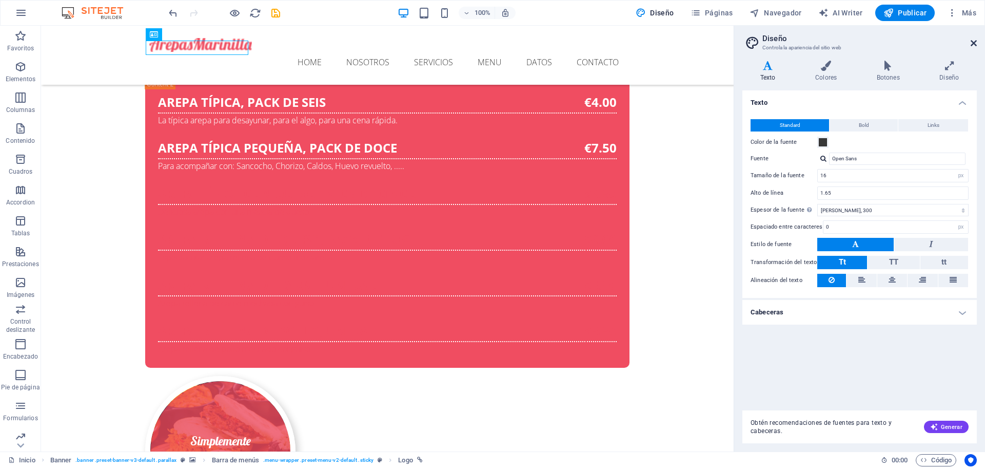
click at [974, 46] on icon at bounding box center [974, 43] width 6 height 8
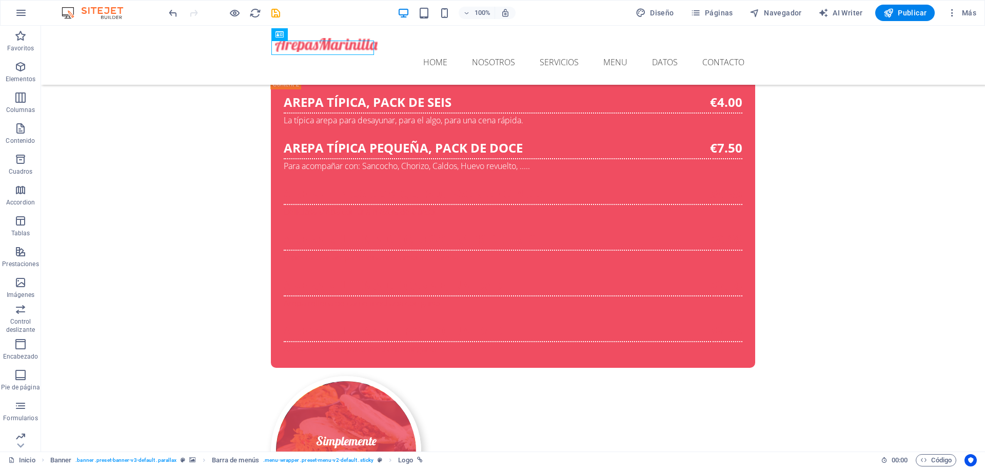
click at [113, 18] on img at bounding box center [97, 13] width 77 height 12
click at [16, 422] on span "Formularios" at bounding box center [20, 411] width 41 height 25
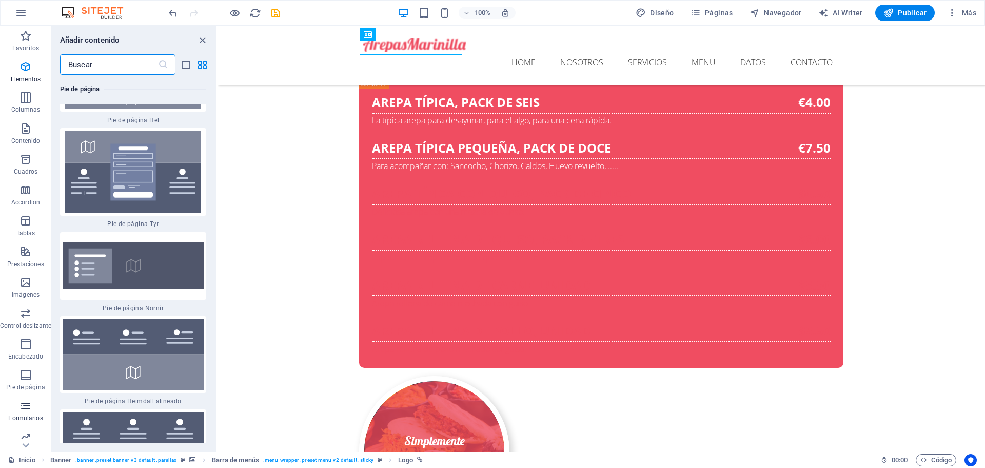
scroll to position [14386, 0]
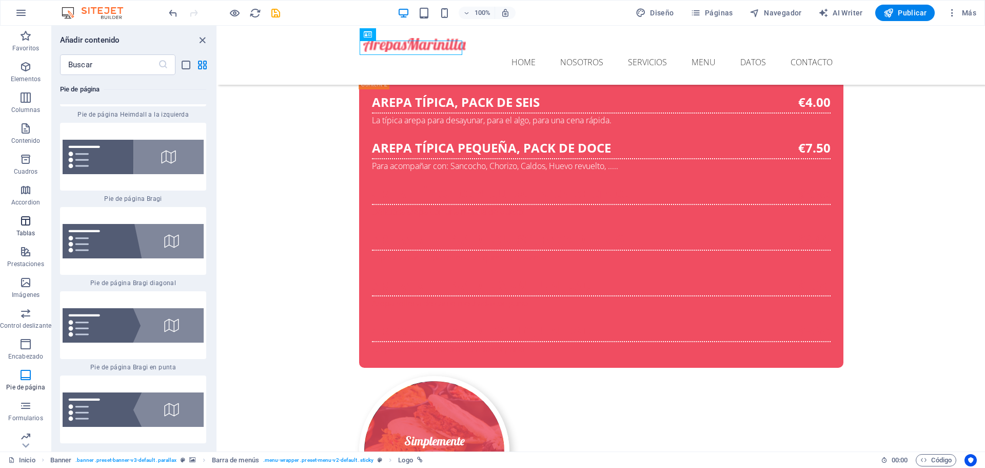
click at [29, 225] on icon "button" at bounding box center [26, 221] width 12 height 12
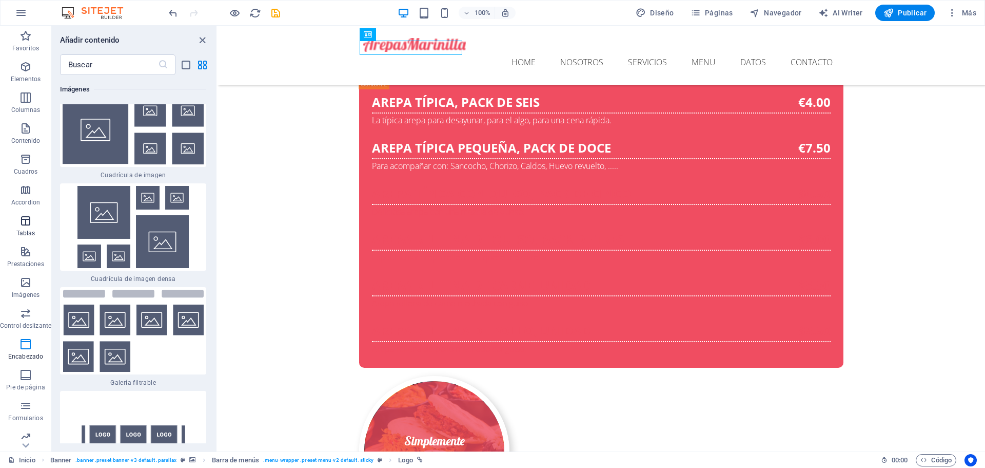
scroll to position [6968, 0]
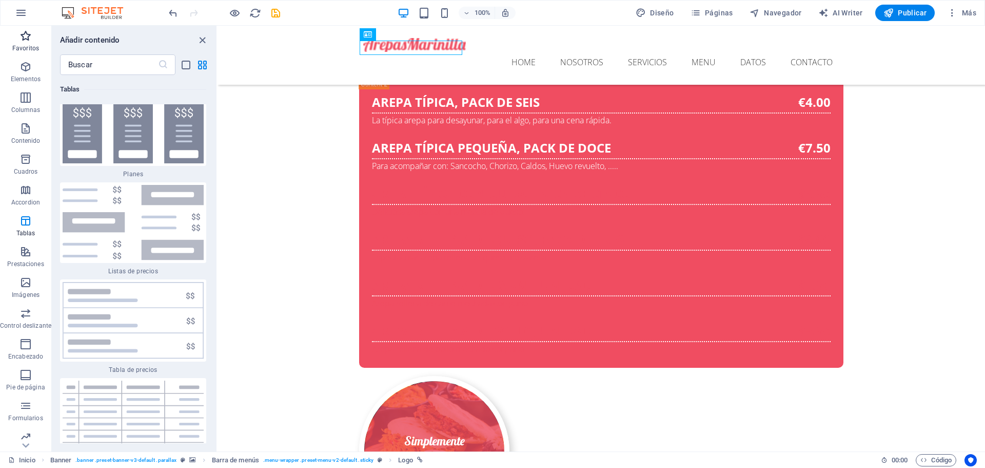
click at [25, 34] on icon "button" at bounding box center [26, 36] width 12 height 12
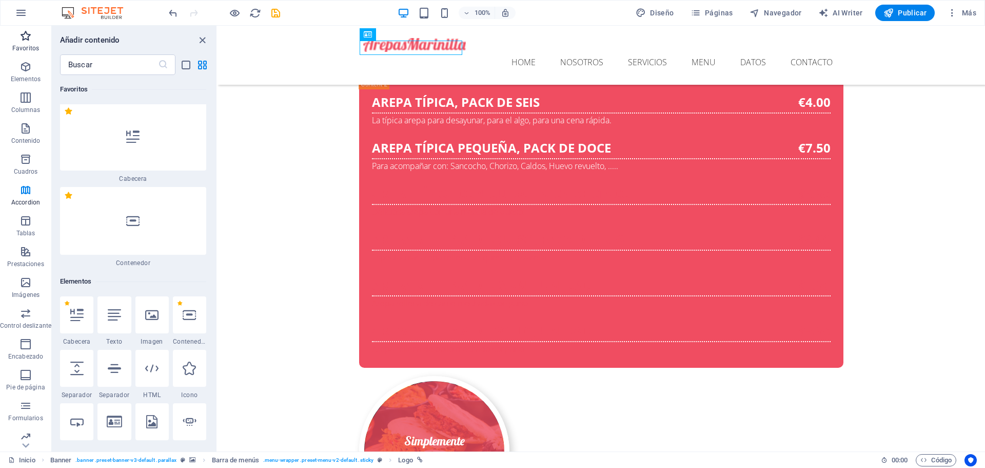
scroll to position [0, 0]
click at [201, 37] on icon "close panel" at bounding box center [203, 40] width 12 height 12
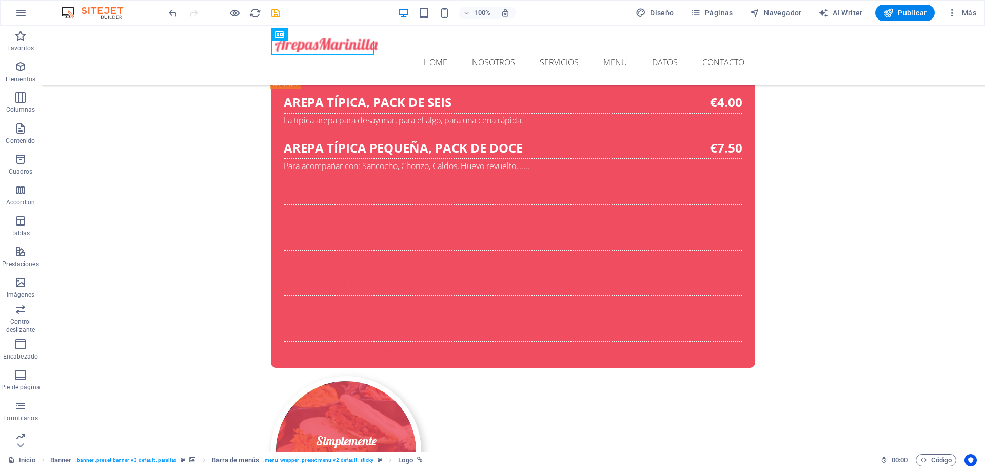
click at [108, 12] on img at bounding box center [97, 13] width 77 height 12
click at [275, 11] on icon "save" at bounding box center [276, 13] width 12 height 12
checkbox input "false"
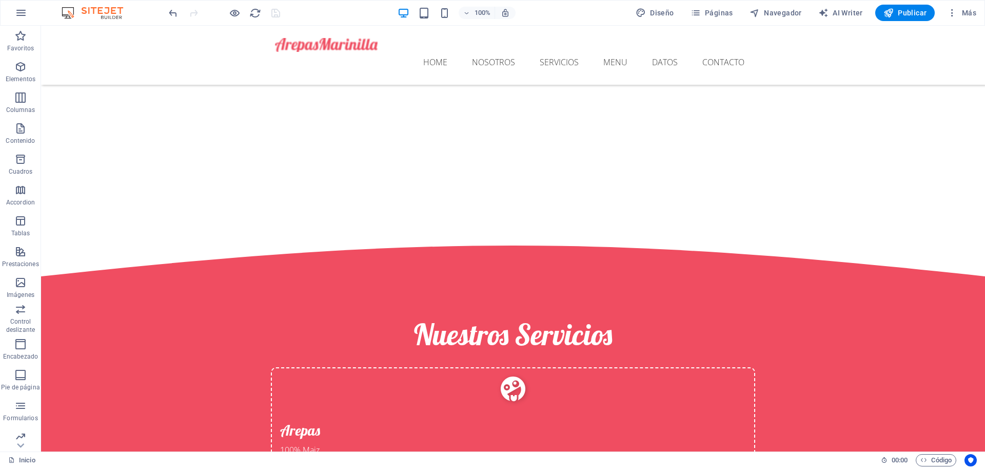
scroll to position [1726, 0]
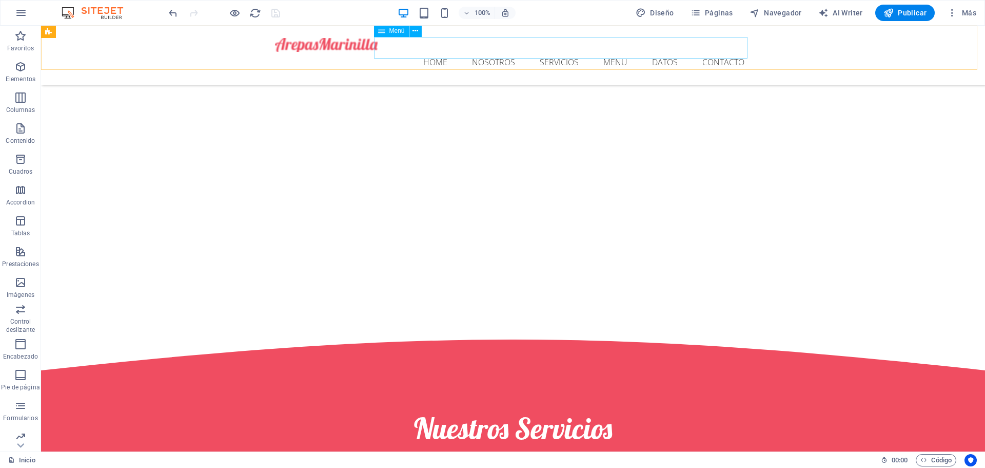
click at [487, 52] on nav "Home Nosotros Servicios Menu Datos Contacto" at bounding box center [513, 63] width 476 height 22
click at [416, 31] on icon at bounding box center [416, 31] width 6 height 11
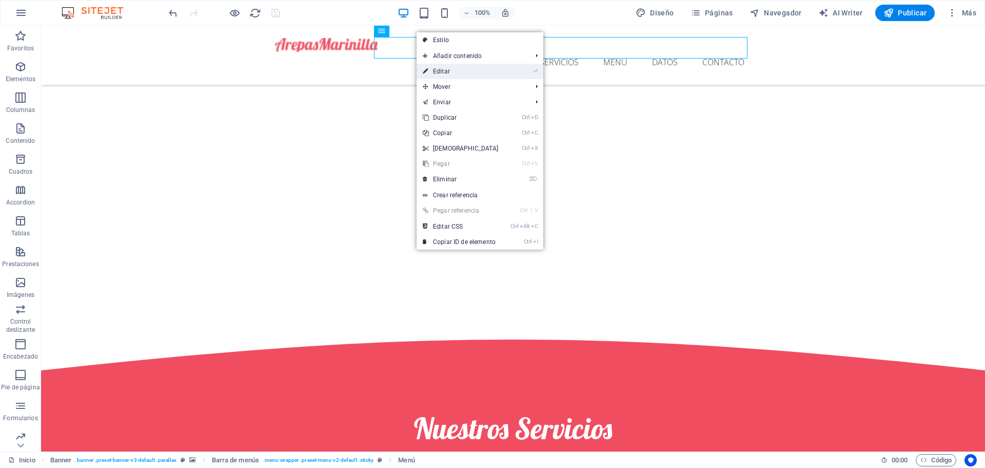
click at [447, 72] on link "⏎ Editar" at bounding box center [461, 71] width 88 height 15
select select
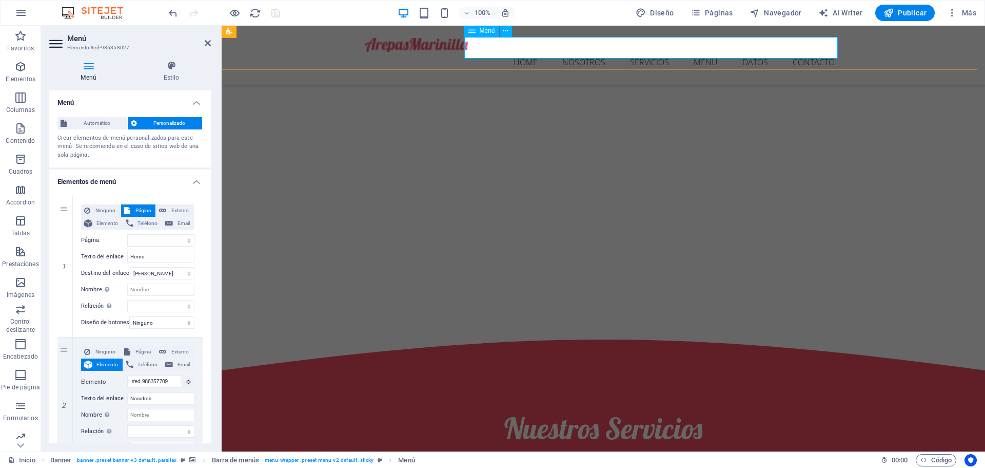
click at [518, 52] on nav "Home Nosotros Servicios Menu Datos Contacto" at bounding box center [603, 63] width 476 height 22
click at [153, 256] on input "Home" at bounding box center [160, 256] width 67 height 12
type input "H"
select select
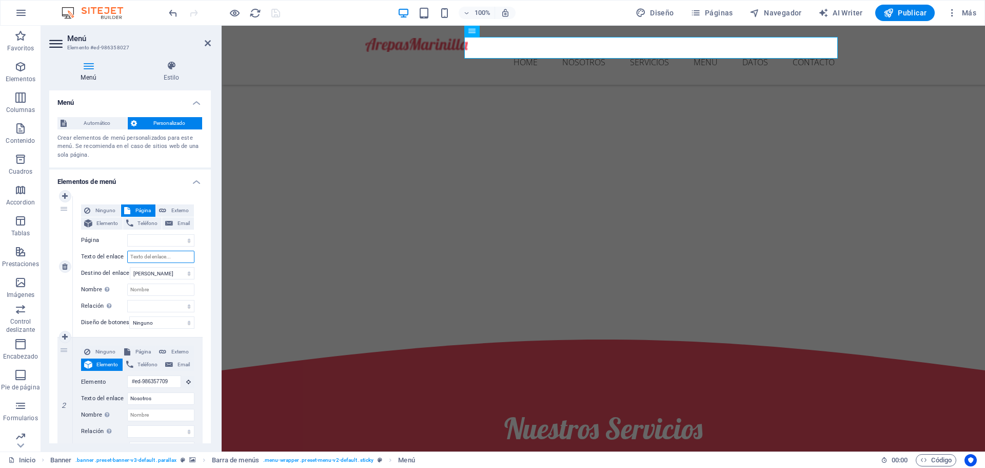
select select
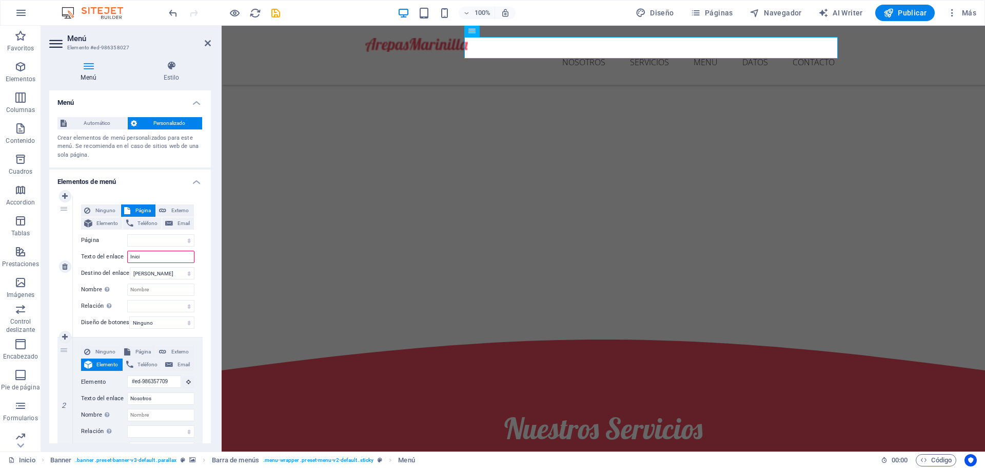
type input "Inicio"
select select
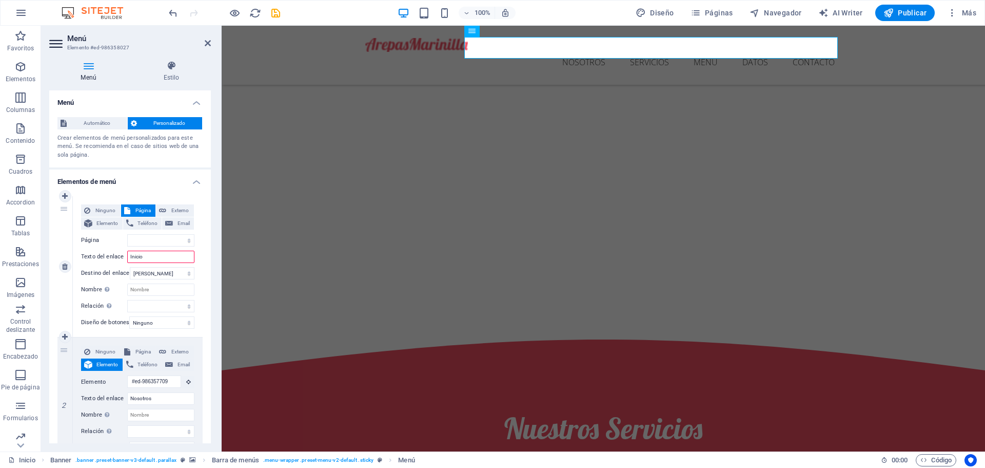
select select
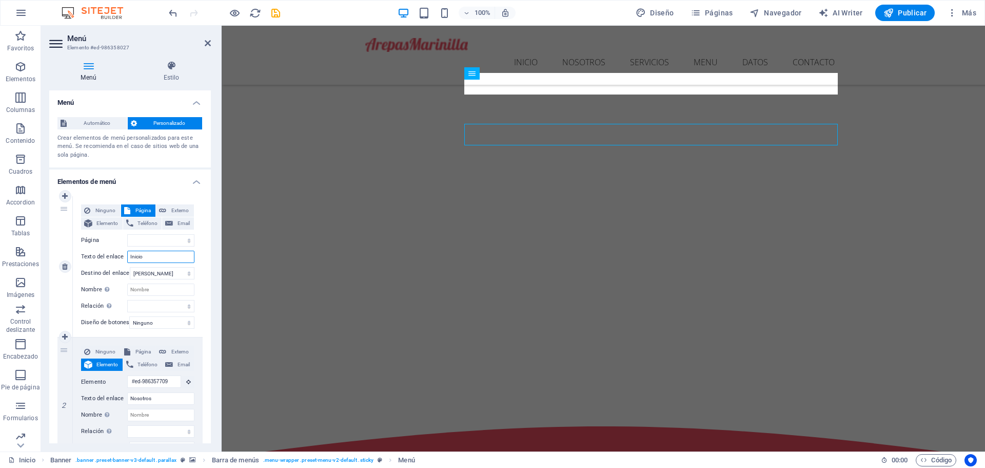
scroll to position [1637, 0]
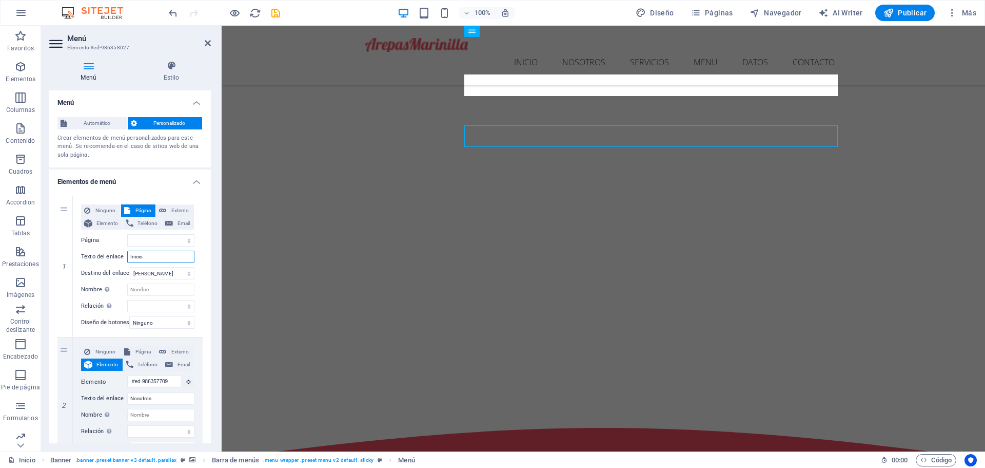
type input "Inicio"
drag, startPoint x: 211, startPoint y: 221, endPoint x: 210, endPoint y: 256, distance: 34.9
click at [210, 256] on div "Menú Estilo Menú Automático Personalizado Crear elementos de menú personalizado…" at bounding box center [130, 251] width 178 height 399
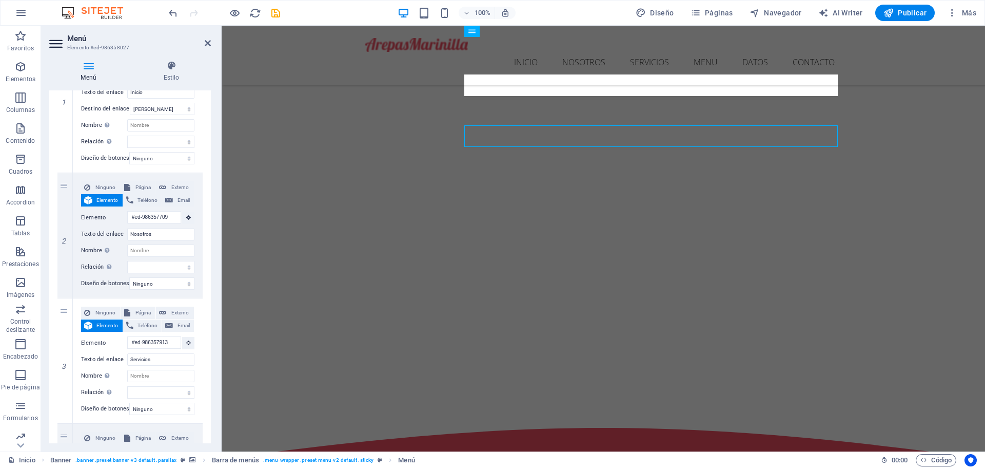
scroll to position [257, 0]
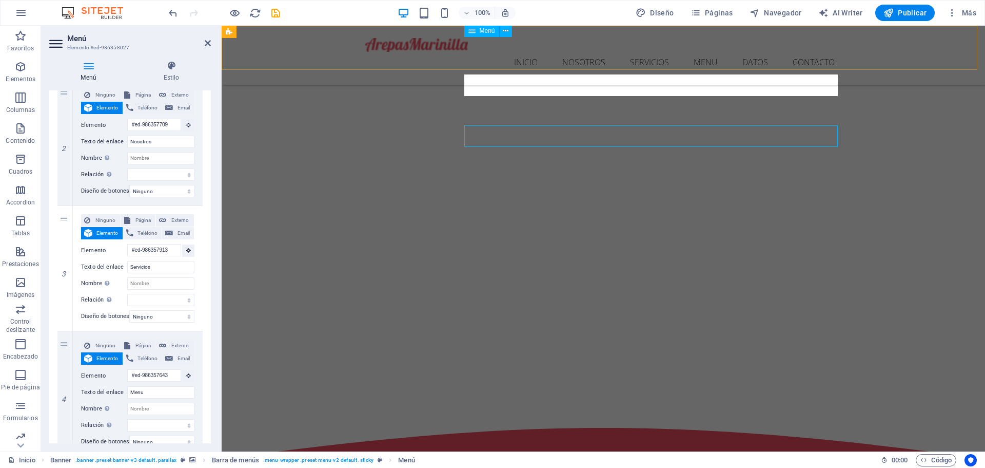
click at [793, 52] on nav "Inicio Nosotros Servicios Menu Datos Contacto" at bounding box center [603, 63] width 476 height 22
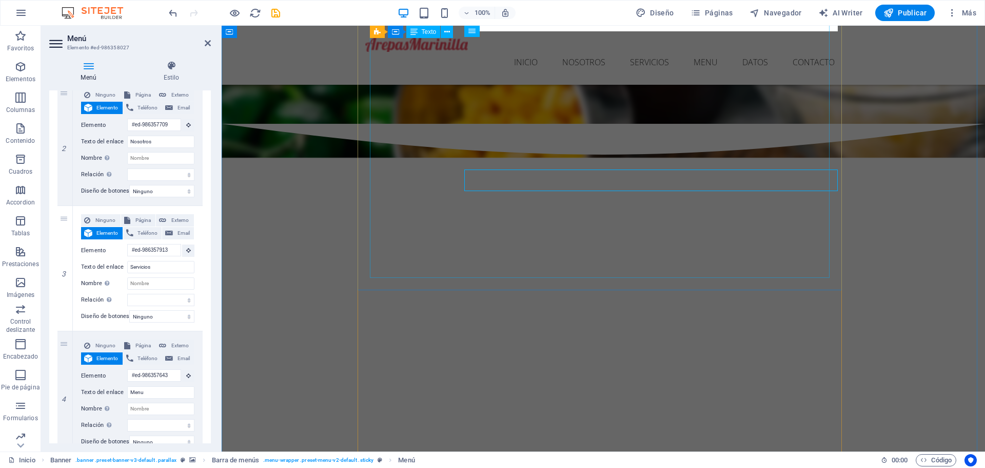
scroll to position [1337, 0]
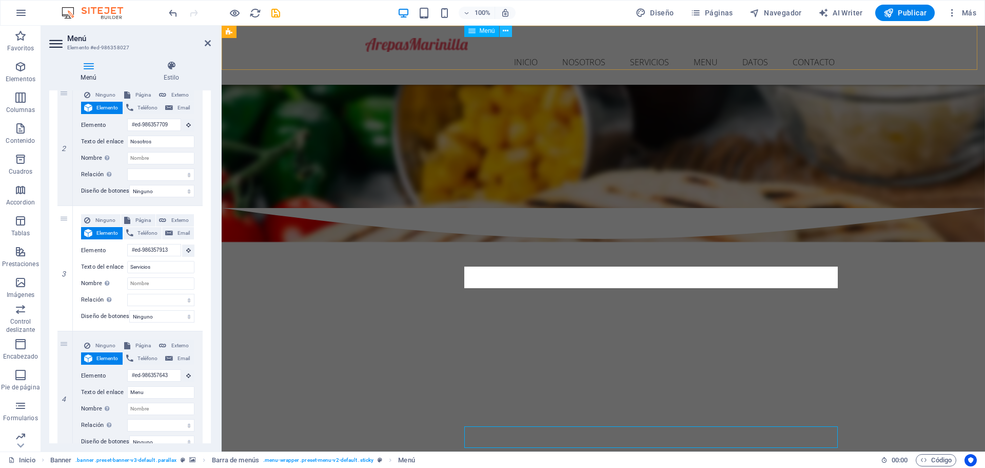
click at [507, 33] on icon at bounding box center [506, 31] width 6 height 11
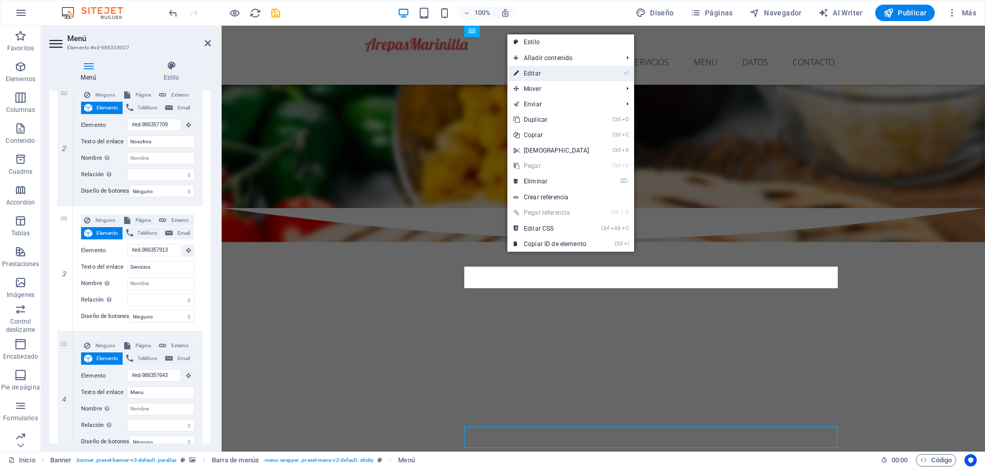
click at [540, 71] on link "⏎ Editar" at bounding box center [552, 73] width 88 height 15
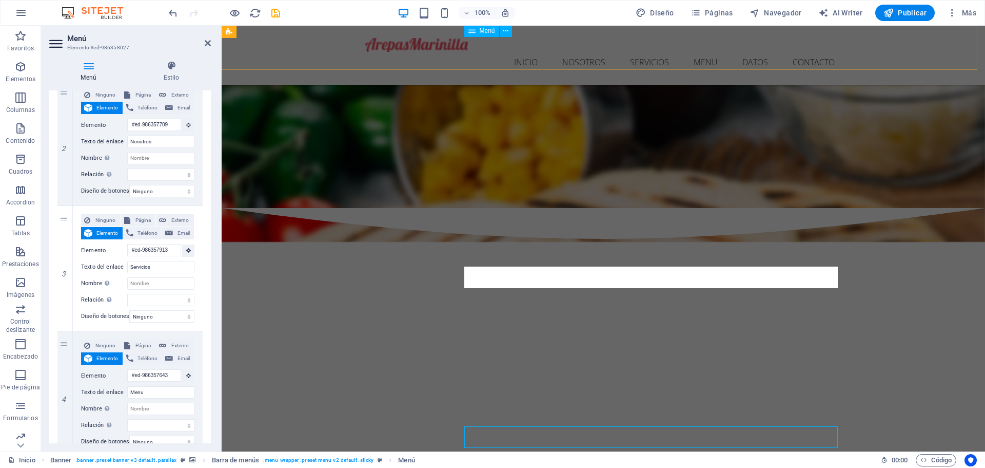
click at [809, 52] on nav "Inicio Nosotros Servicios Menu Datos Contacto" at bounding box center [603, 63] width 476 height 22
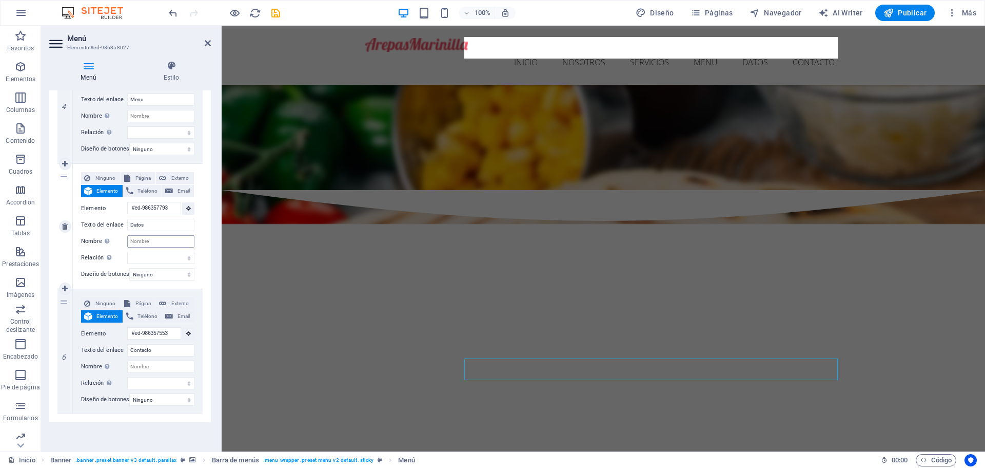
scroll to position [1204, 0]
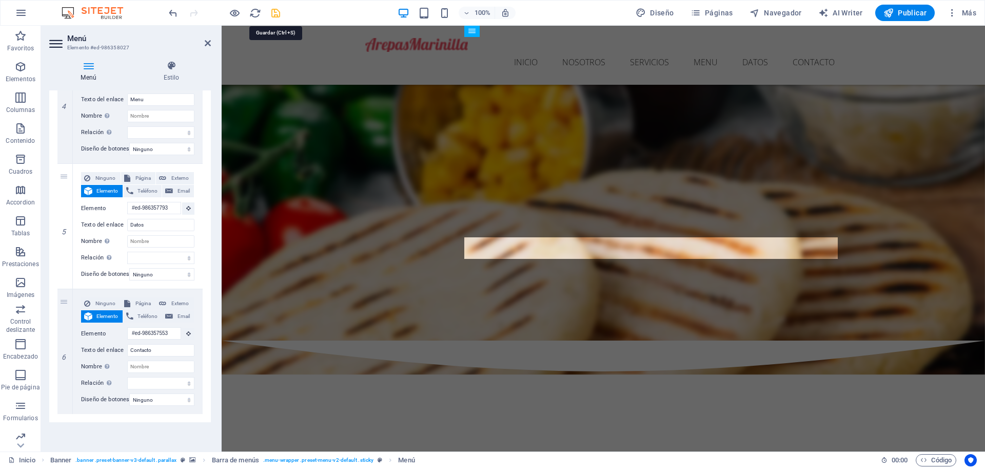
click at [276, 9] on icon "save" at bounding box center [276, 13] width 12 height 12
checkbox input "false"
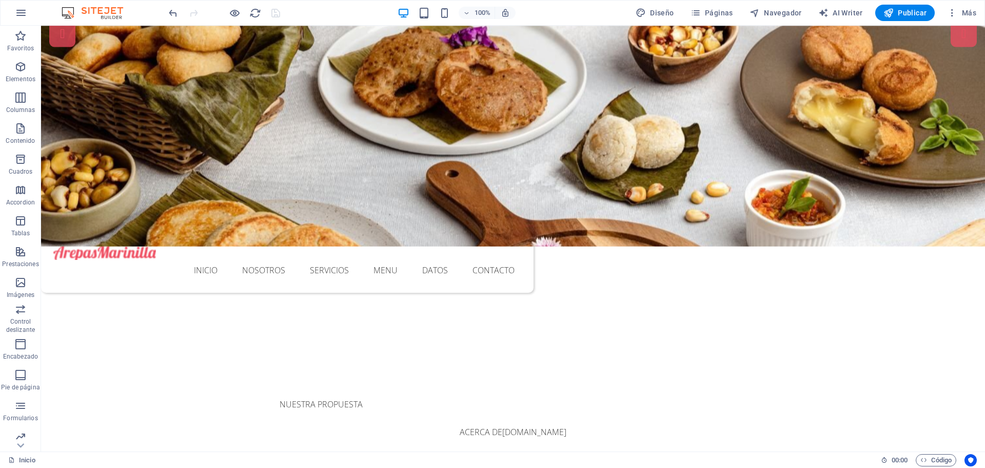
scroll to position [0, 0]
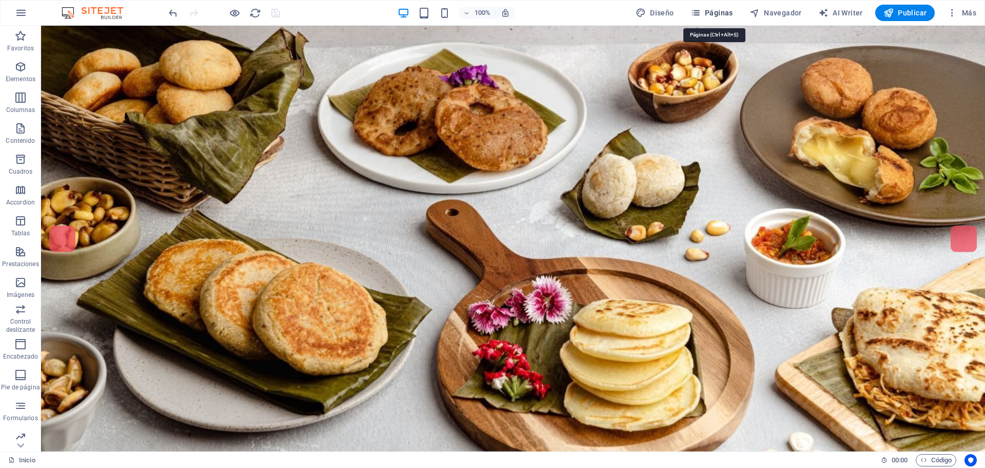
click at [720, 14] on span "Páginas" at bounding box center [712, 13] width 43 height 10
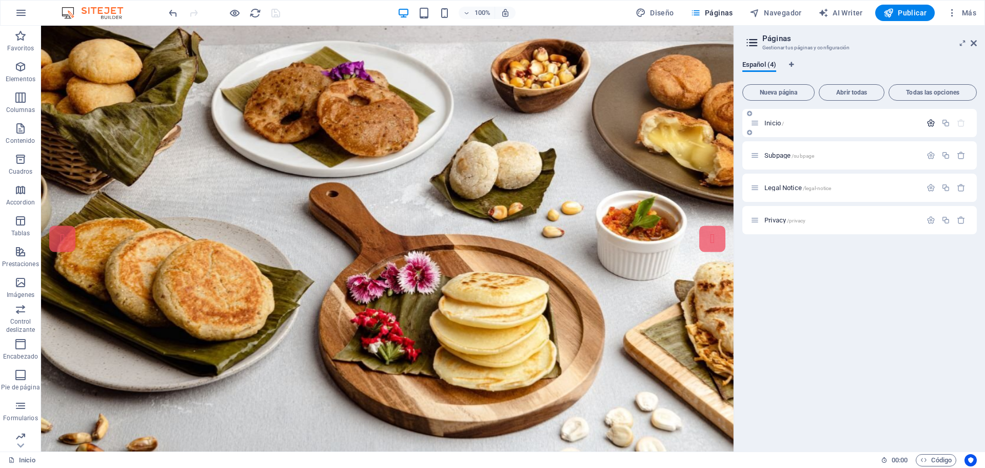
click at [932, 121] on icon "button" at bounding box center [931, 123] width 9 height 9
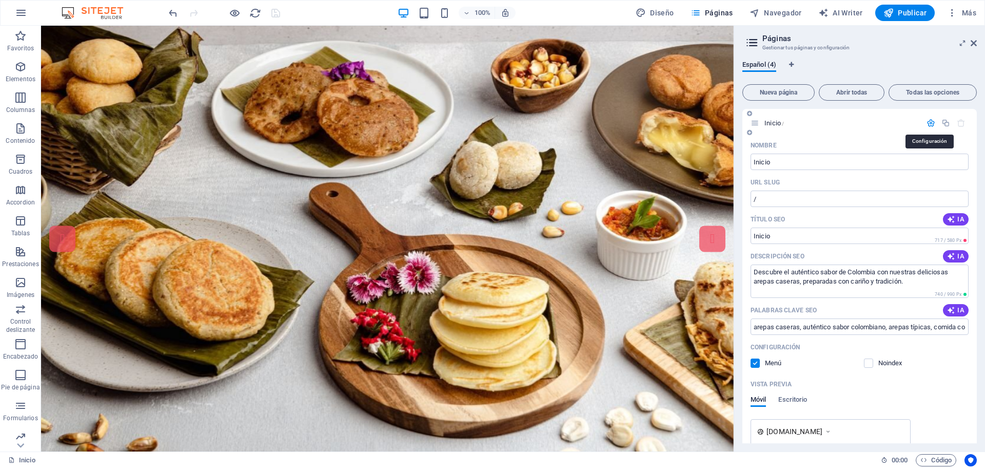
click at [932, 121] on icon "button" at bounding box center [931, 123] width 9 height 9
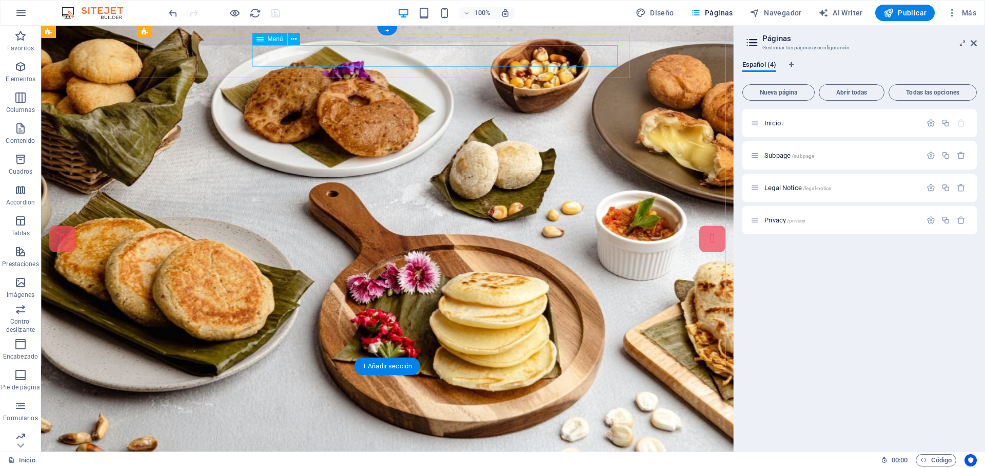
click at [425, 465] on nav "Inicio Nosotros Servicios Menu Datos Contacto" at bounding box center [287, 476] width 468 height 22
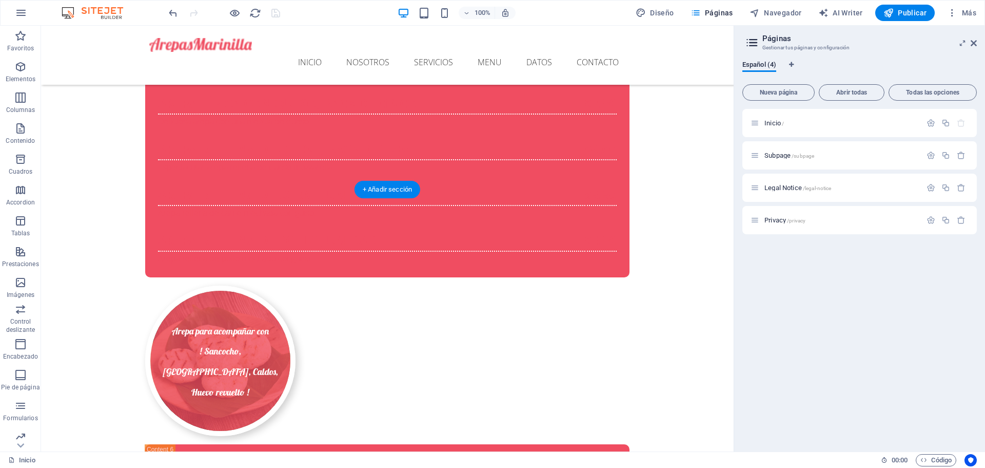
scroll to position [5245, 0]
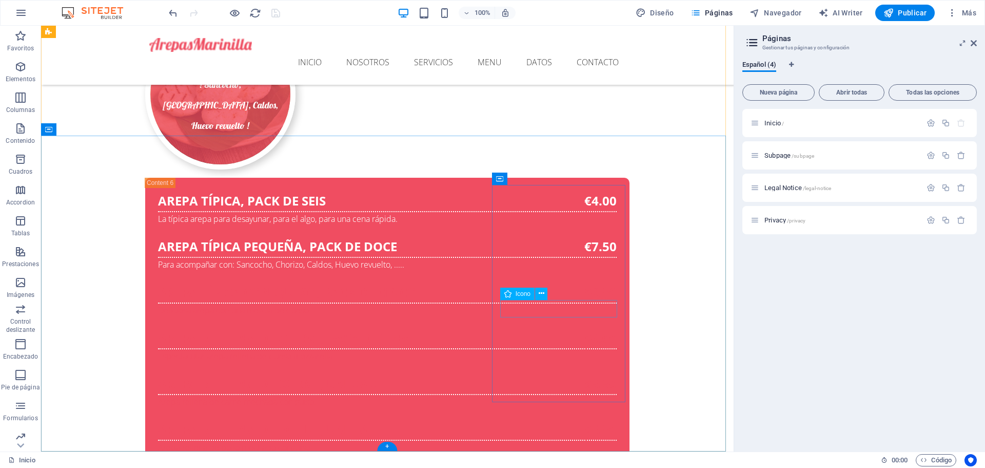
click at [543, 294] on icon at bounding box center [542, 293] width 6 height 11
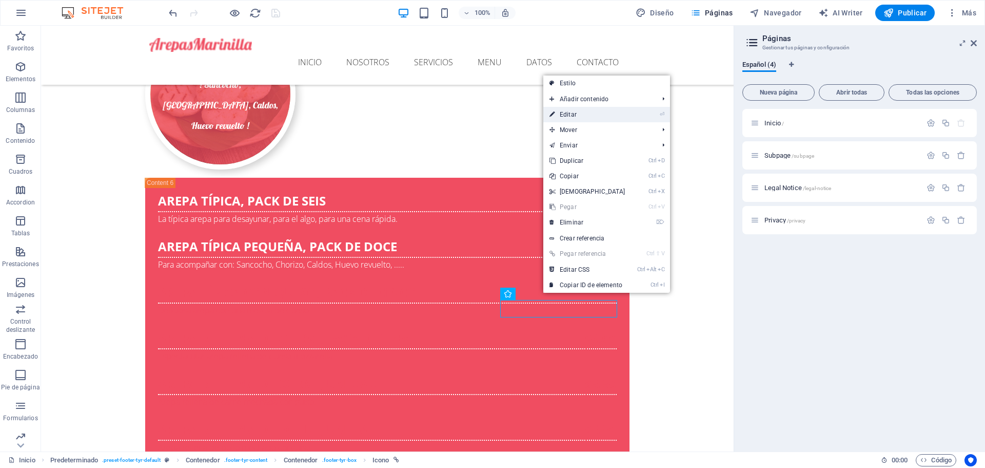
click at [571, 112] on link "⏎ Editar" at bounding box center [588, 114] width 88 height 15
select select "xMidYMid"
select select "px"
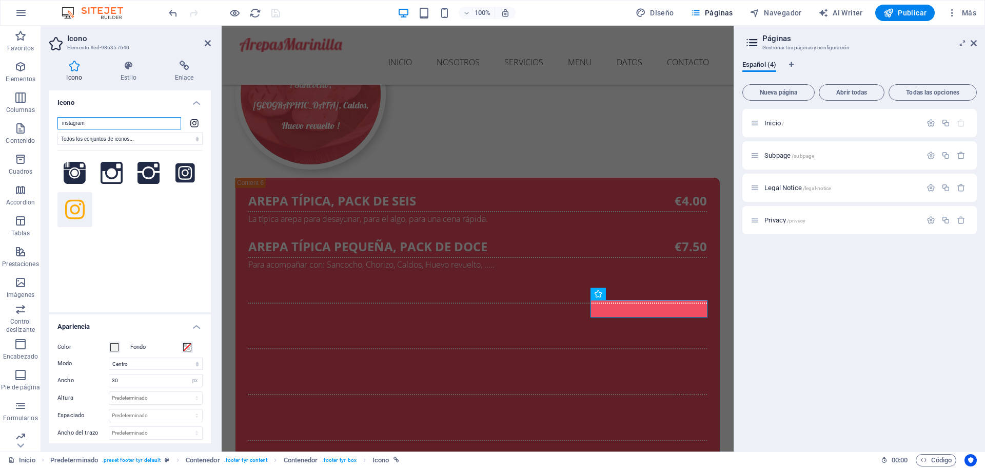
click at [96, 121] on input "instagram" at bounding box center [119, 123] width 124 height 12
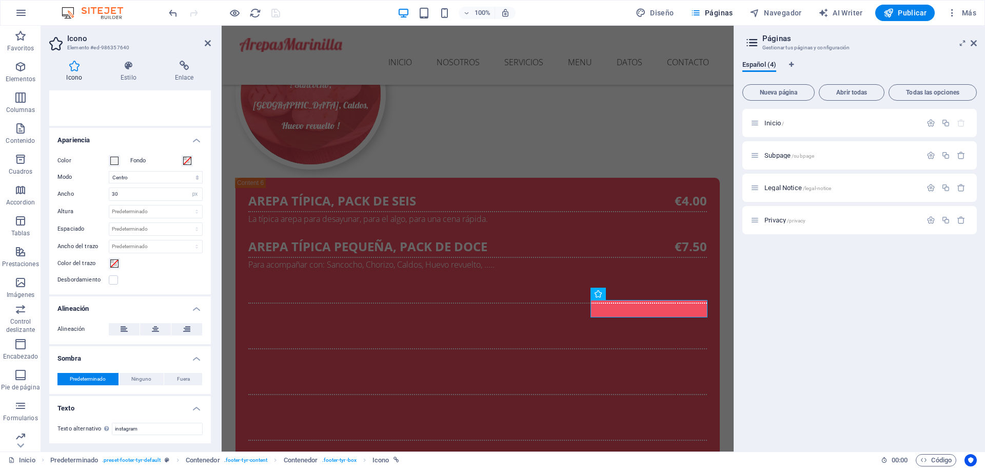
scroll to position [0, 0]
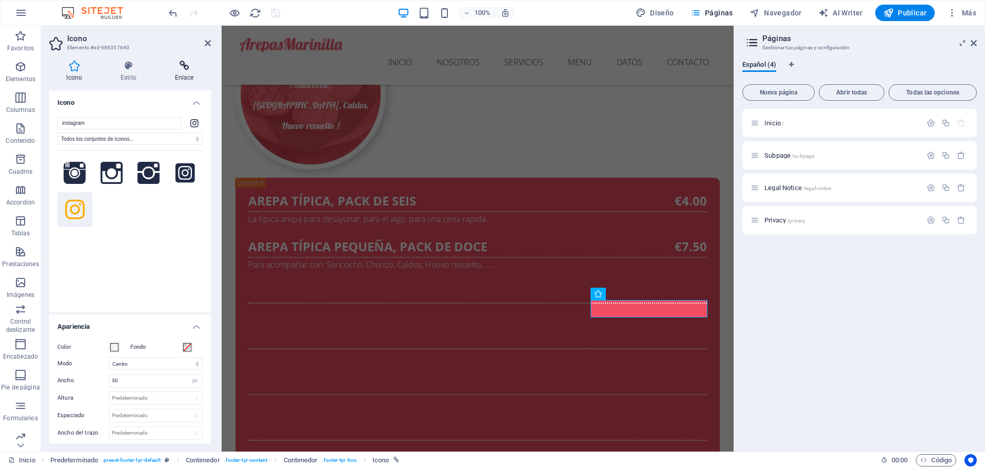
click at [186, 71] on h4 "Enlace" at bounding box center [184, 72] width 53 height 22
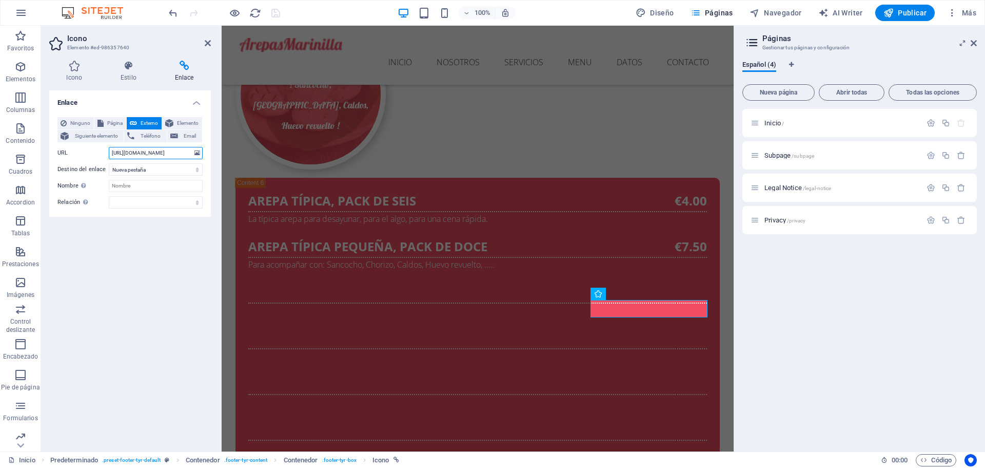
click at [165, 151] on input "[URL][DOMAIN_NAME]" at bounding box center [156, 153] width 94 height 12
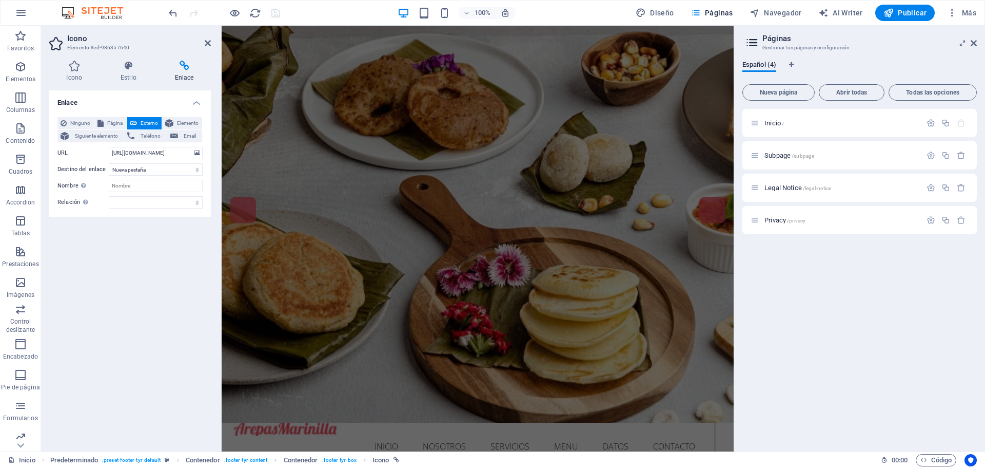
click at [129, 255] on div "Enlace Ninguno Página Externo Elemento Siguiente elemento Teléfono Email Página…" at bounding box center [130, 266] width 162 height 353
click at [209, 43] on icon at bounding box center [208, 43] width 6 height 8
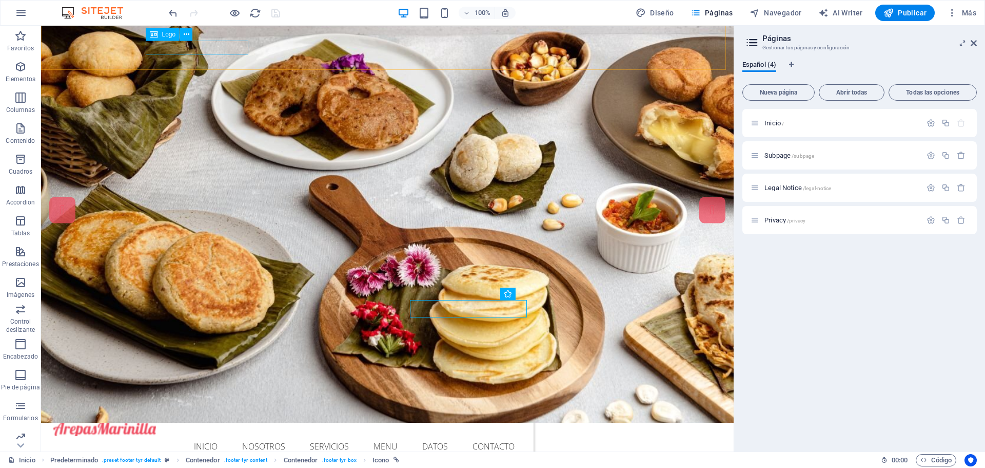
scroll to position [5245, 0]
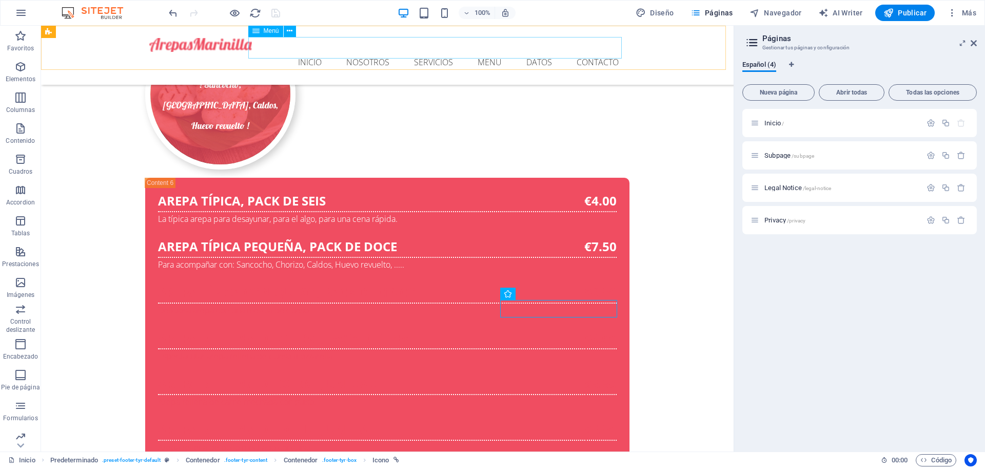
click at [580, 52] on nav "Inicio Nosotros Servicios Menu Datos Contacto" at bounding box center [387, 63] width 476 height 22
click at [597, 52] on nav "Inicio Nosotros Servicios Menu Datos Contacto" at bounding box center [387, 63] width 476 height 22
click at [588, 52] on nav "Inicio Nosotros Servicios Menu Datos Contacto" at bounding box center [387, 63] width 476 height 22
select select
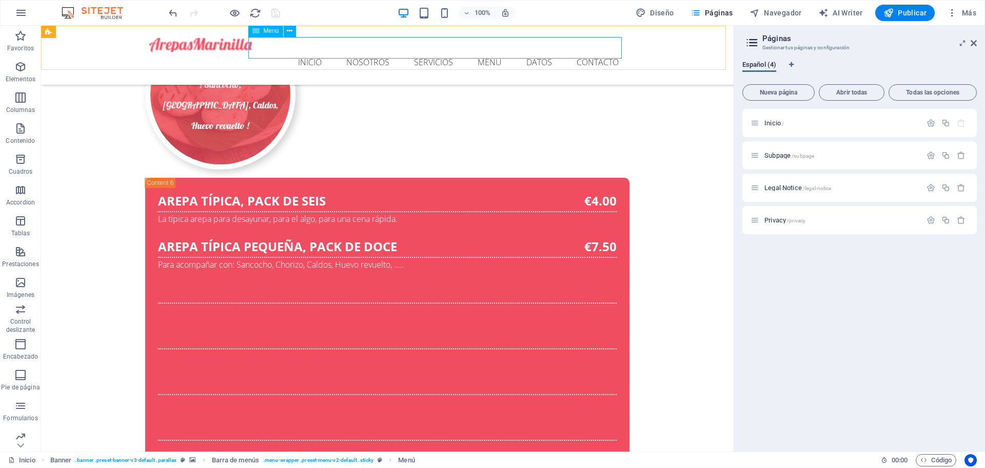
select select
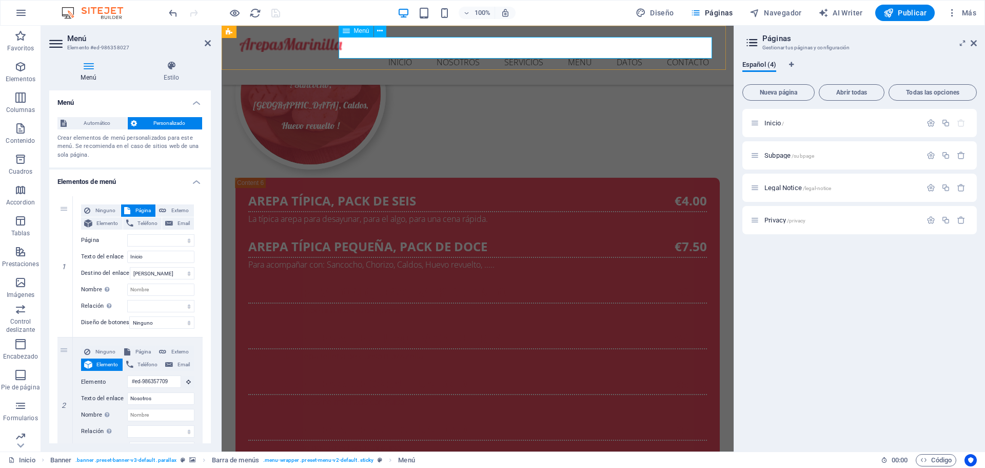
click at [676, 52] on nav "Inicio Nosotros Servicios Menu Datos Contacto" at bounding box center [478, 63] width 476 height 22
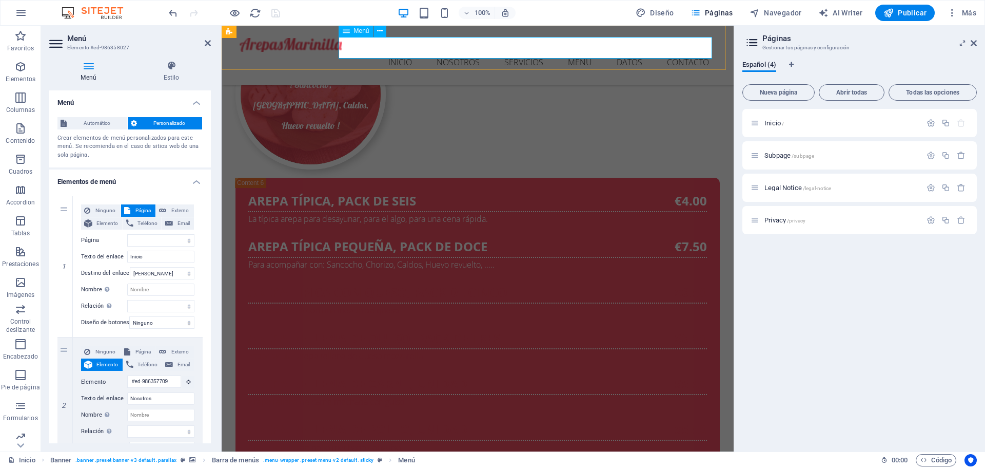
click at [676, 52] on nav "Inicio Nosotros Servicios Menu Datos Contacto" at bounding box center [478, 63] width 476 height 22
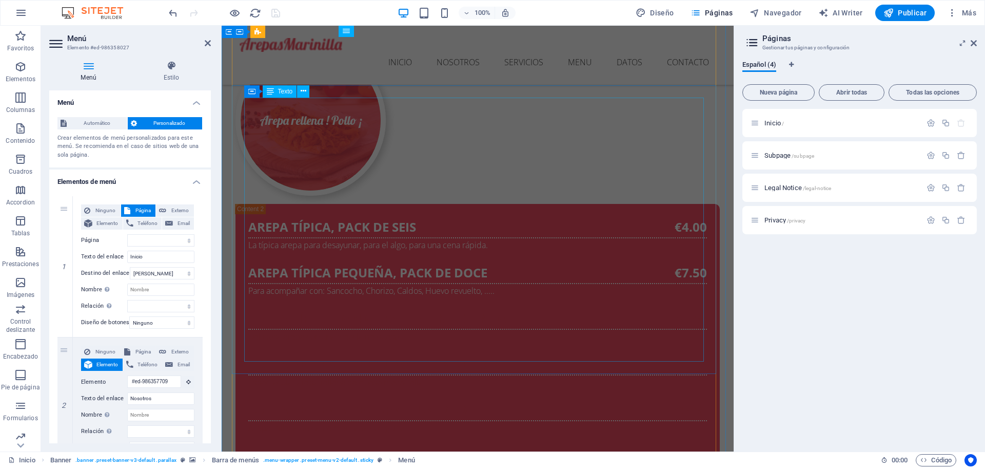
scroll to position [3141, 0]
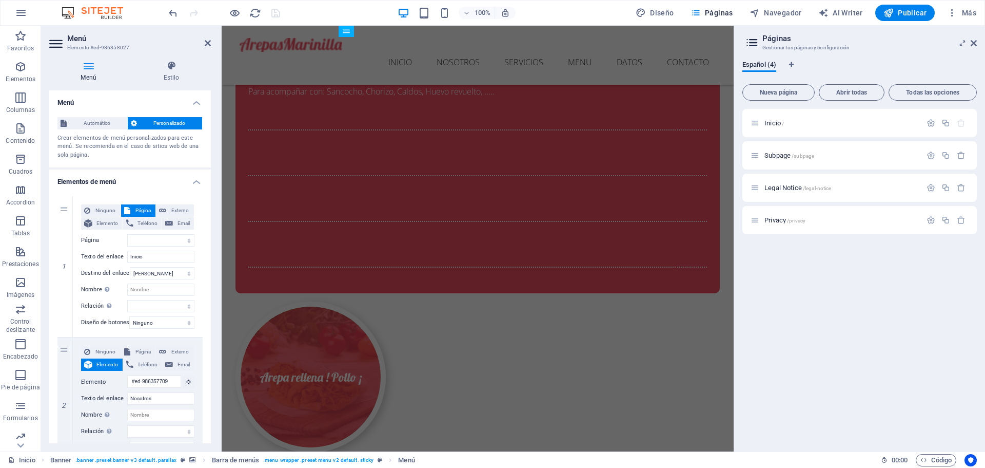
click at [274, 15] on div at bounding box center [224, 13] width 115 height 16
click at [272, 14] on div at bounding box center [224, 13] width 115 height 16
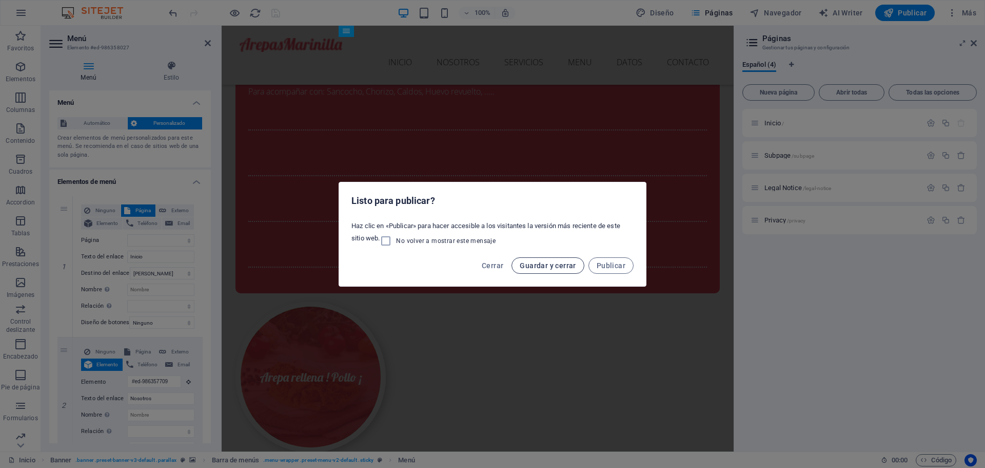
click at [556, 263] on span "Guardar y cerrar" at bounding box center [548, 265] width 56 height 8
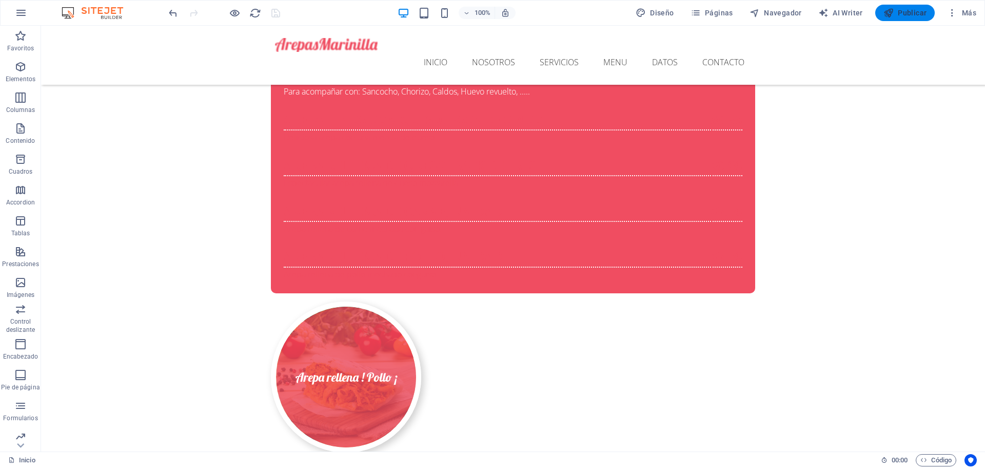
click at [897, 17] on span "Publicar" at bounding box center [906, 13] width 44 height 10
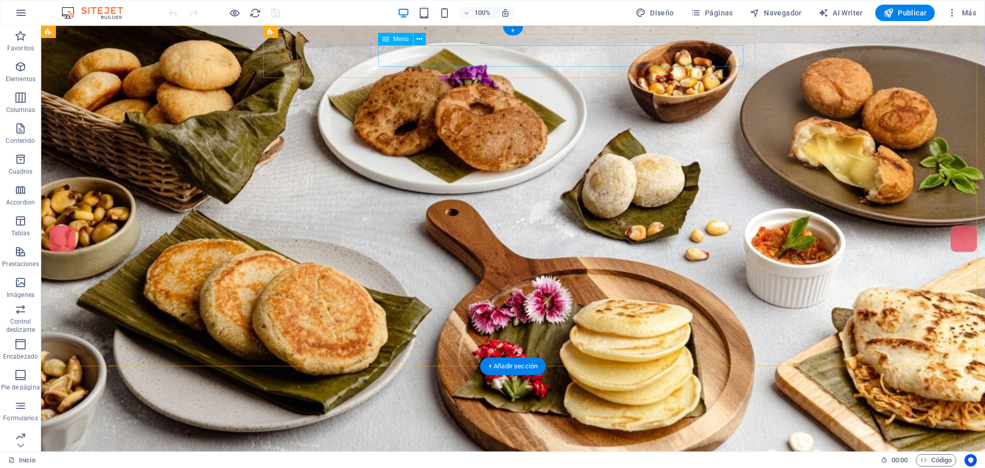
click at [521, 465] on nav "Inicio Nosotros Servicios Menu Datos Contacto" at bounding box center [287, 476] width 468 height 22
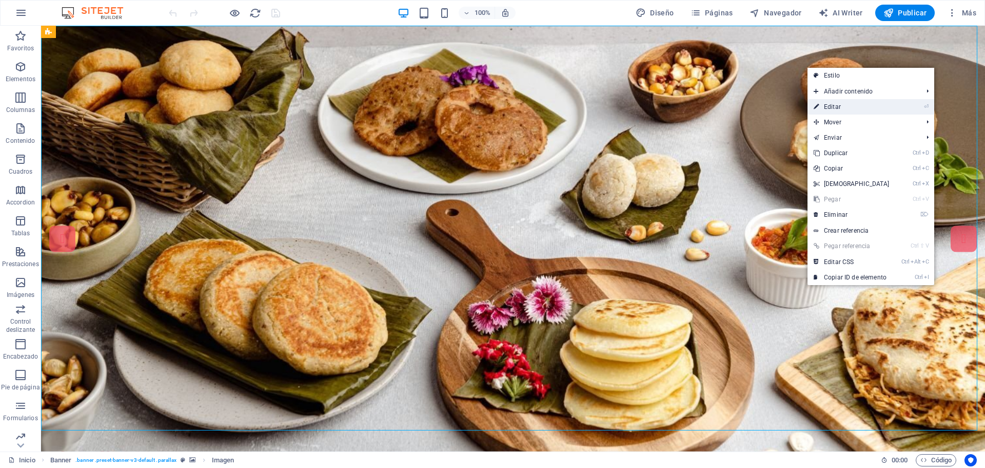
click at [842, 104] on link "⏎ Editar" at bounding box center [852, 106] width 88 height 15
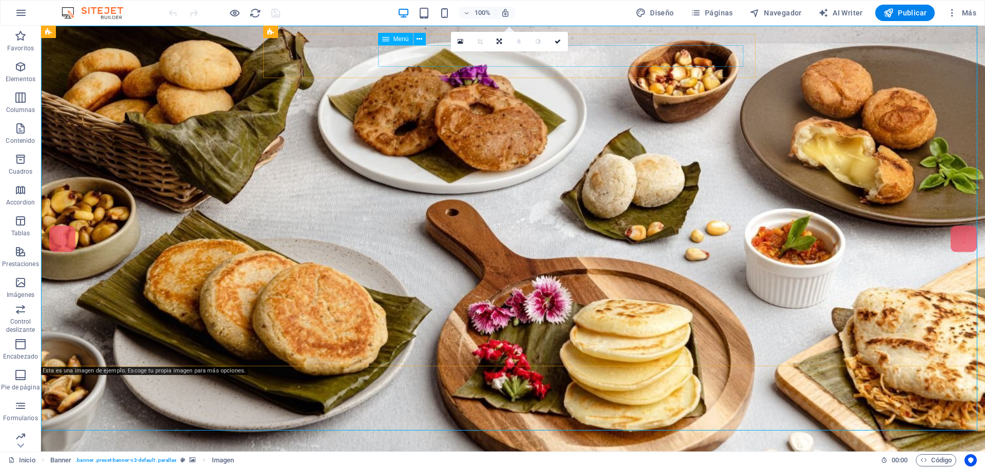
click at [521, 465] on nav "Inicio Nosotros Servicios Menu Datos Contacto" at bounding box center [287, 476] width 468 height 22
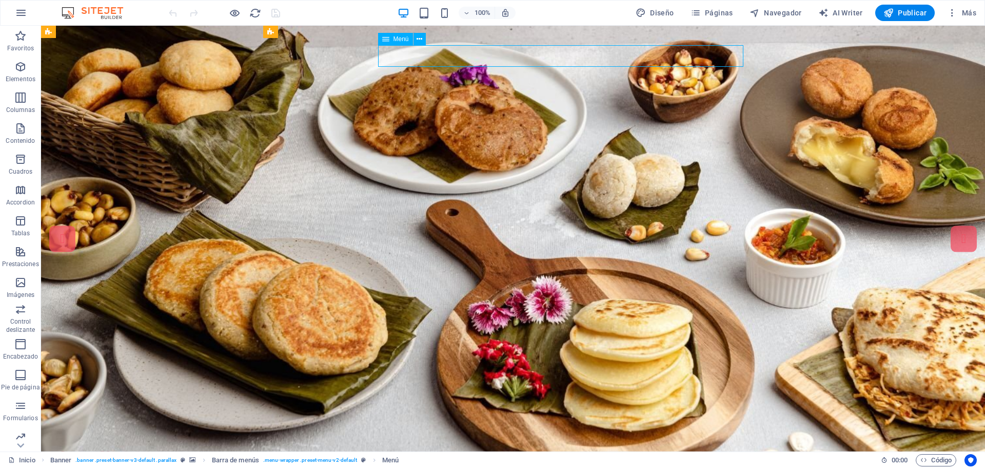
click at [521, 465] on nav "Inicio Nosotros Servicios Menu Datos Contacto" at bounding box center [287, 476] width 468 height 22
select select
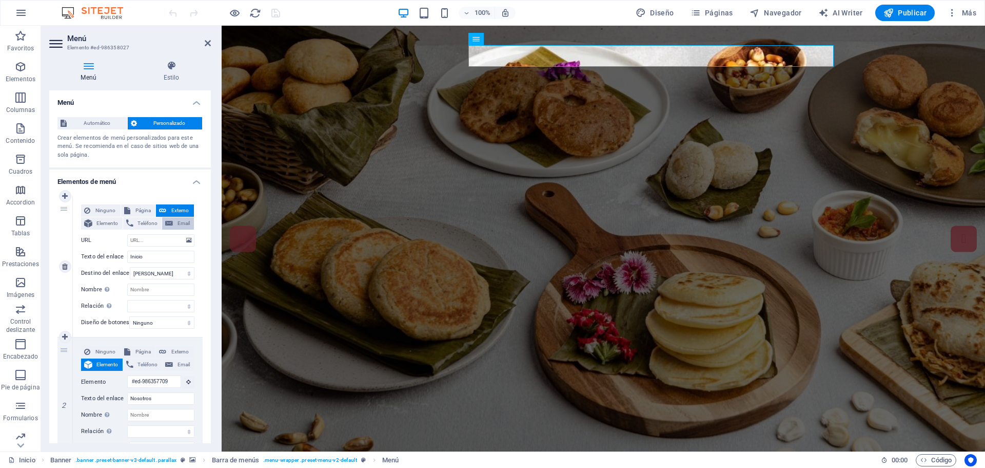
click at [179, 221] on span "Email" at bounding box center [183, 223] width 15 height 12
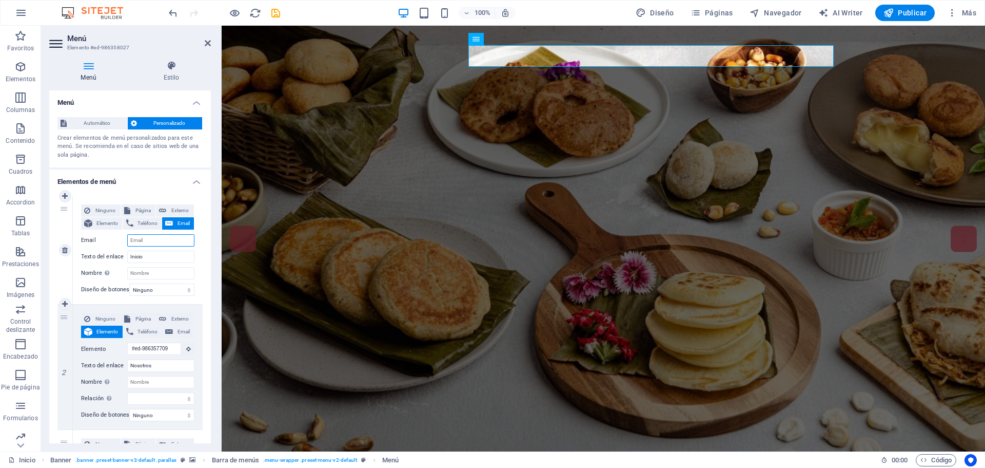
select select
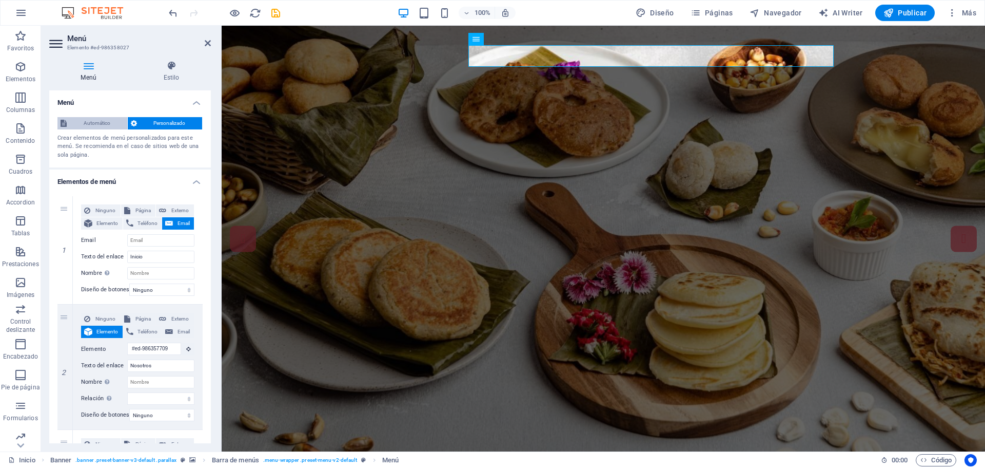
click at [99, 122] on span "Automático" at bounding box center [97, 123] width 54 height 12
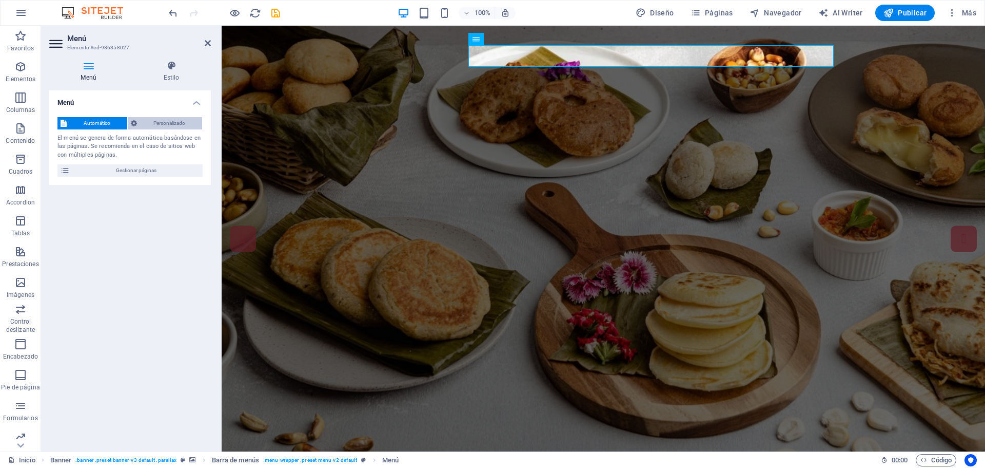
click at [165, 123] on span "Personalizado" at bounding box center [170, 123] width 60 height 12
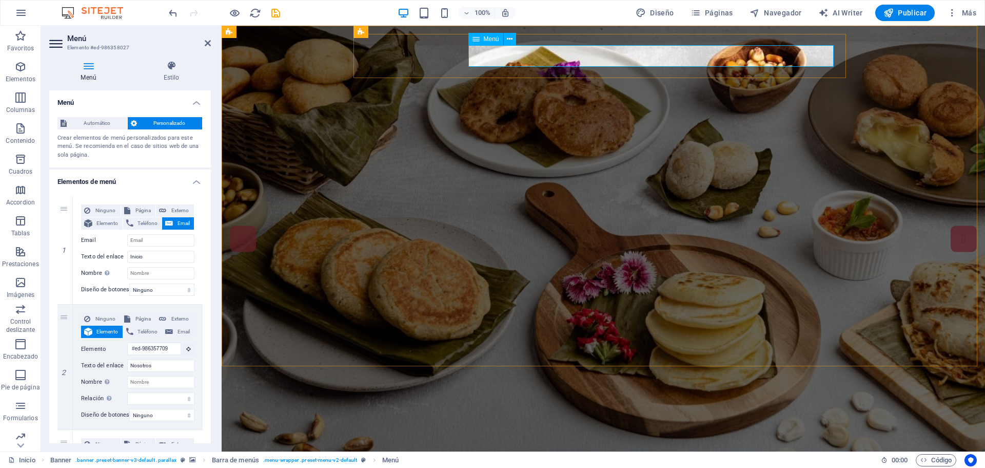
click at [702, 465] on nav "Inicio Nosotros Servicios Menu Datos Contacto" at bounding box center [468, 476] width 468 height 22
click at [514, 37] on button at bounding box center [510, 39] width 12 height 12
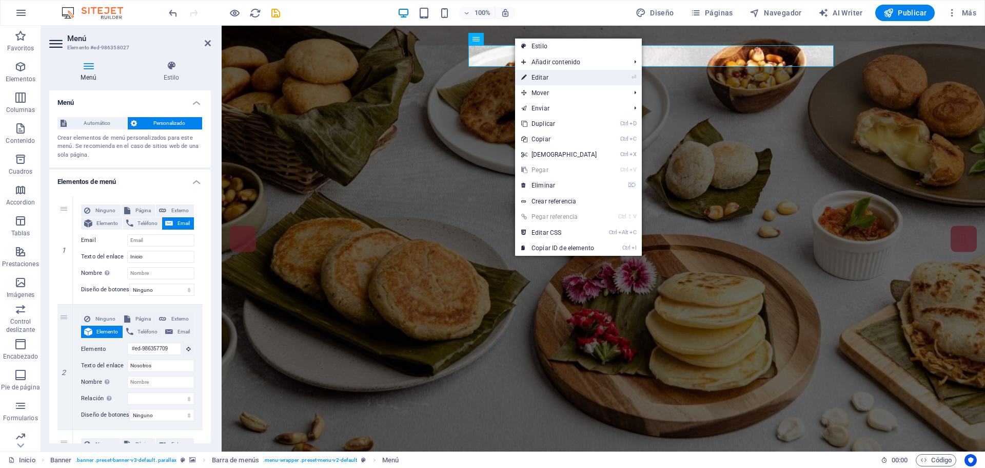
click at [543, 74] on link "⏎ Editar" at bounding box center [559, 77] width 88 height 15
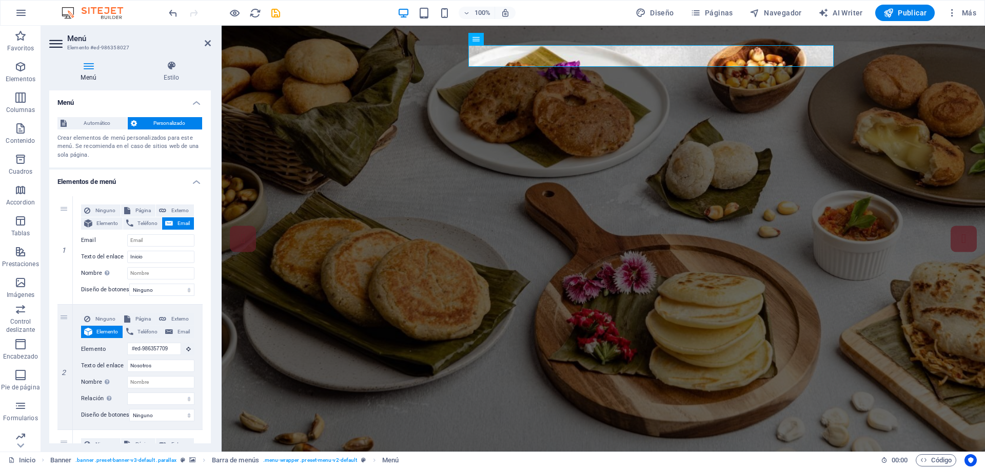
click at [84, 67] on icon at bounding box center [88, 66] width 79 height 10
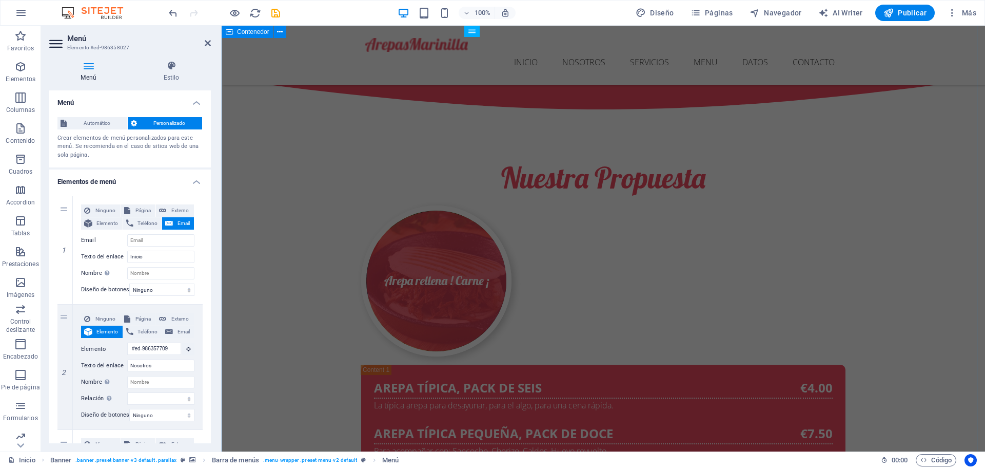
scroll to position [2823, 0]
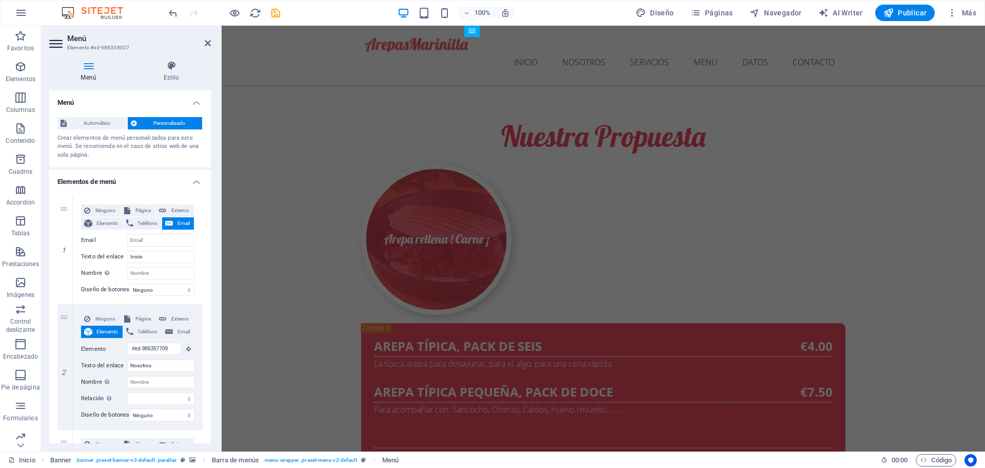
click at [208, 38] on h2 "Menú" at bounding box center [139, 38] width 144 height 9
click at [210, 42] on icon at bounding box center [208, 43] width 6 height 8
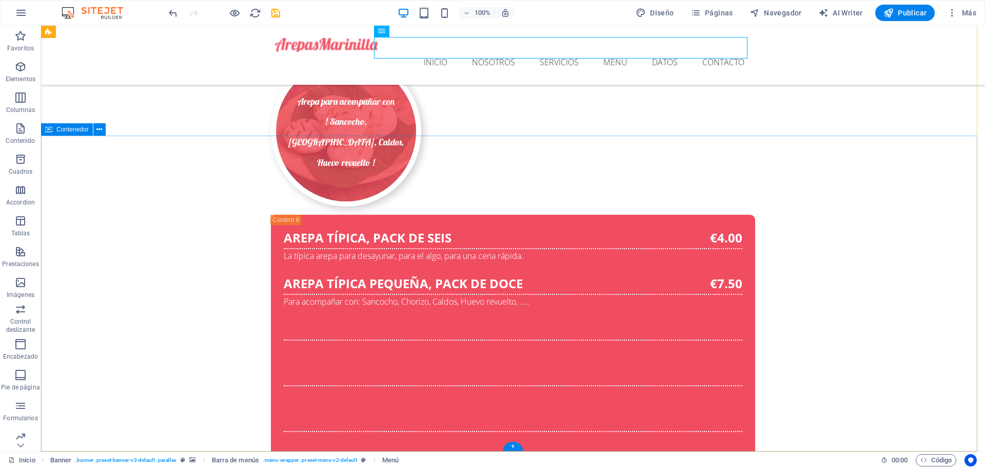
scroll to position [5194, 0]
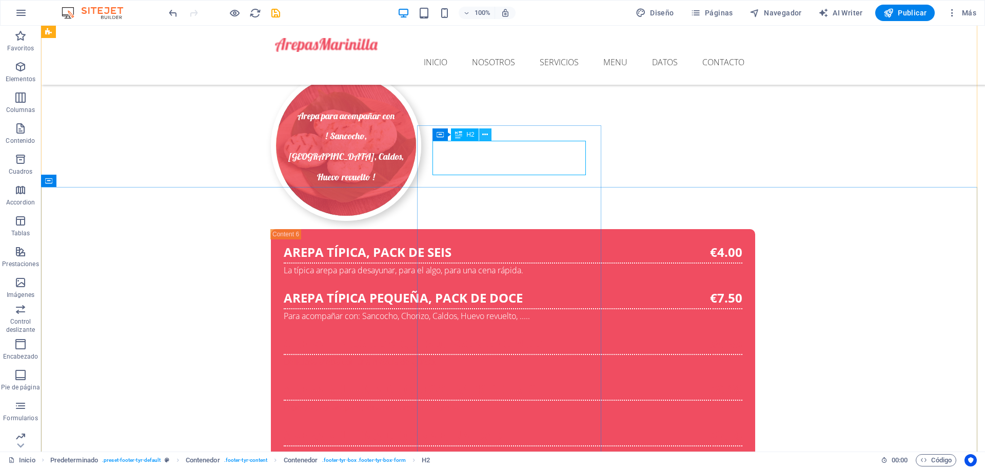
click at [487, 137] on icon at bounding box center [485, 134] width 6 height 11
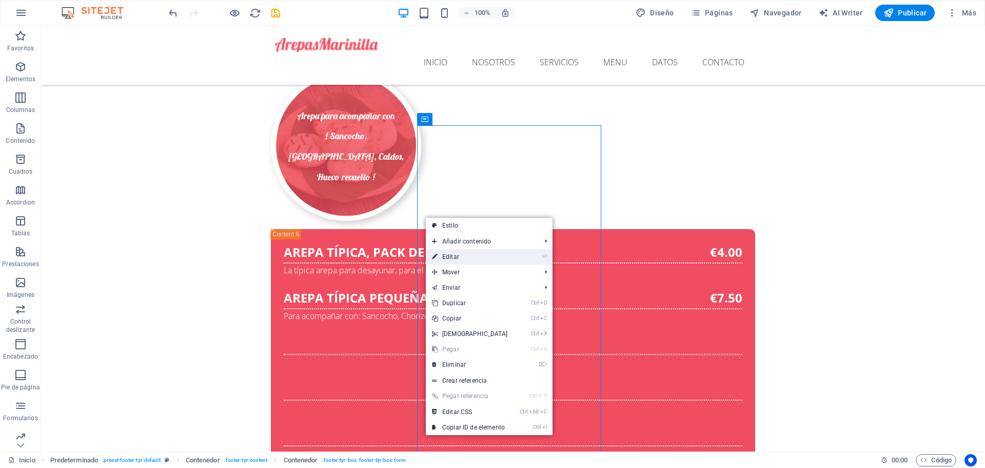
click at [443, 257] on link "⏎ Editar" at bounding box center [470, 256] width 88 height 15
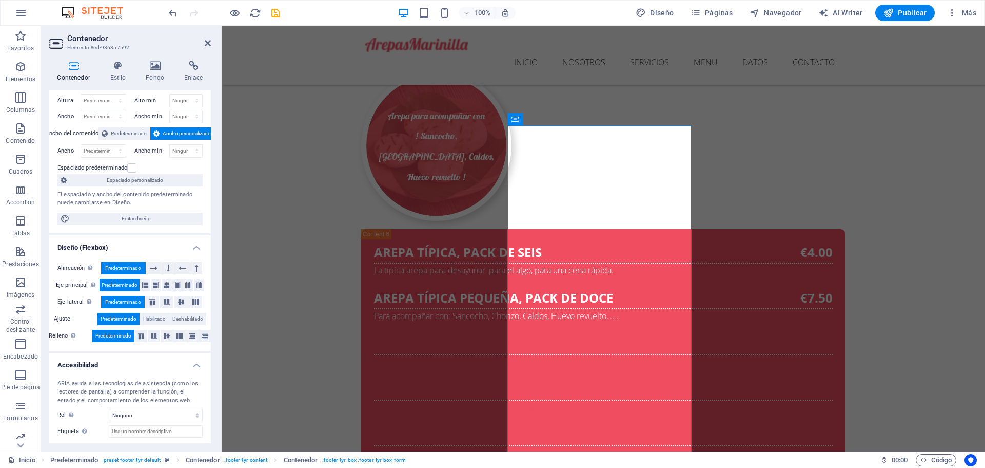
scroll to position [0, 0]
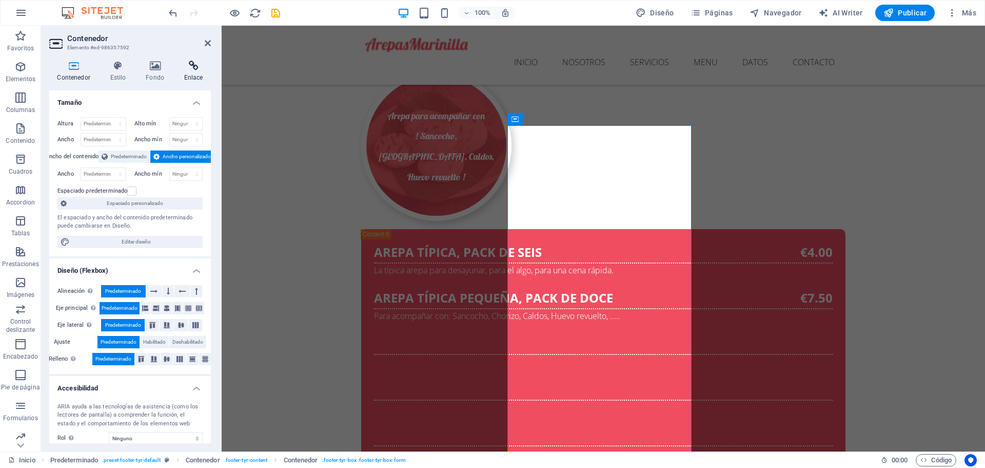
click at [198, 74] on h4 "Enlace" at bounding box center [193, 72] width 35 height 22
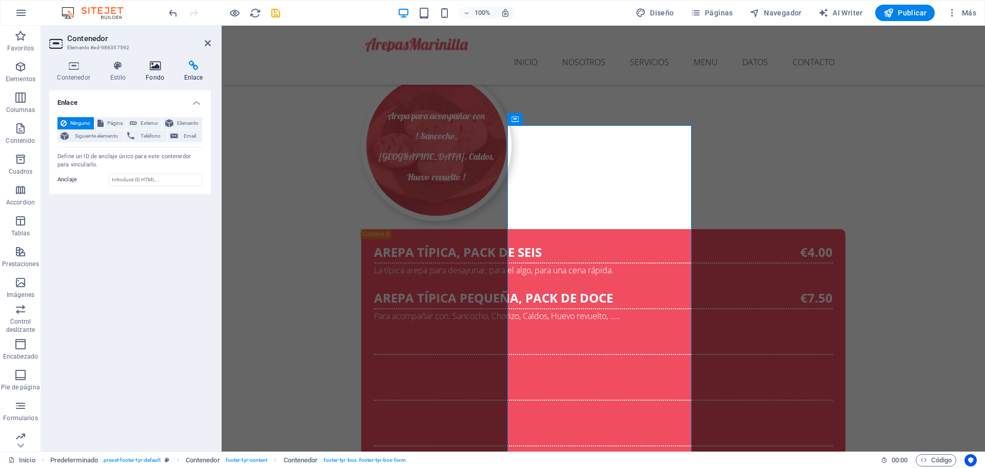
click at [153, 78] on h4 "Fondo" at bounding box center [157, 72] width 38 height 22
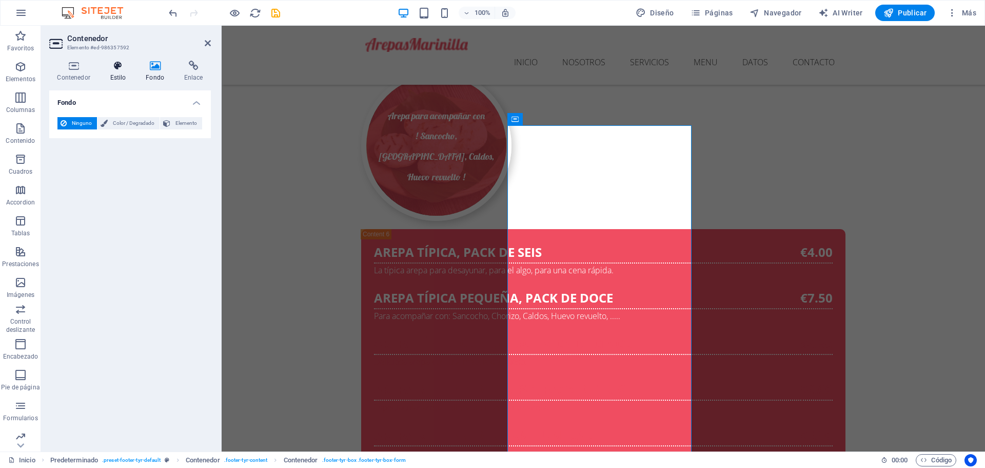
click at [117, 74] on h4 "Estilo" at bounding box center [120, 72] width 36 height 22
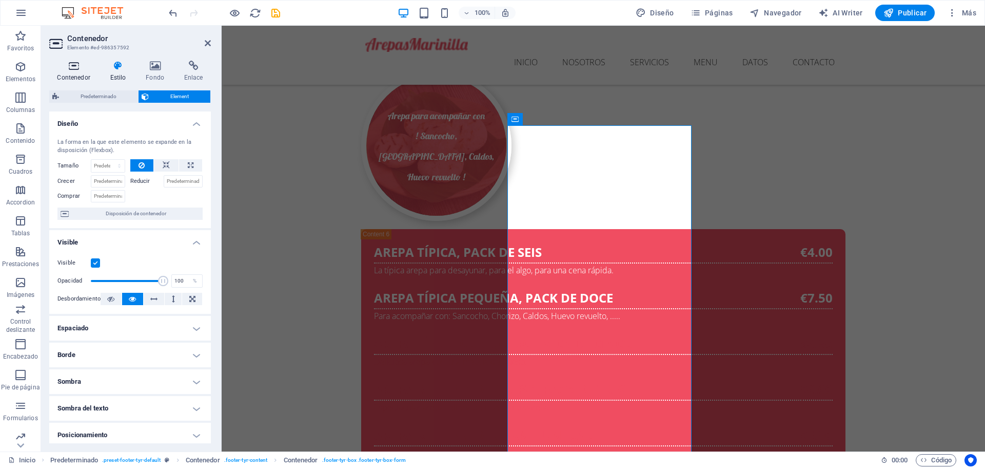
click at [72, 75] on h4 "Contenedor" at bounding box center [75, 72] width 53 height 22
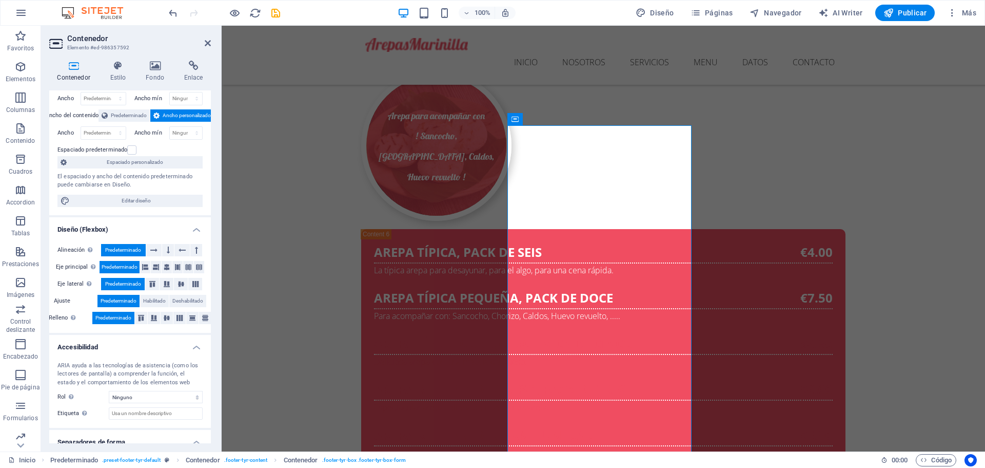
scroll to position [75, 0]
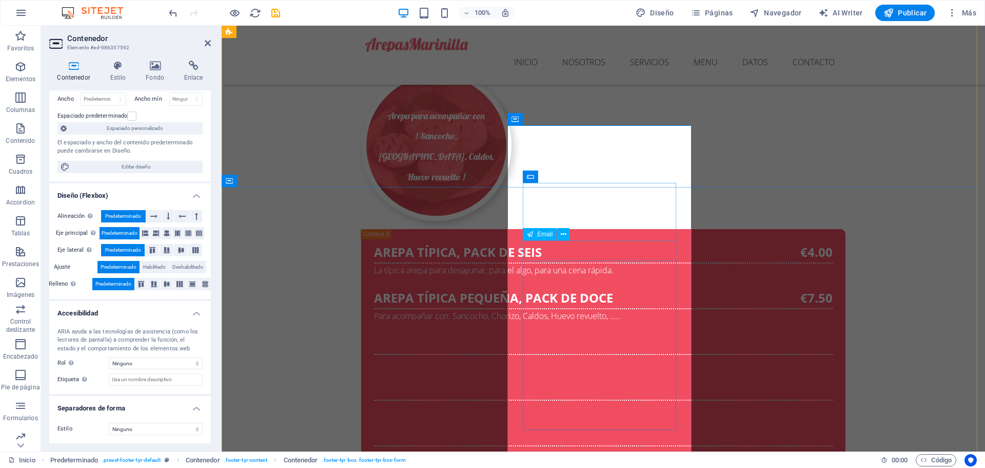
click at [587, 179] on icon at bounding box center [589, 176] width 6 height 11
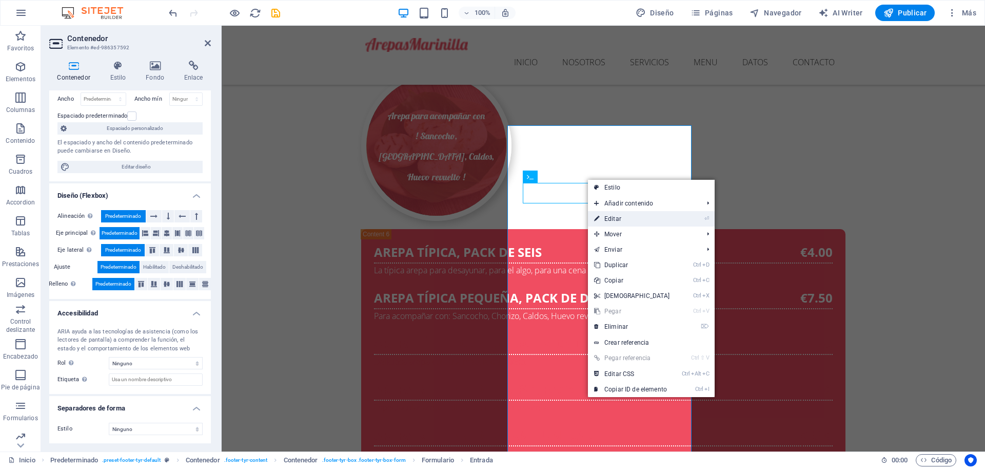
click at [616, 219] on link "⏎ Editar" at bounding box center [632, 218] width 88 height 15
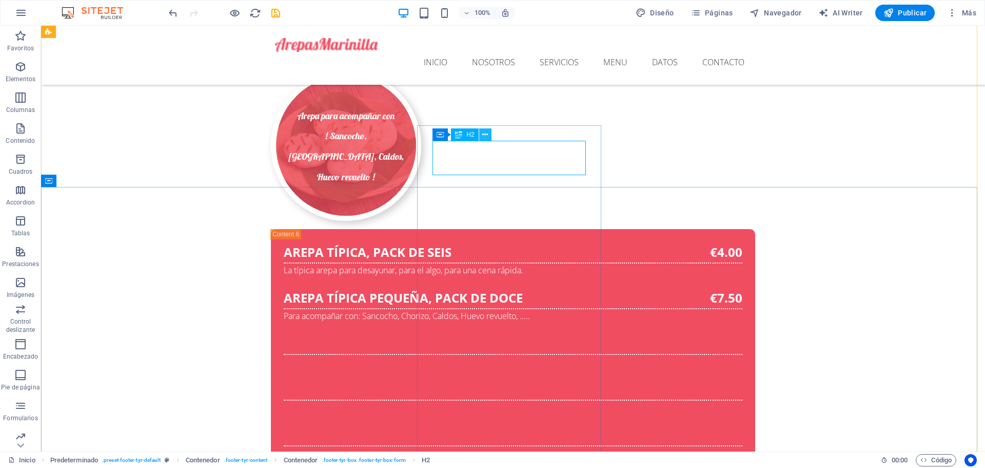
click at [488, 138] on icon at bounding box center [485, 134] width 6 height 11
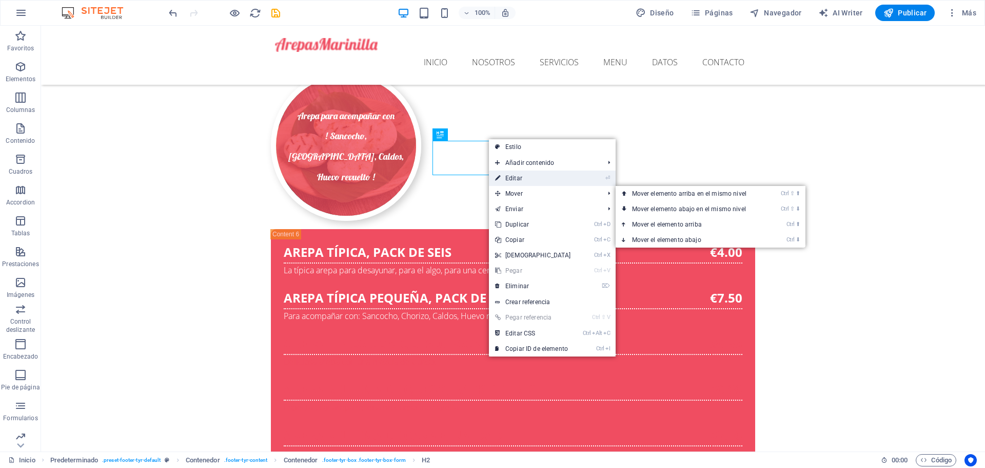
click at [523, 176] on link "⏎ Editar" at bounding box center [533, 177] width 88 height 15
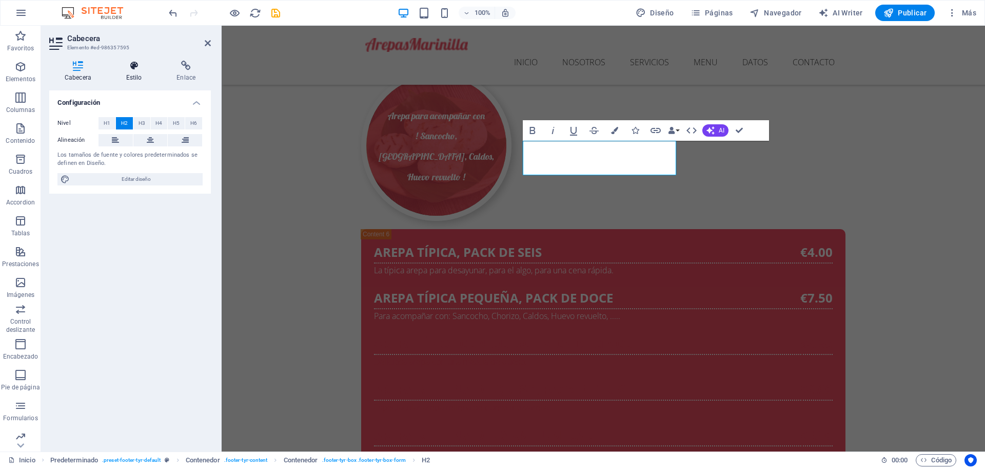
click at [136, 75] on h4 "Estilo" at bounding box center [136, 72] width 51 height 22
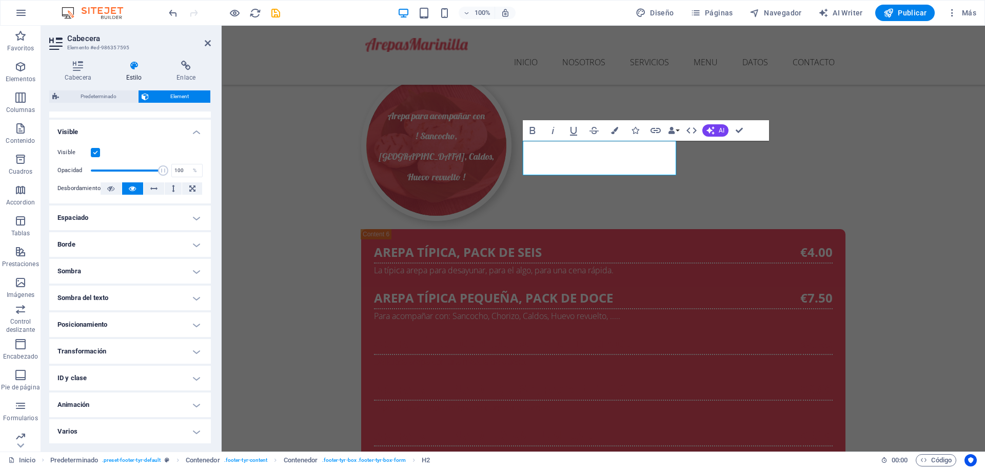
scroll to position [111, 0]
click at [160, 320] on h4 "Posicionamiento" at bounding box center [130, 324] width 162 height 25
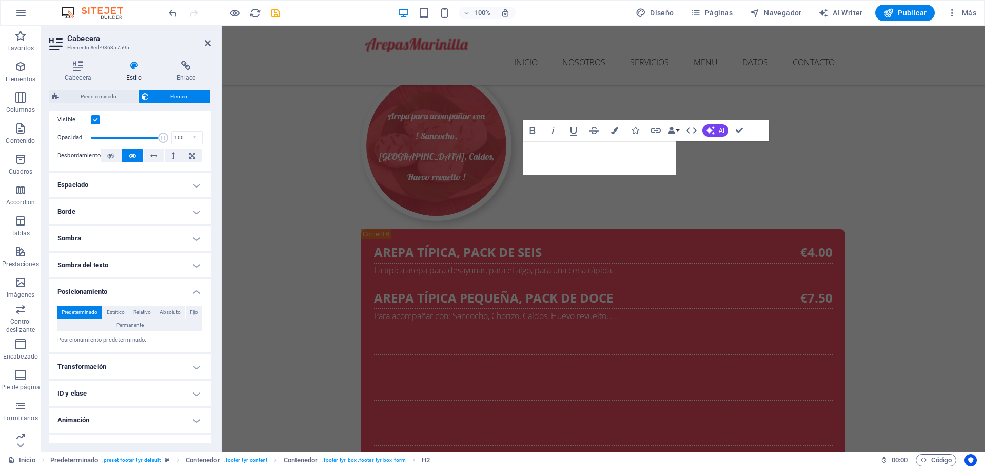
scroll to position [159, 0]
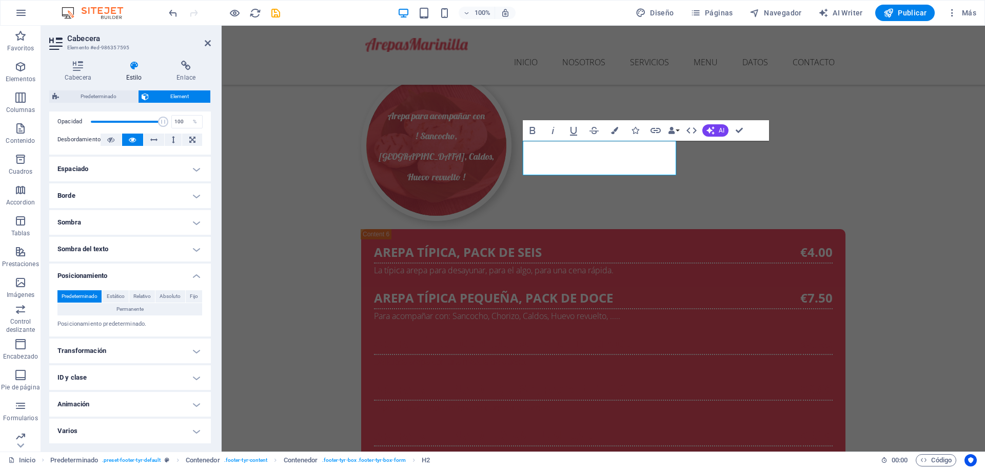
click at [195, 275] on h4 "Posicionamiento" at bounding box center [130, 272] width 162 height 18
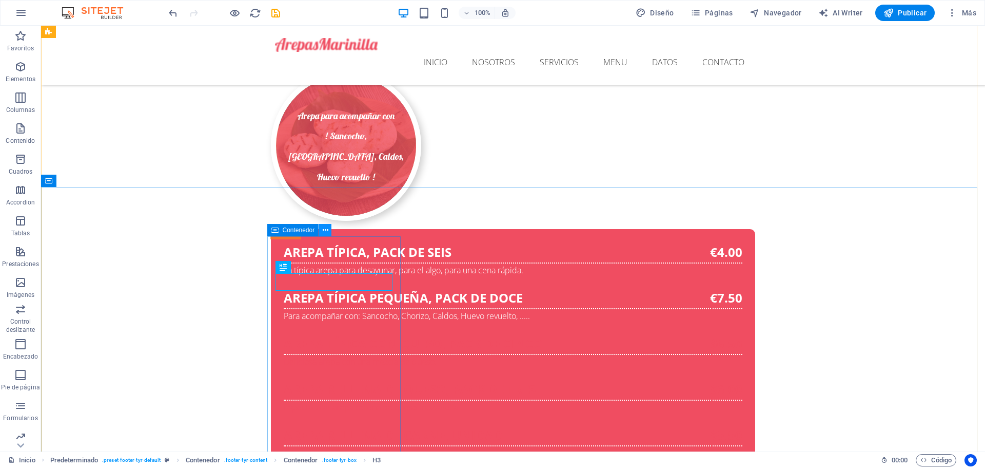
click at [322, 228] on button at bounding box center [325, 230] width 12 height 12
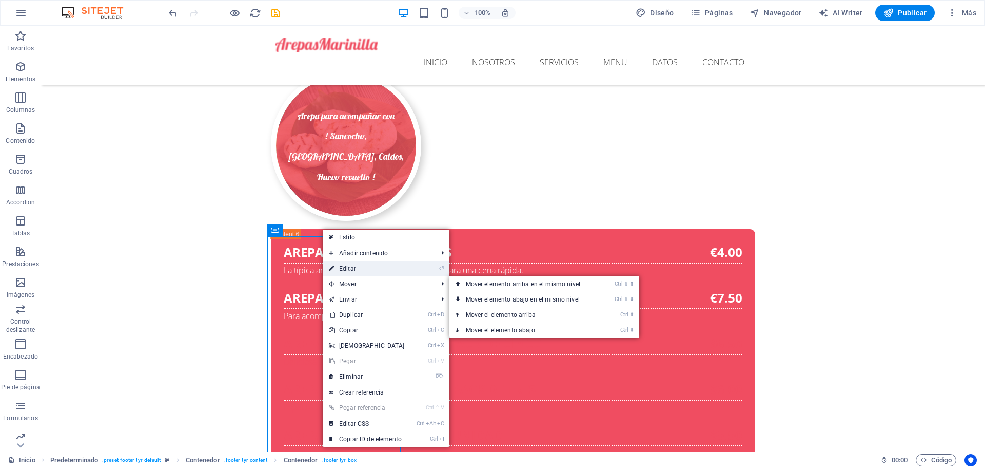
click at [349, 266] on link "⏎ Editar" at bounding box center [367, 268] width 88 height 15
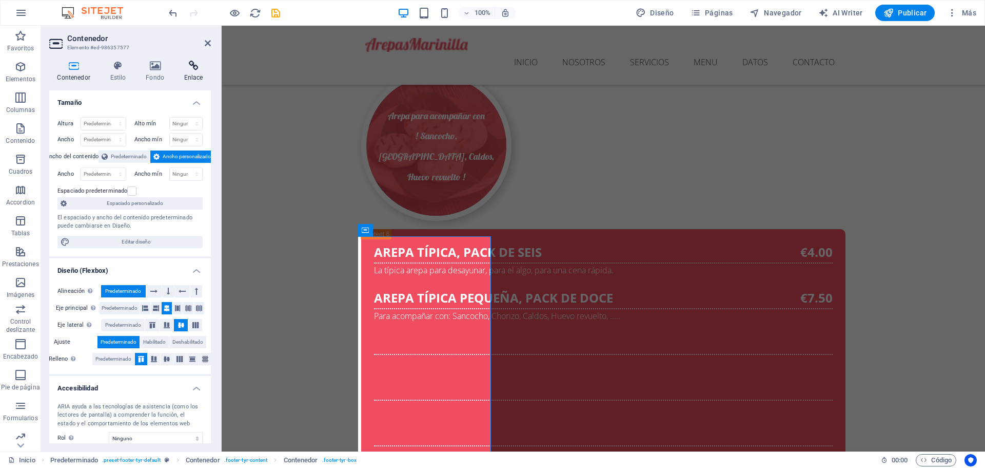
click at [190, 78] on h4 "Enlace" at bounding box center [193, 72] width 35 height 22
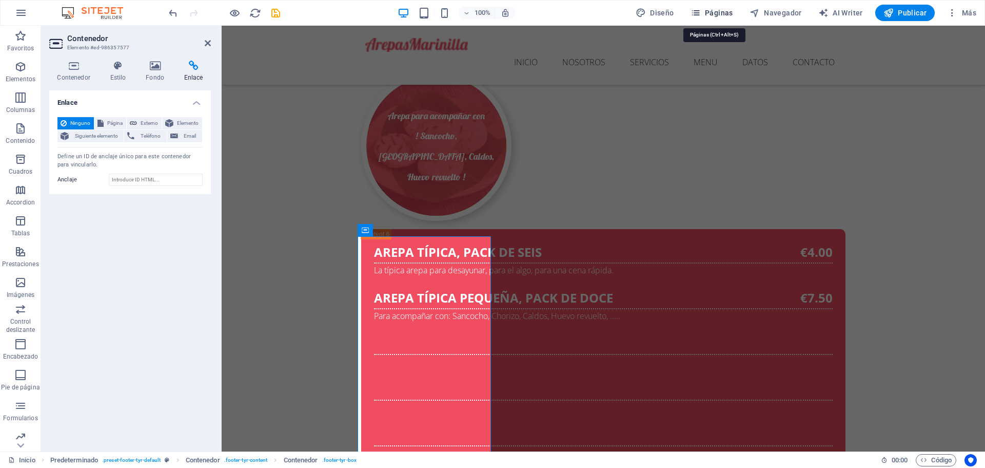
click at [727, 13] on span "Páginas" at bounding box center [712, 13] width 43 height 10
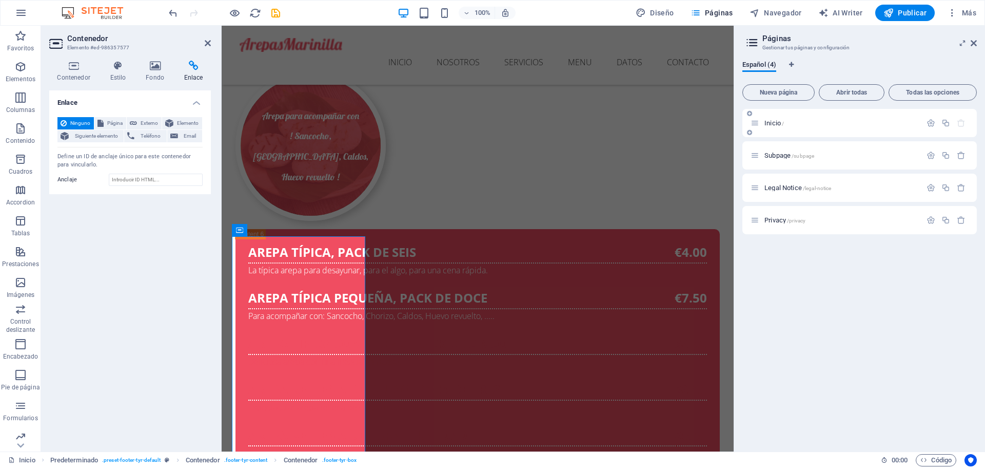
click at [776, 123] on span "Inicio /" at bounding box center [775, 123] width 20 height 8
click at [931, 122] on icon "button" at bounding box center [931, 123] width 9 height 9
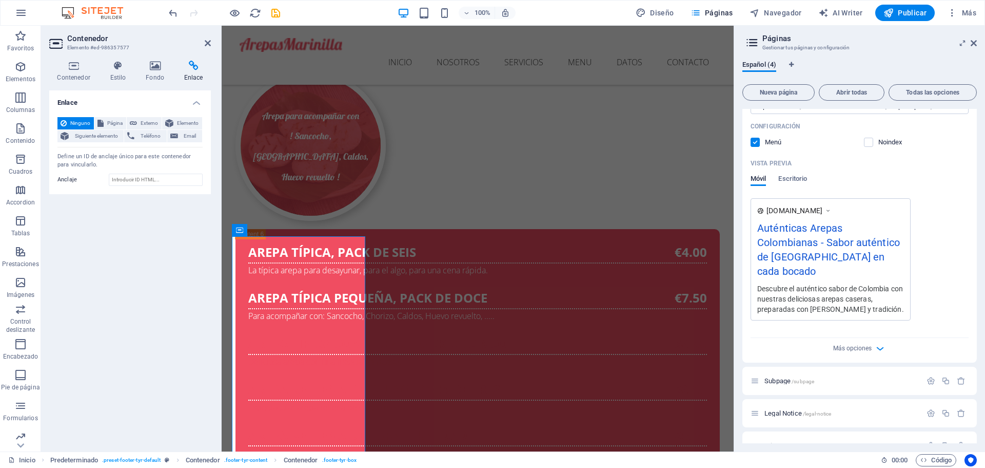
scroll to position [227, 0]
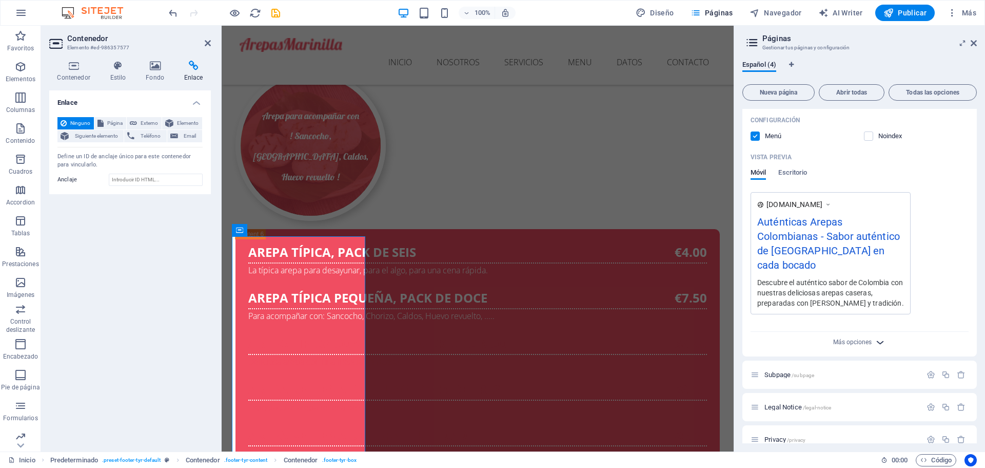
click at [883, 336] on icon "button" at bounding box center [881, 342] width 12 height 12
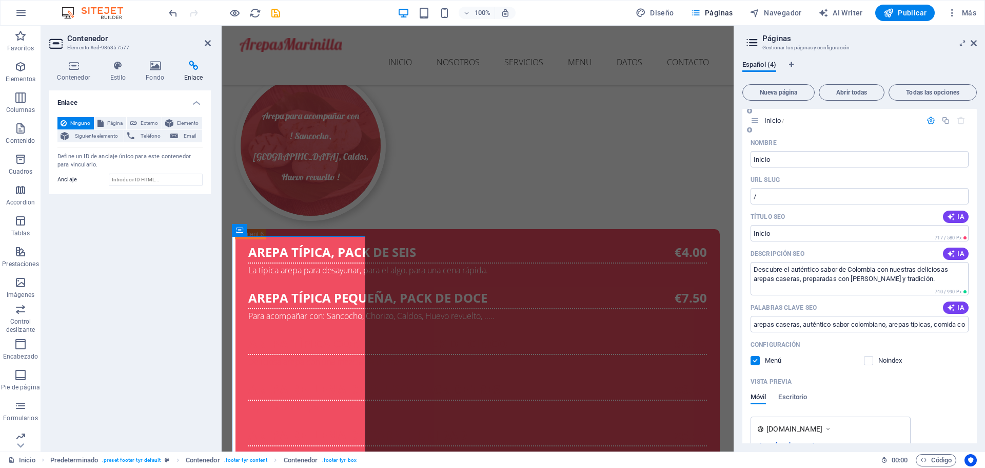
scroll to position [0, 0]
click at [934, 459] on span "Código" at bounding box center [936, 460] width 31 height 12
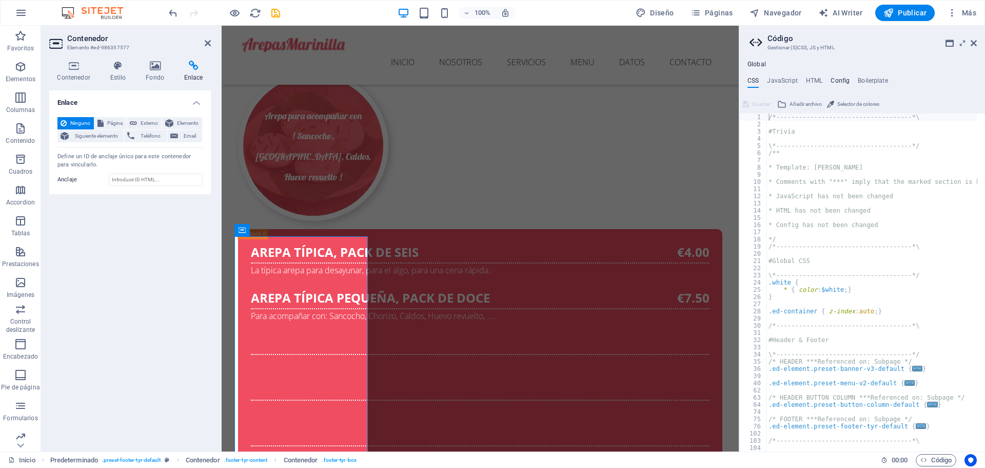
click at [837, 81] on h4 "Config" at bounding box center [840, 82] width 19 height 11
type textarea "$color-background: #ffffff;"
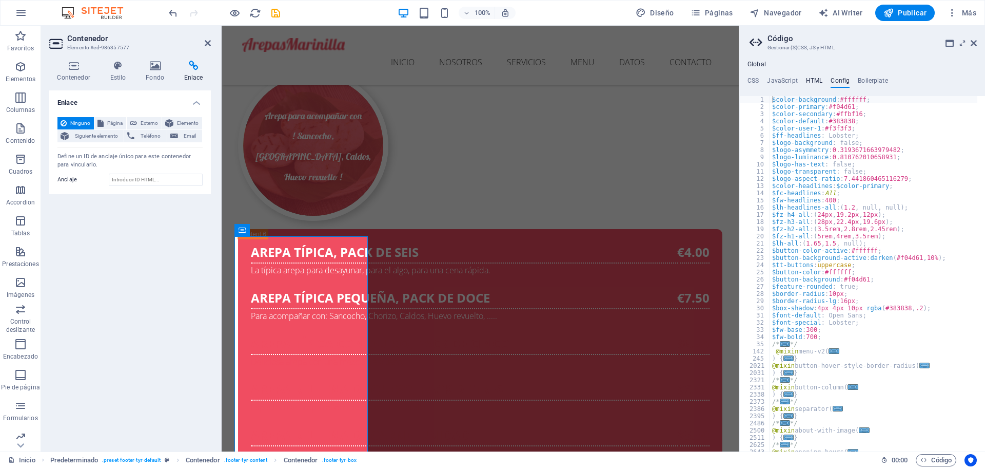
click at [810, 80] on h4 "HTML" at bounding box center [814, 82] width 17 height 11
type textarea "<a href="#main-content" class="wv-link-content button">Skip to main content</a>"
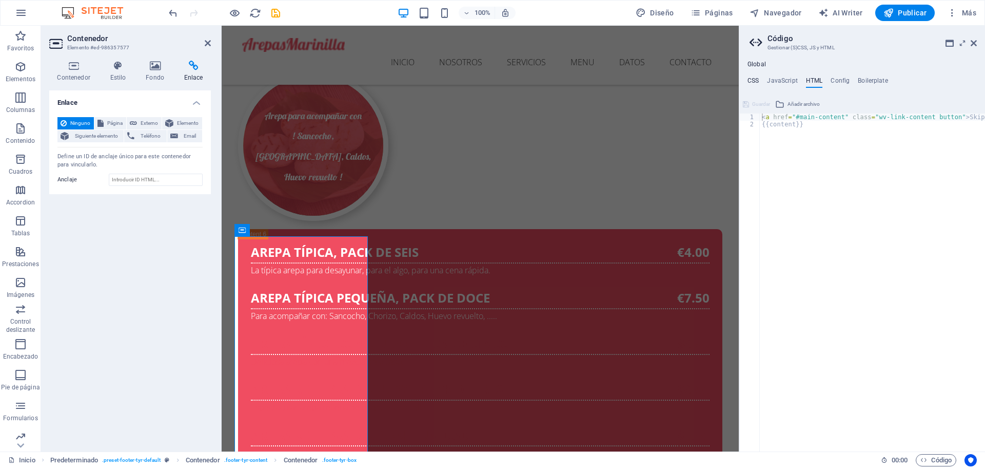
click at [753, 79] on h4 "CSS" at bounding box center [753, 82] width 11 height 11
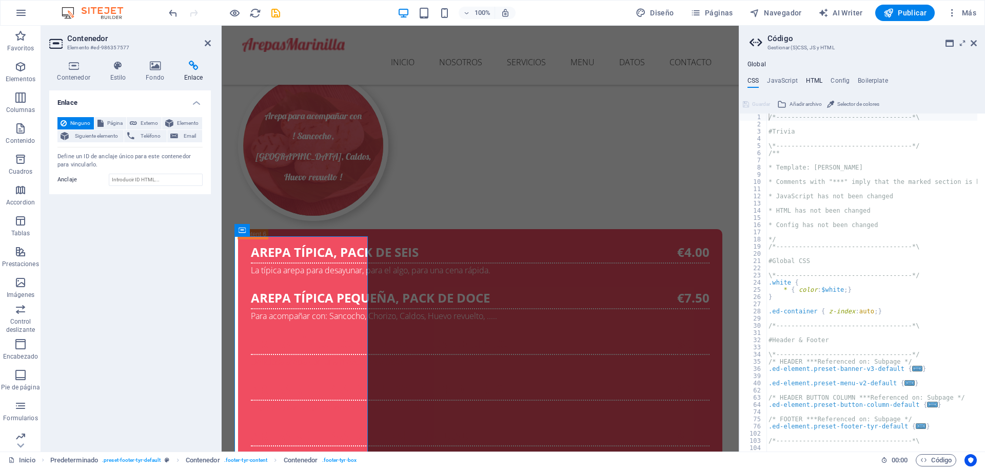
click at [810, 81] on h4 "HTML" at bounding box center [814, 82] width 17 height 11
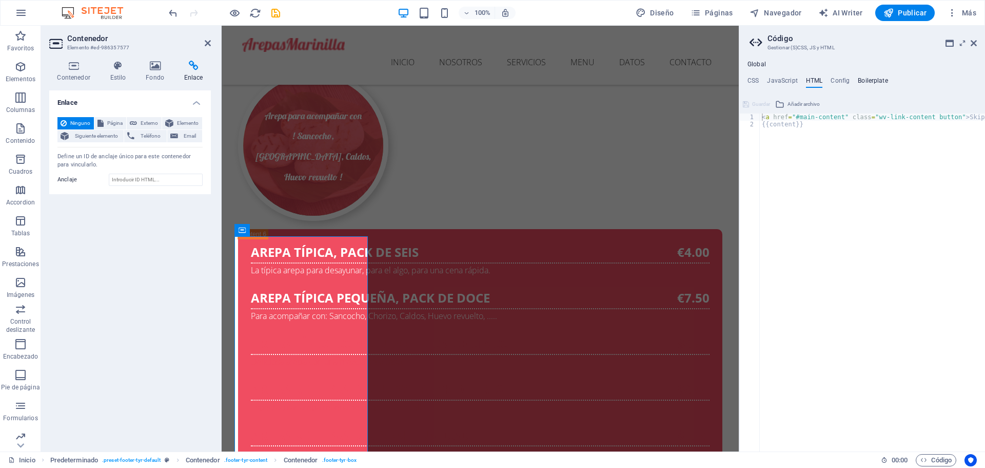
click at [880, 78] on h4 "Boilerplate" at bounding box center [873, 82] width 30 height 11
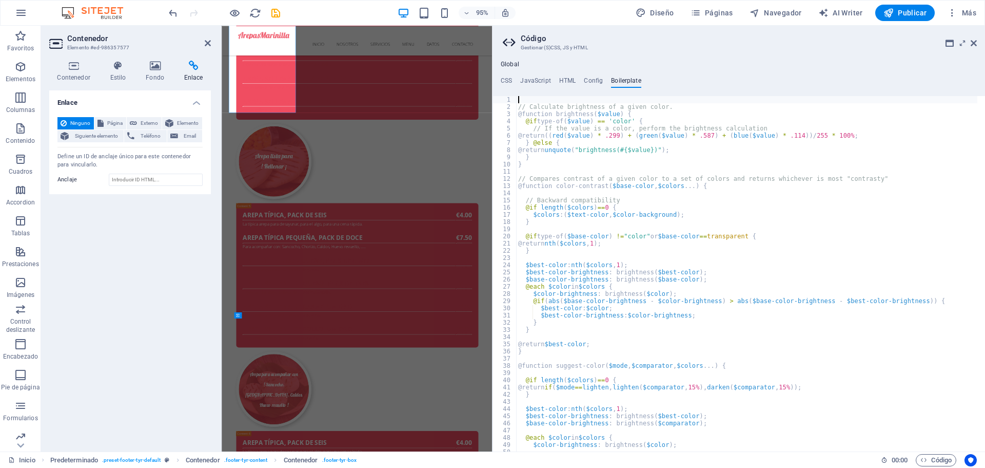
scroll to position [5509, 0]
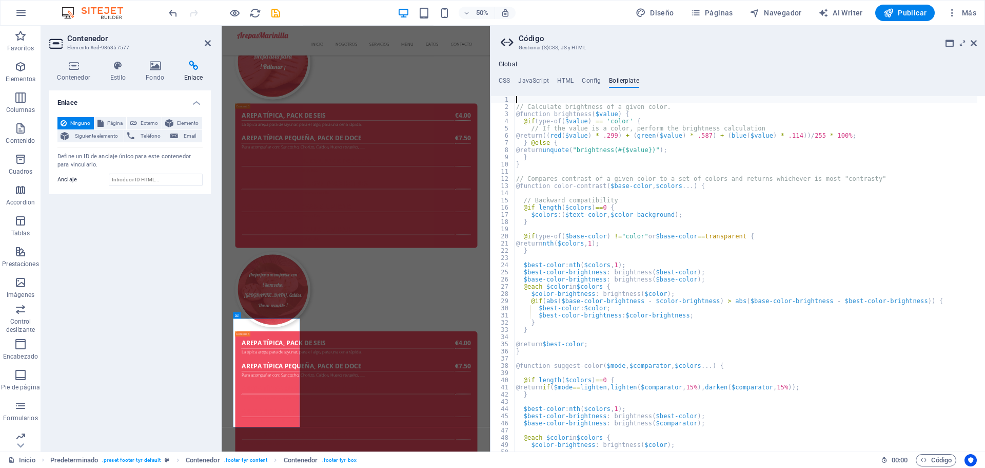
drag, startPoint x: 740, startPoint y: 381, endPoint x: 532, endPoint y: 686, distance: 368.6
click at [488, 369] on div "Inicio Favoritos Elementos Columnas Contenido Cuadros Accordion Tablas Prestaci…" at bounding box center [492, 238] width 985 height 425
click at [671, 338] on div "// Calculate brightness of a given color. @function brightness ( $value ) { @if…" at bounding box center [972, 277] width 917 height 362
click at [562, 80] on h4 "HTML" at bounding box center [565, 82] width 17 height 11
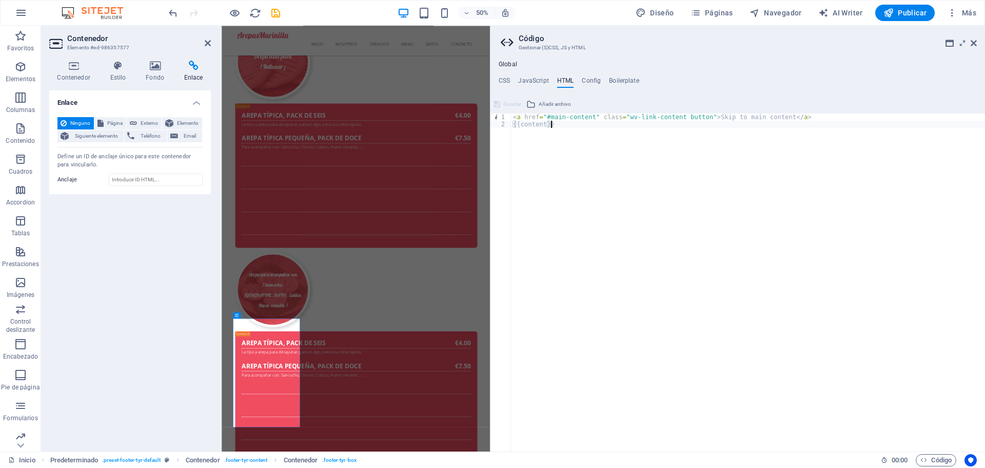
click at [674, 180] on div "< a href = "#main-content" class = "wv-link-content button" > Skip to main cont…" at bounding box center [748, 285] width 474 height 344
type textarea "{{content}}"
click at [527, 43] on h2 "Código" at bounding box center [748, 38] width 458 height 9
click at [506, 65] on h4 "Global" at bounding box center [508, 65] width 18 height 8
click at [583, 81] on h4 "Config" at bounding box center [591, 82] width 19 height 11
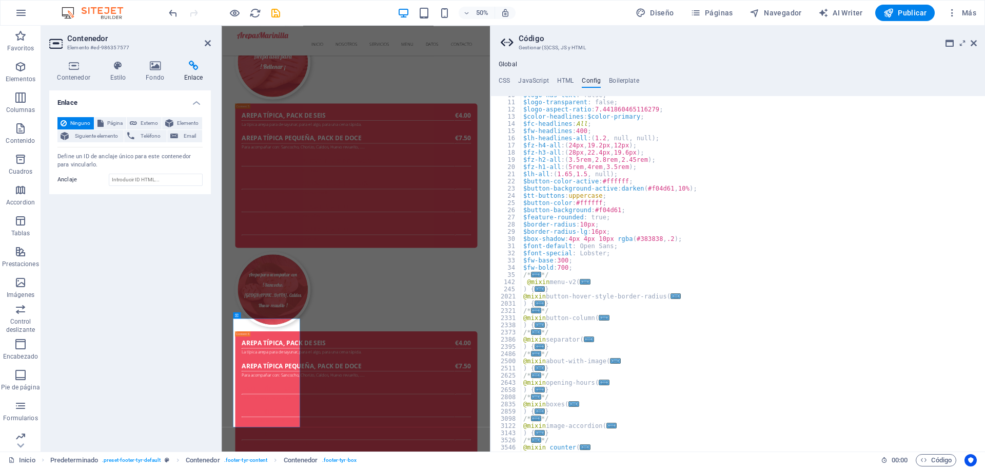
scroll to position [0, 0]
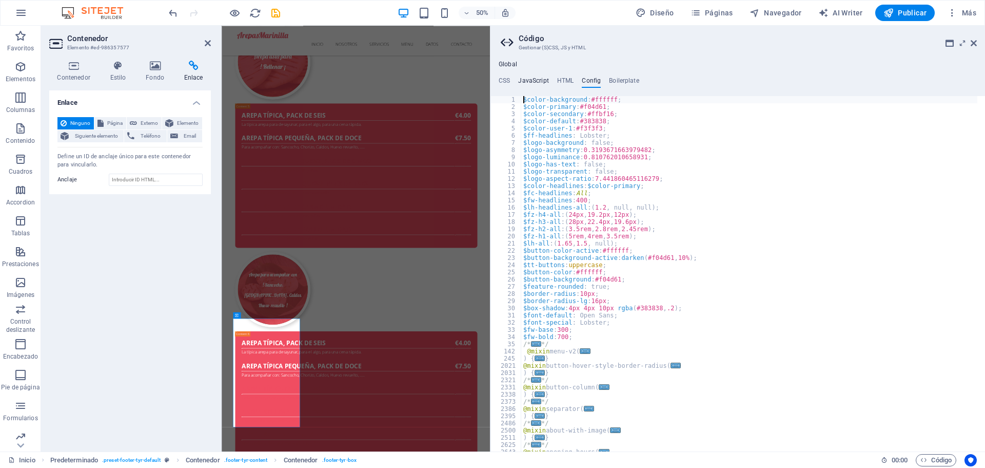
click at [530, 83] on h4 "JavaScript" at bounding box center [533, 82] width 30 height 11
type textarea "/* JS for preset "Menu V2" */"
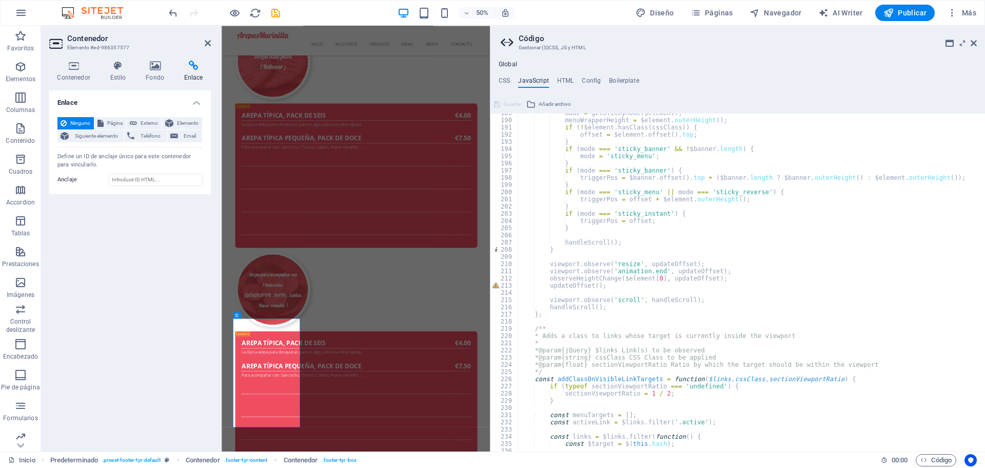
scroll to position [1232, 0]
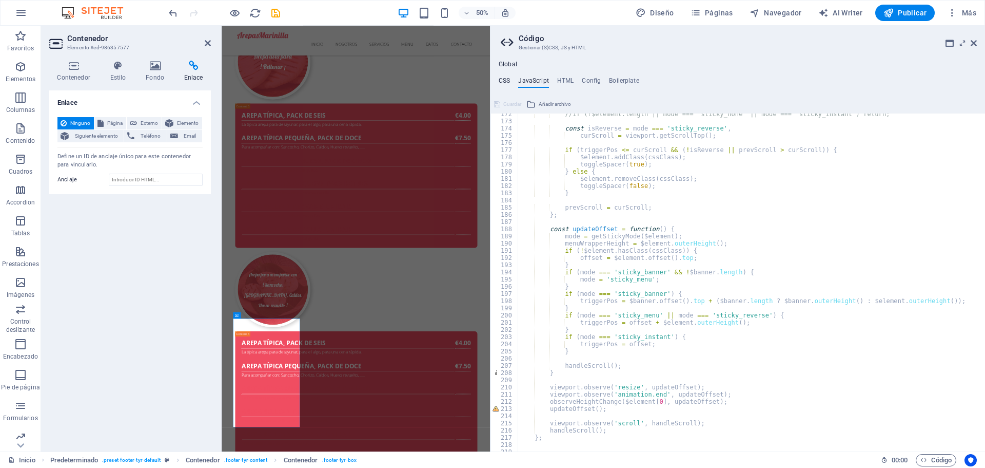
click at [508, 84] on h4 "CSS" at bounding box center [504, 82] width 11 height 11
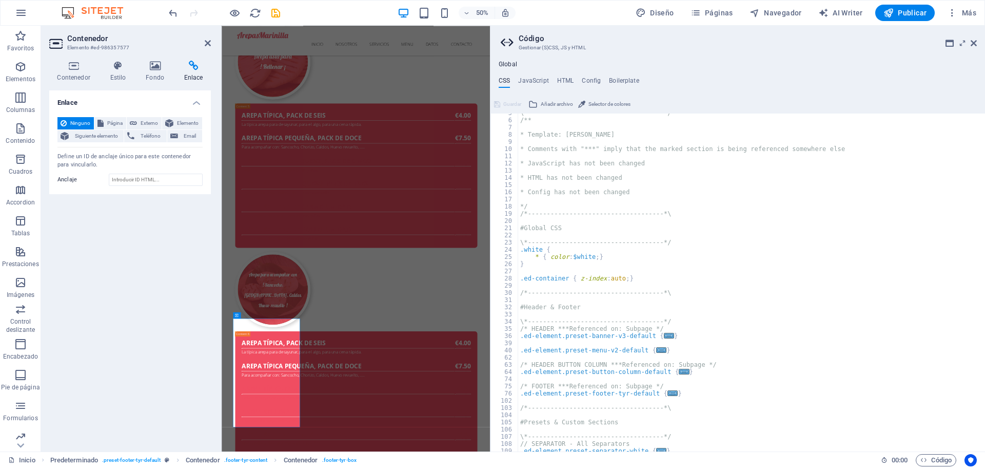
scroll to position [33, 0]
click at [976, 41] on icon at bounding box center [974, 43] width 6 height 8
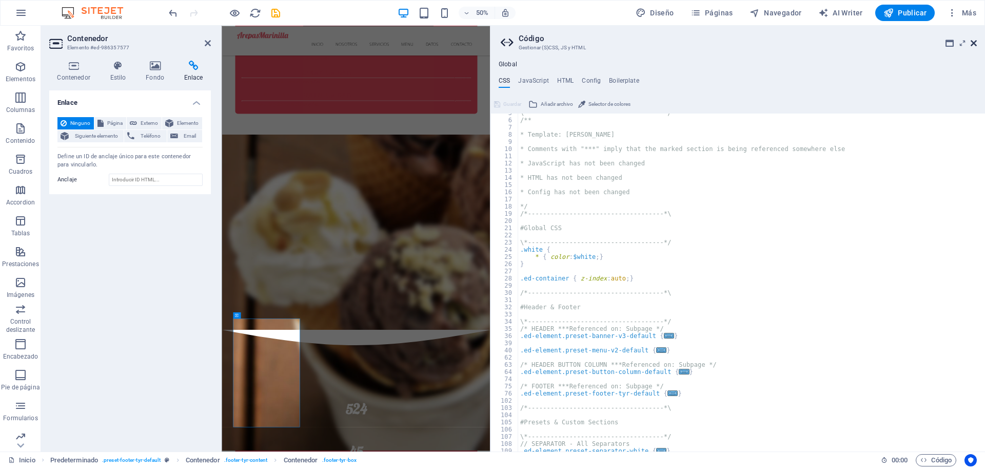
scroll to position [5071, 0]
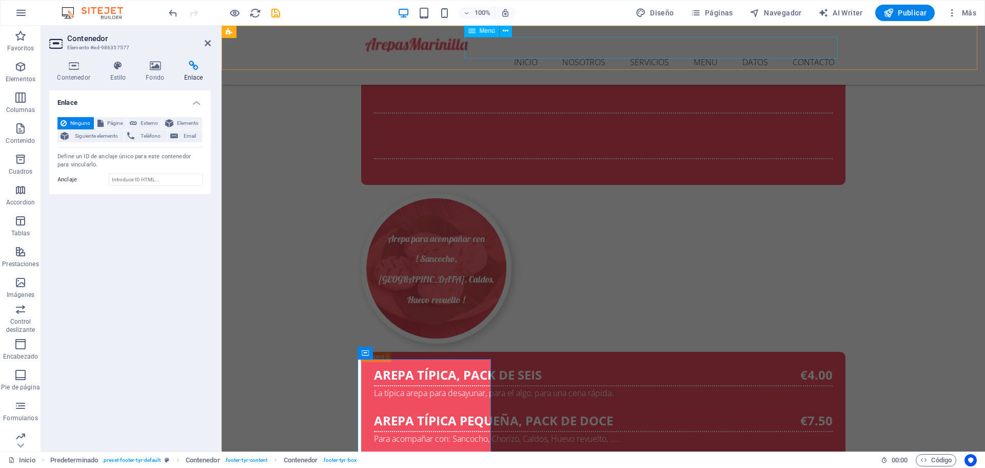
click at [528, 52] on nav "Inicio Nosotros Servicios Menu Datos Contacto" at bounding box center [603, 63] width 476 height 22
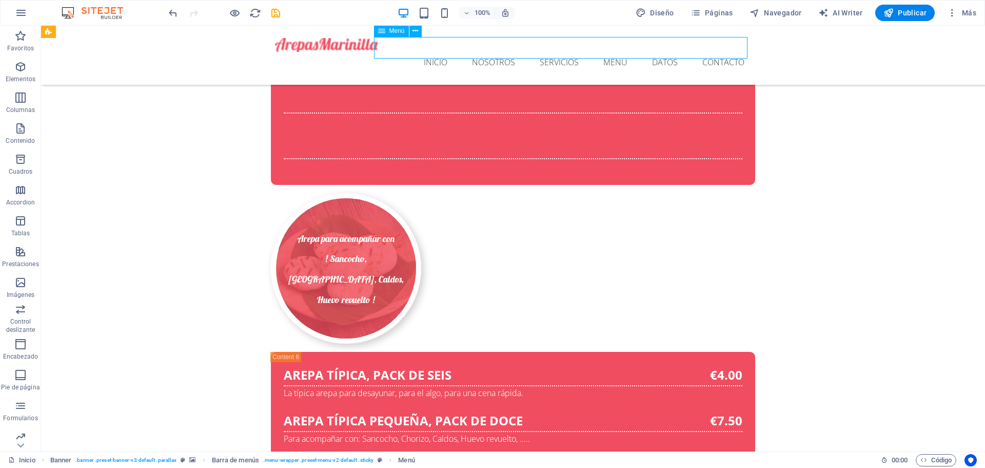
click at [424, 52] on nav "Inicio Nosotros Servicios Menu Datos Contacto" at bounding box center [513, 63] width 476 height 22
click at [429, 52] on nav "Inicio Nosotros Servicios Menu Datos Contacto" at bounding box center [513, 63] width 476 height 22
click at [425, 52] on nav "Inicio Nosotros Servicios Menu Datos Contacto" at bounding box center [513, 63] width 476 height 22
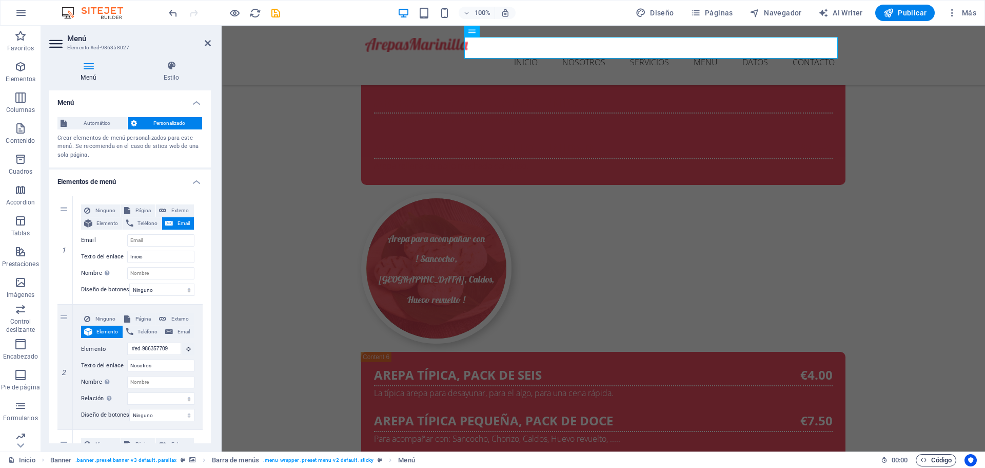
click at [942, 457] on span "Código" at bounding box center [936, 460] width 31 height 12
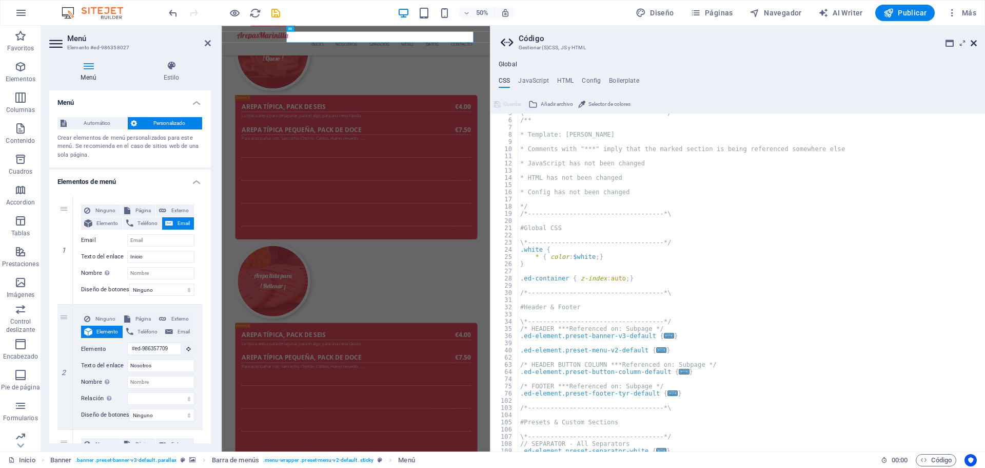
click at [973, 43] on icon at bounding box center [974, 43] width 6 height 8
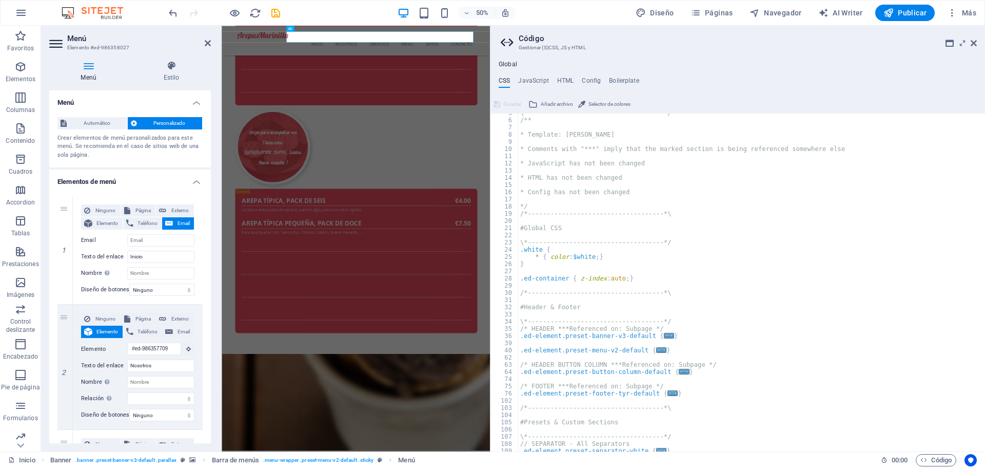
scroll to position [4594, 0]
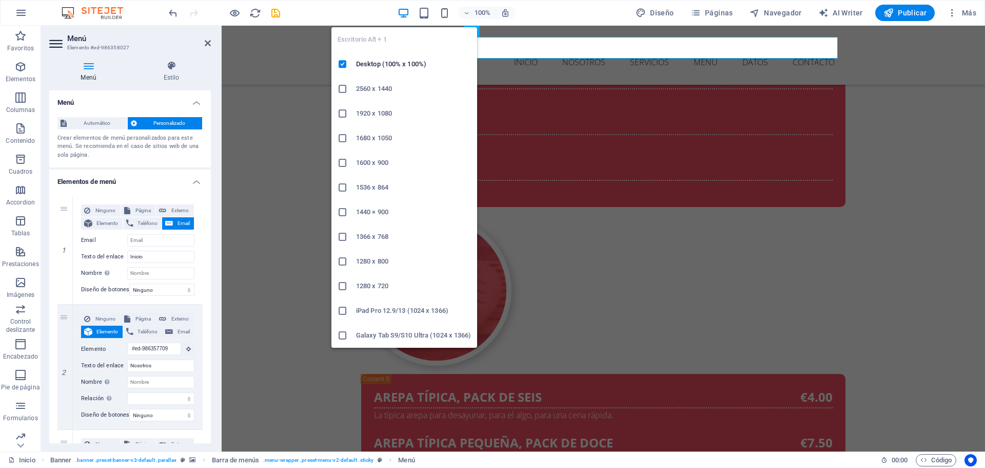
click at [402, 14] on icon "button" at bounding box center [404, 13] width 12 height 12
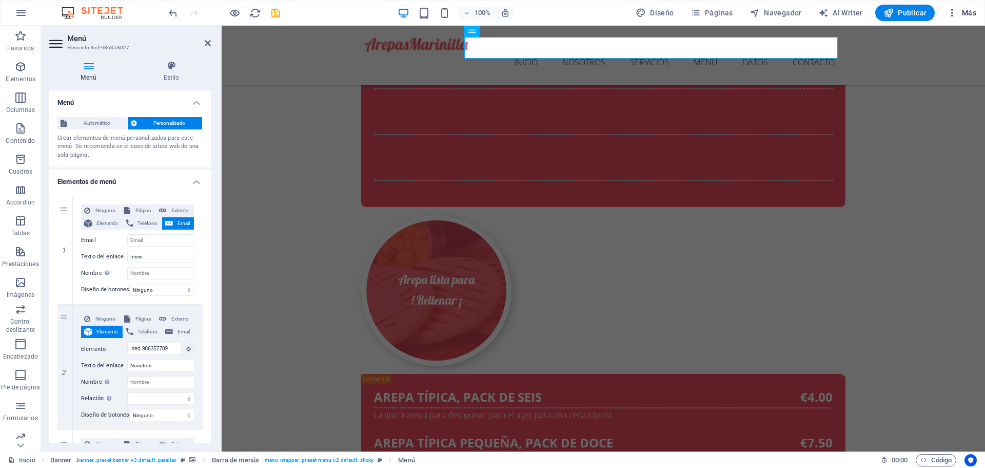
click at [969, 16] on span "Más" at bounding box center [961, 13] width 29 height 10
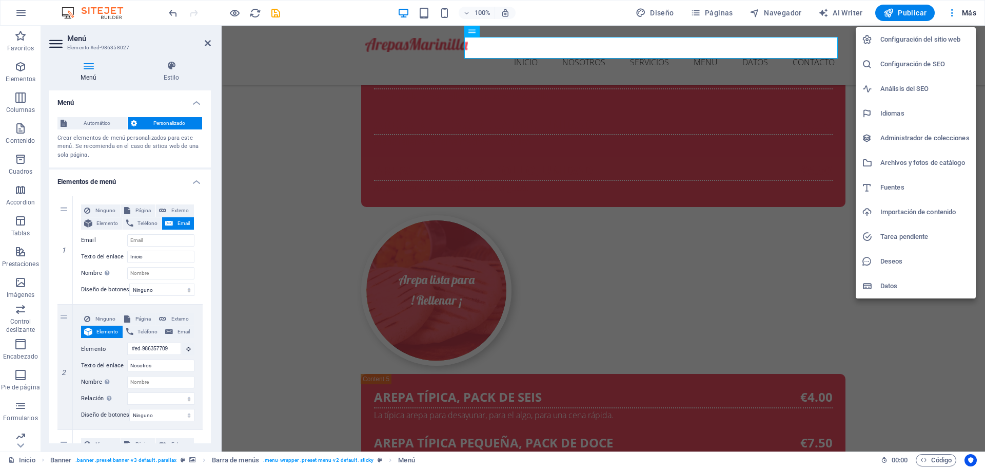
click at [889, 41] on h6 "Configuración del sitio web" at bounding box center [925, 39] width 89 height 12
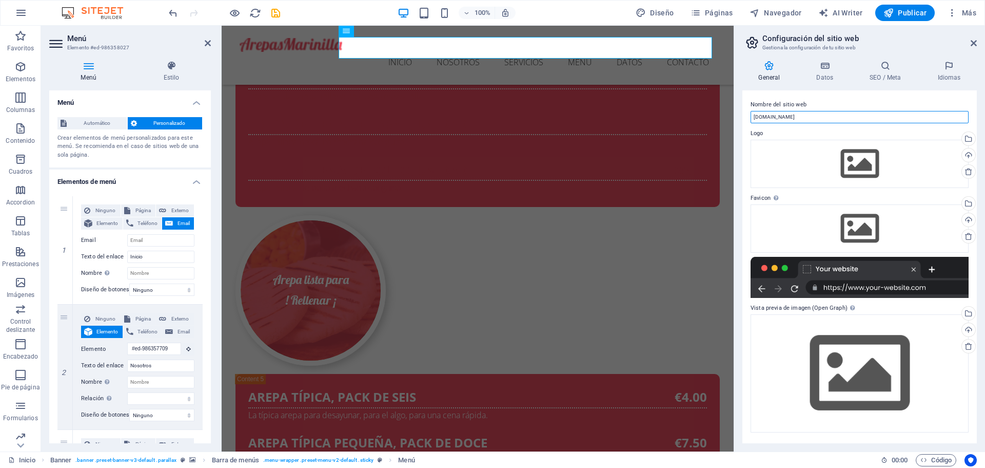
click at [796, 116] on input "[DOMAIN_NAME]" at bounding box center [860, 117] width 218 height 12
click at [805, 116] on input "[DOMAIN_NAME]" at bounding box center [860, 117] width 218 height 12
